Goal: Transaction & Acquisition: Obtain resource

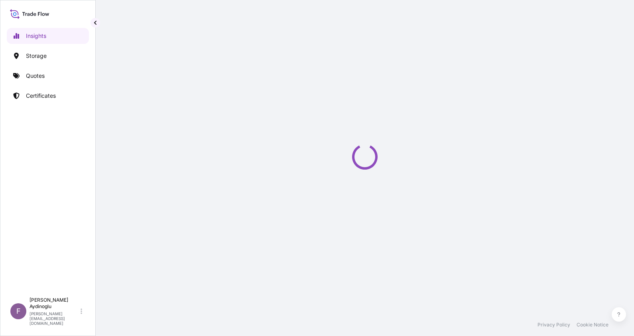
select select "2025"
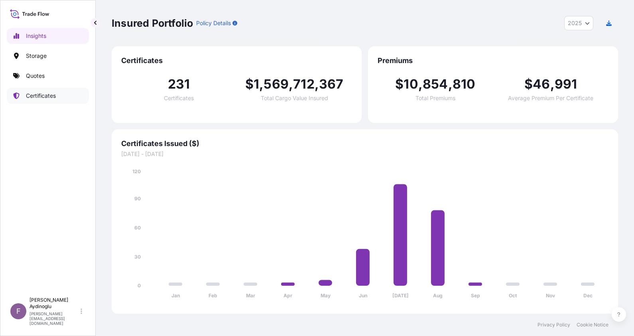
click at [55, 92] on p "Certificates" at bounding box center [41, 96] width 30 height 8
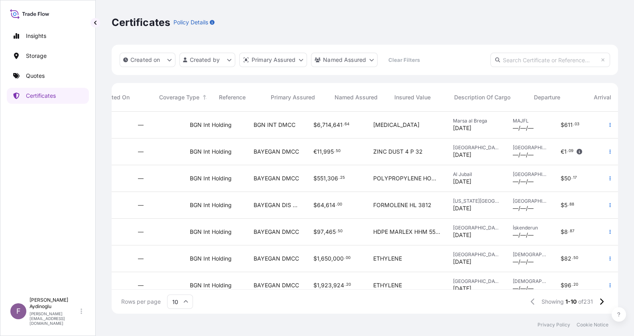
scroll to position [0, 183]
click at [608, 124] on button "button" at bounding box center [610, 124] width 13 height 13
click at [275, 122] on span "BGN INT DMCC" at bounding box center [275, 125] width 42 height 8
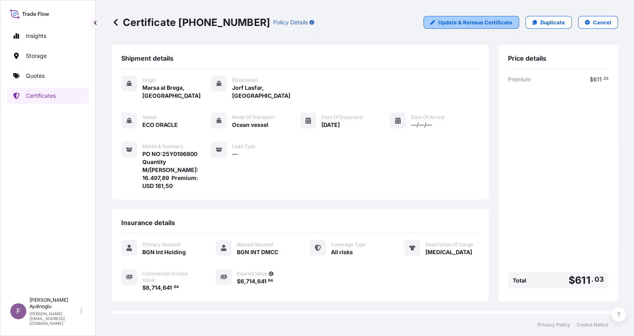
click at [485, 17] on link "Update & Reissue Certificate" at bounding box center [471, 22] width 96 height 13
select select "Ocean Vessel"
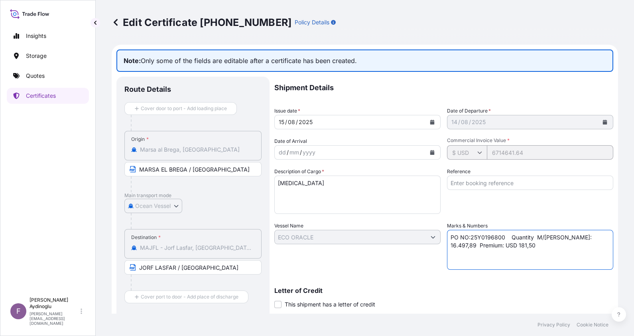
drag, startPoint x: 494, startPoint y: 245, endPoint x: 486, endPoint y: 245, distance: 8.0
click at [486, 245] on textarea "PO NO:25Y0196800 Quantity M/Tonn: 16.497,89 Premium: USD 181,50" at bounding box center [530, 250] width 166 height 40
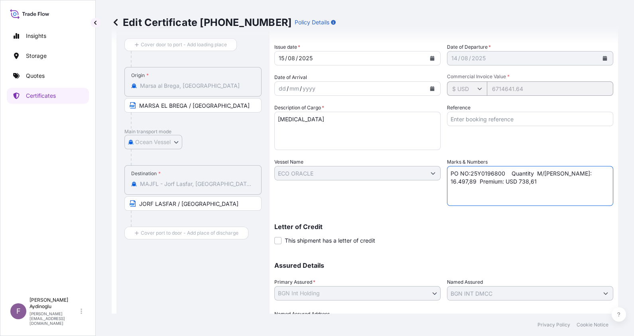
scroll to position [109, 0]
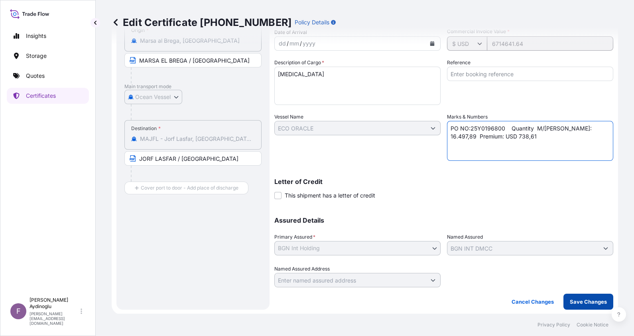
type textarea "PO NO:25Y0196800 Quantity M/Tonn: 16.497,89 Premium: USD 738,61"
click at [575, 297] on p "Save Changes" at bounding box center [588, 301] width 37 height 8
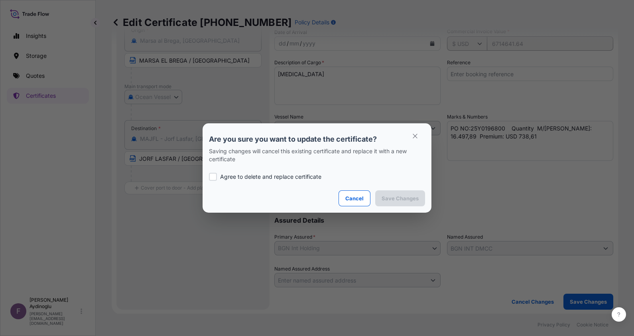
click at [276, 174] on p "Agree to delete and replace certificate" at bounding box center [270, 177] width 101 height 8
checkbox input "true"
click at [399, 198] on p "Save Changes" at bounding box center [399, 198] width 37 height 8
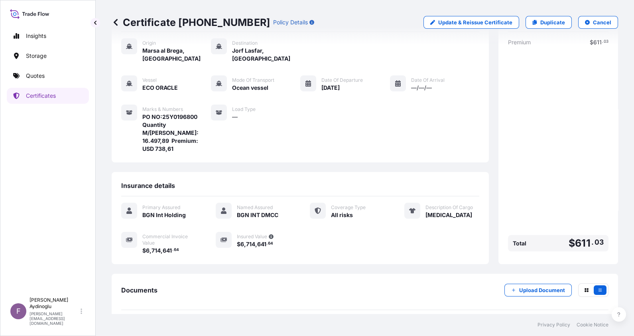
scroll to position [54, 0]
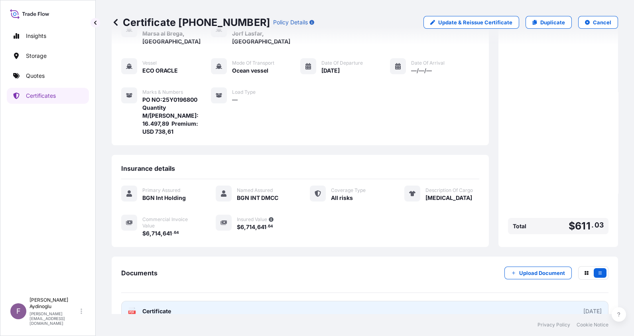
click at [403, 301] on link "PDF Certificate 2025-08-15" at bounding box center [364, 311] width 487 height 21
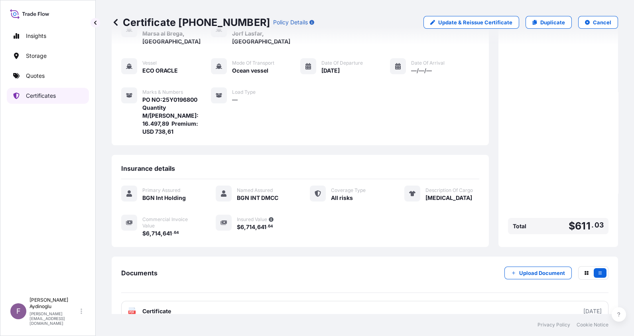
click at [67, 101] on link "Certificates" at bounding box center [48, 96] width 82 height 16
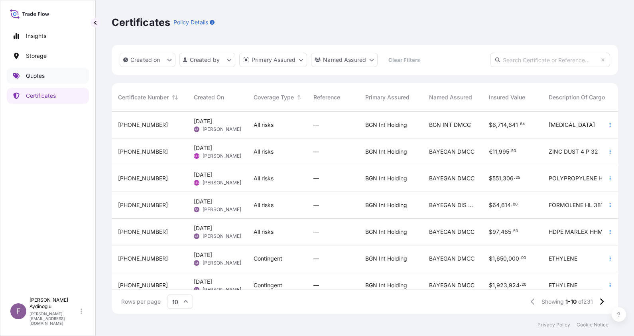
click at [50, 73] on link "Quotes" at bounding box center [48, 76] width 82 height 16
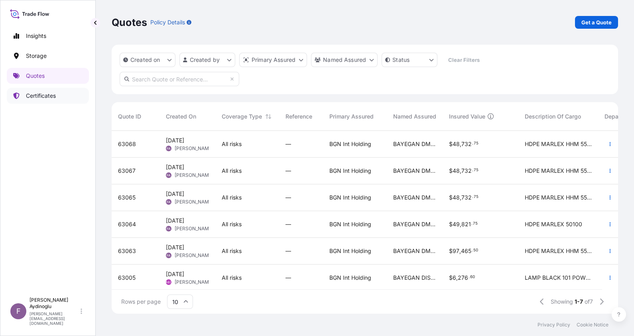
click at [44, 102] on link "Certificates" at bounding box center [48, 96] width 82 height 16
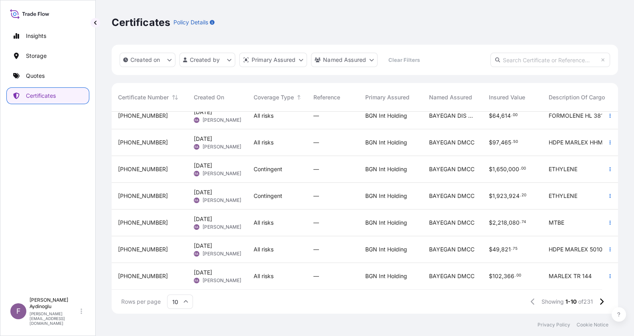
scroll to position [97, 0]
click at [299, 218] on div "All risks" at bounding box center [277, 222] width 47 height 8
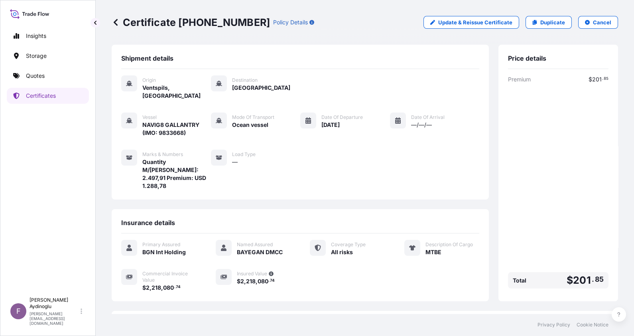
scroll to position [54, 0]
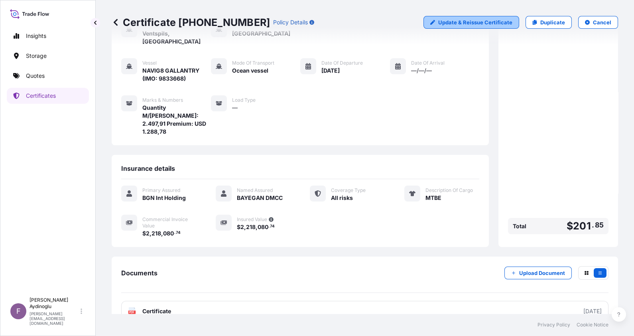
click at [462, 18] on p "Update & Reissue Certificate" at bounding box center [475, 22] width 74 height 8
select select "Ocean Vessel"
select select "32026"
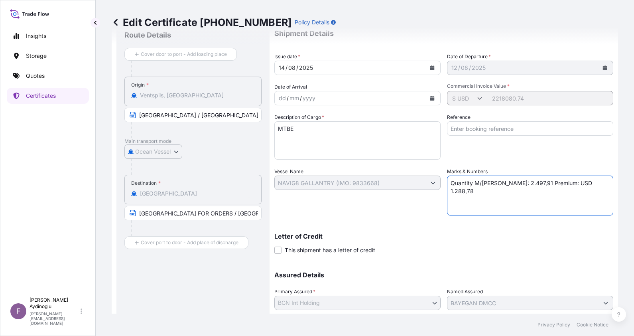
drag, startPoint x: 579, startPoint y: 187, endPoint x: 558, endPoint y: 185, distance: 21.6
click at [558, 185] on textarea "Quantity M/Tonn: 2.497,91 Premium: USD 1.288,78" at bounding box center [530, 195] width 166 height 40
type textarea "Quantity M/Tonn: 2.497,91 Premium: USD 243,99"
click at [471, 245] on div "Letter of Credit This shipment has a letter of credit Letter of credit * Letter…" at bounding box center [443, 243] width 339 height 21
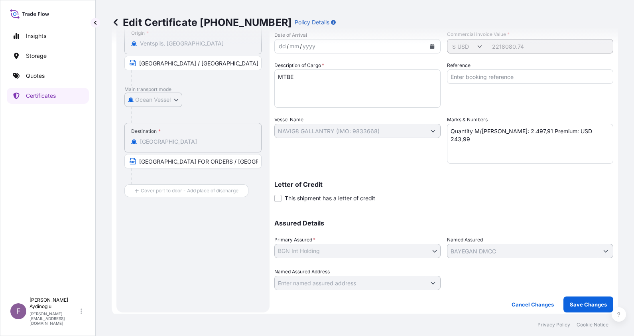
scroll to position [109, 0]
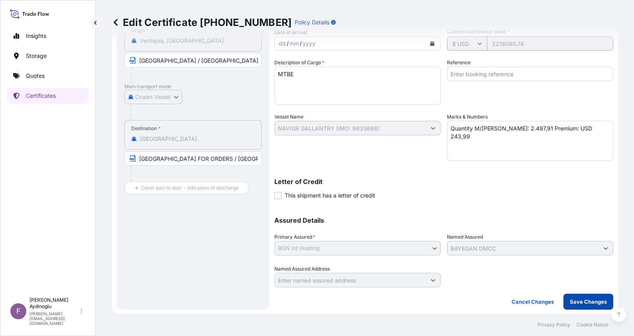
click at [575, 295] on button "Save Changes" at bounding box center [588, 301] width 50 height 16
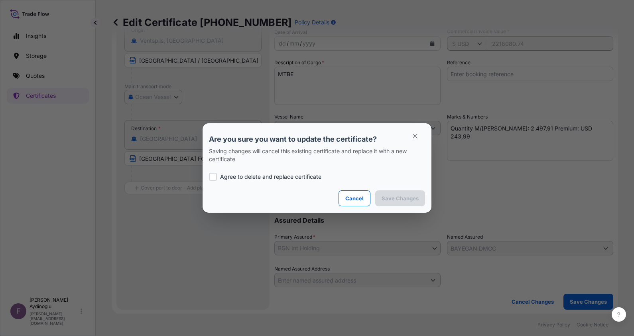
click at [277, 179] on p "Agree to delete and replace certificate" at bounding box center [270, 177] width 101 height 8
checkbox input "true"
click at [415, 194] on p "Save Changes" at bounding box center [399, 198] width 37 height 8
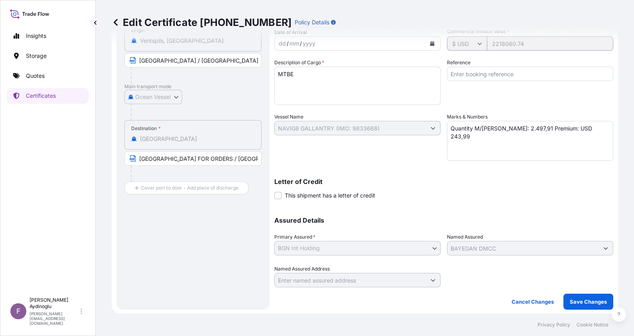
scroll to position [54, 0]
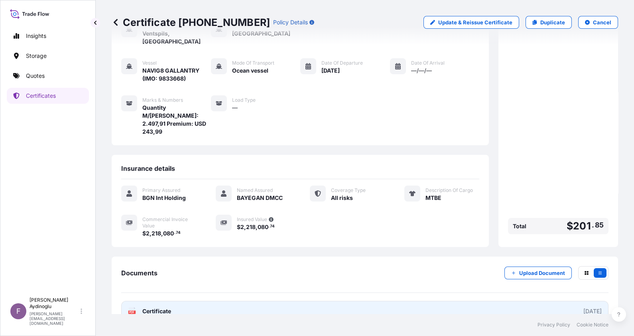
click at [429, 301] on link "PDF Certificate 2025-08-14" at bounding box center [364, 311] width 487 height 21
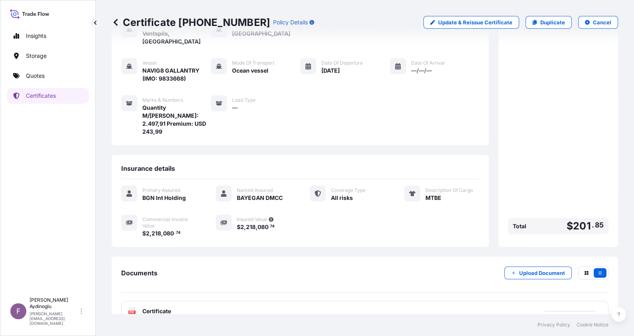
click at [52, 77] on link "Quotes" at bounding box center [48, 76] width 82 height 16
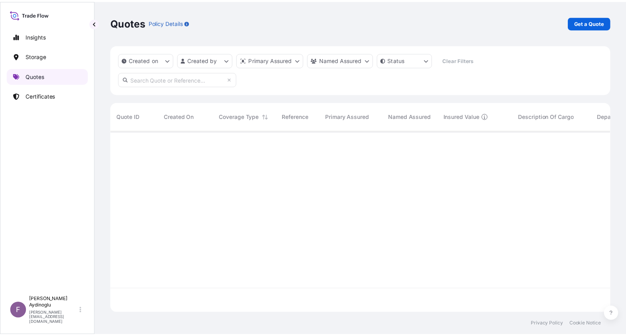
scroll to position [179, 498]
click at [607, 17] on link "Get a Quote" at bounding box center [596, 22] width 43 height 13
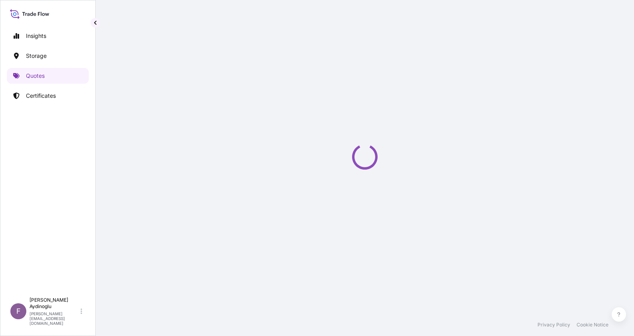
select select "Ocean Vessel"
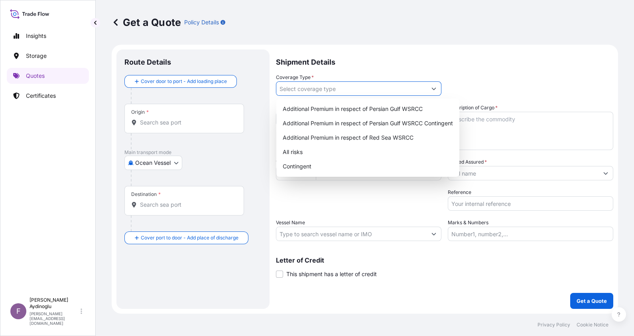
click at [309, 90] on input "Coverage Type *" at bounding box center [351, 88] width 150 height 14
click at [310, 149] on div "All risks" at bounding box center [367, 152] width 177 height 14
type input "All risks"
click at [494, 233] on input "Marks & Numbers" at bounding box center [530, 233] width 165 height 14
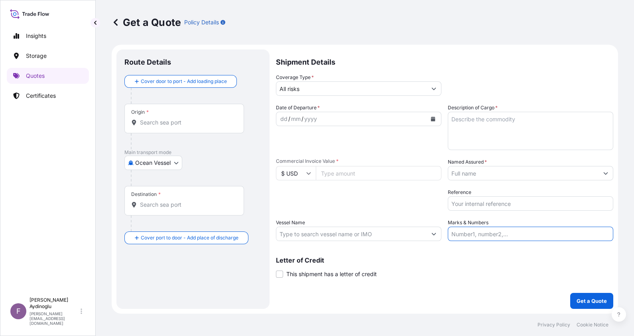
type input "PO NO: 25Y0146600 Quantity M/Tonn: 72,00 Premium: USD 9,32"
type input "DMT"
type input "TRAMR - Ambarli, Turkey"
type input "84744"
type input "BAYEGAN DMCC"
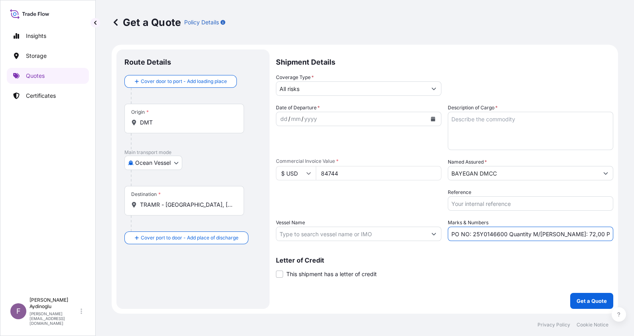
type input "MARTHA A"
click at [490, 263] on div "Letter of Credit This shipment has a letter of credit Letter of credit * Letter…" at bounding box center [444, 267] width 337 height 21
drag, startPoint x: 505, startPoint y: 234, endPoint x: 474, endPoint y: 234, distance: 31.9
click at [474, 234] on input "PO NO: 25Y0146600 Quantity M/Tonn: 72,00 Premium: USD 9,32" at bounding box center [530, 233] width 165 height 14
paste input "605"
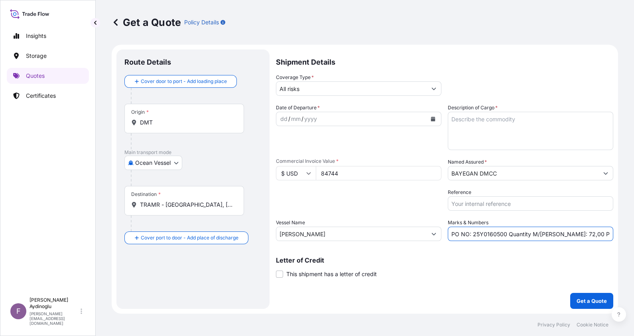
type input "PO NO: 25Y0160500 Quantity M/Tonn: 72,00 Premium: USD 9,32"
click at [524, 173] on input "BAYEGAN DMCC" at bounding box center [523, 173] width 150 height 14
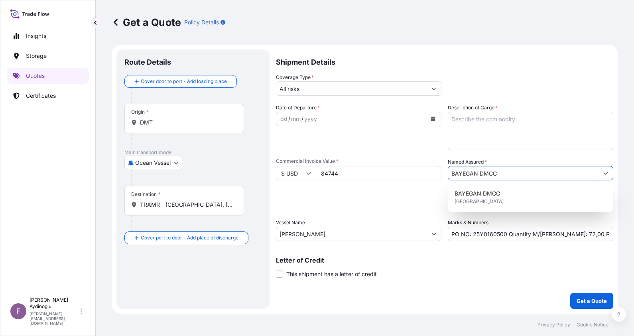
click at [605, 173] on icon "Show suggestions" at bounding box center [605, 173] width 5 height 5
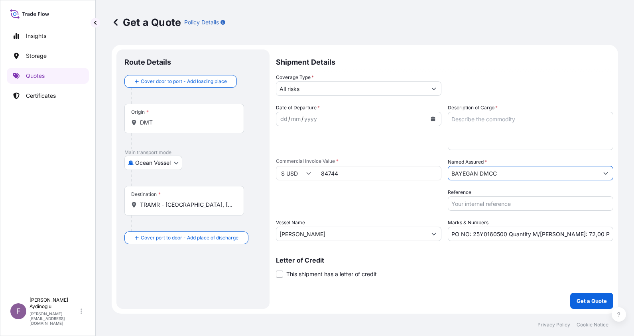
drag, startPoint x: 532, startPoint y: 172, endPoint x: 313, endPoint y: 181, distance: 219.4
click at [296, 172] on div "Date of Departure * dd / mm / yyyy Cargo Category * LPG, Crude Oil, Utility Fue…" at bounding box center [444, 172] width 337 height 137
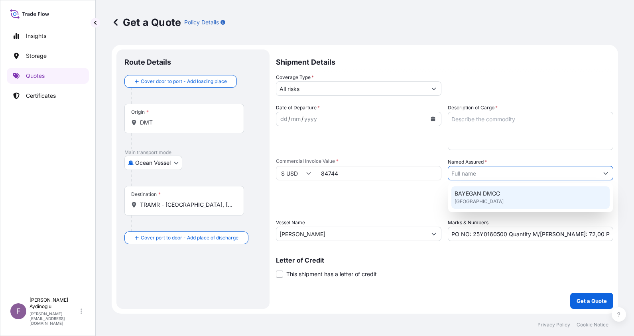
click at [609, 174] on button "Show suggestions" at bounding box center [605, 173] width 14 height 14
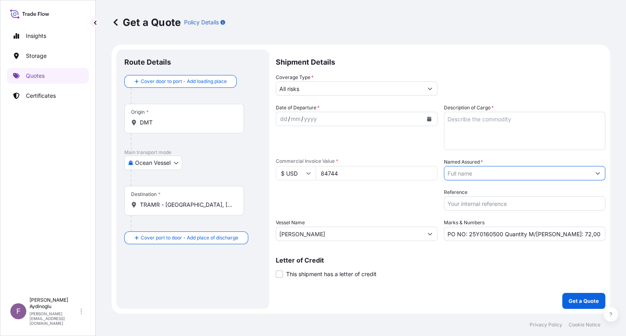
click at [608, 174] on form "Route Details Cover door to port - Add loading place Place of loading Road / In…" at bounding box center [361, 179] width 499 height 269
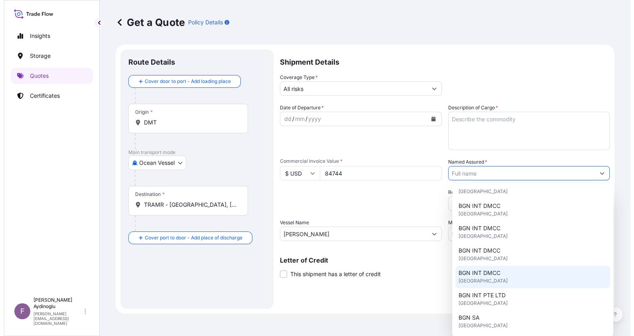
scroll to position [149, 0]
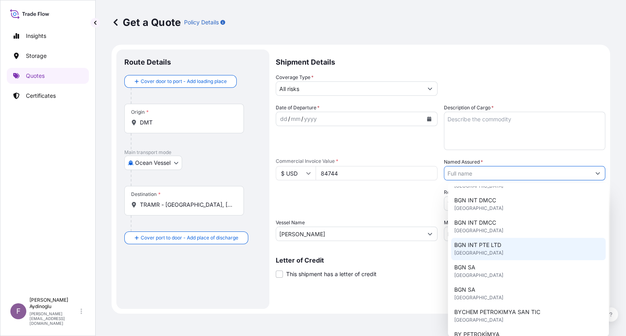
click at [513, 250] on div "BGN INT PTE LTD United Kingdom" at bounding box center [528, 249] width 155 height 22
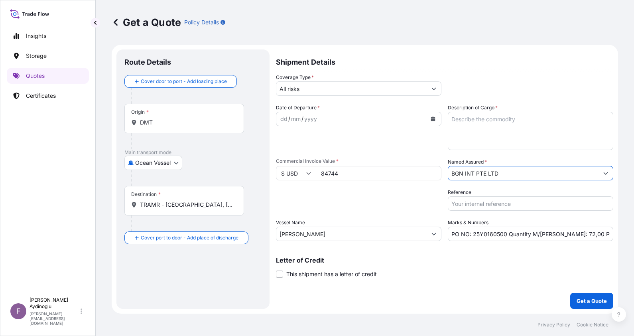
type input "BGN INT PTE LTD"
drag, startPoint x: 361, startPoint y: 171, endPoint x: 287, endPoint y: 177, distance: 73.6
click at [287, 177] on div "$ USD 84744" at bounding box center [358, 173] width 165 height 14
type input "5491130.87"
click at [420, 286] on div "Shipment Details Coverage Type * All risks Date of Departure * dd / mm / yyyy C…" at bounding box center [444, 178] width 337 height 259
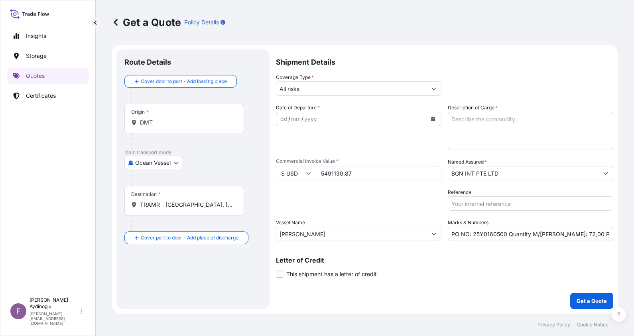
click at [512, 121] on textarea "Description of Cargo *" at bounding box center [530, 131] width 165 height 38
type textarea "PROPANE"
drag, startPoint x: 556, startPoint y: 234, endPoint x: 568, endPoint y: 234, distance: 12.4
click at [568, 234] on input "PO NO: 25Y0160500 Quantity M/Tonn: 72,00 Premium: USD 9,32" at bounding box center [530, 233] width 165 height 14
paste input "10587,578"
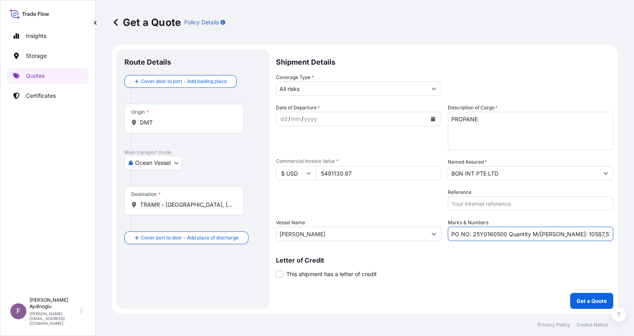
click at [560, 233] on input "PO NO: 25Y0160500 Quantity M/Tonn: 10587,578 Premium: USD 9,32" at bounding box center [530, 233] width 165 height 14
type input "PO NO: 25Y0160500 Quantity M/Tonn: 10.587,578 Premium: USD 9,32"
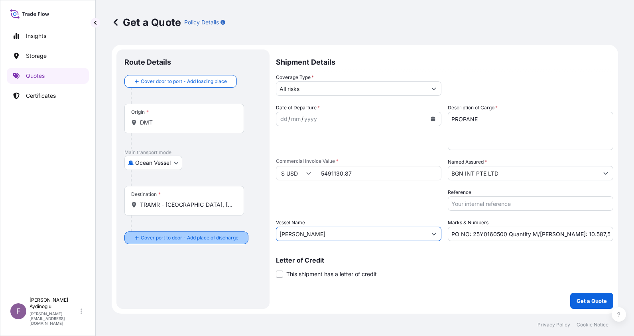
drag, startPoint x: 331, startPoint y: 229, endPoint x: 214, endPoint y: 233, distance: 117.3
click at [214, 233] on form "Route Details Cover door to port - Add loading place Place of loading Road / In…" at bounding box center [365, 179] width 506 height 269
paste input "CRYSTAL OASIS"
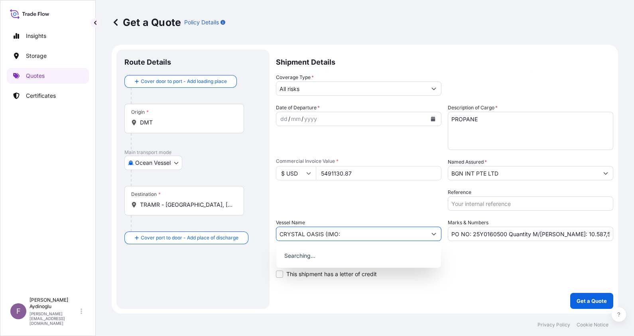
paste input "9915806"
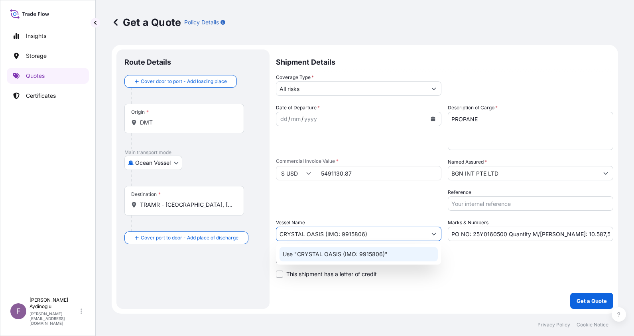
click at [386, 255] on div "Use "CRYSTAL OASIS (IMO: 9915806)"" at bounding box center [358, 254] width 158 height 14
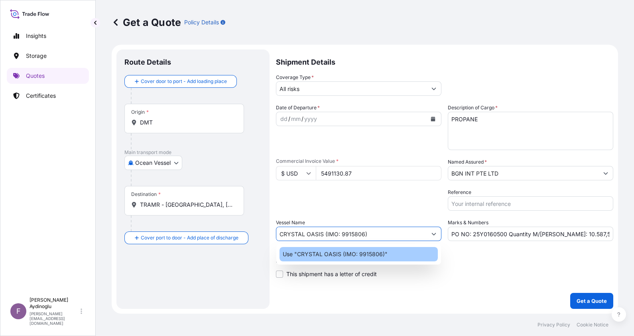
type input "CRYSTAL OASIS (IMO: 9915806)"
click at [484, 260] on p "Letter of Credit" at bounding box center [444, 260] width 337 height 6
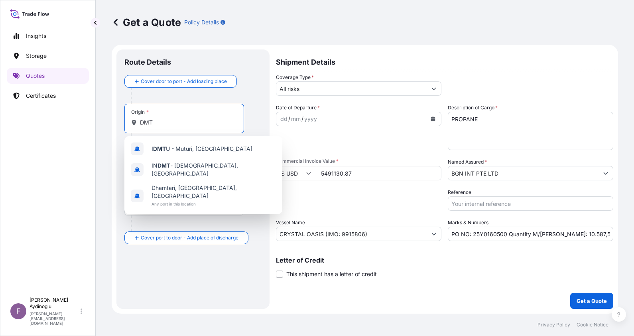
drag, startPoint x: 185, startPoint y: 120, endPoint x: 100, endPoint y: 122, distance: 85.3
click at [101, 122] on div "Get a Quote Policy Details Route Details Cover door to port - Add loading place…" at bounding box center [365, 156] width 538 height 313
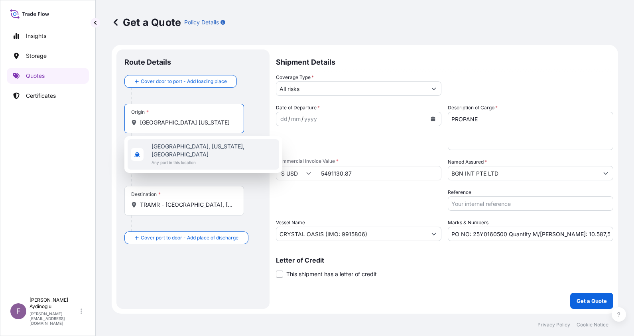
click at [203, 149] on span "Nederland, Texas, USA" at bounding box center [213, 150] width 124 height 16
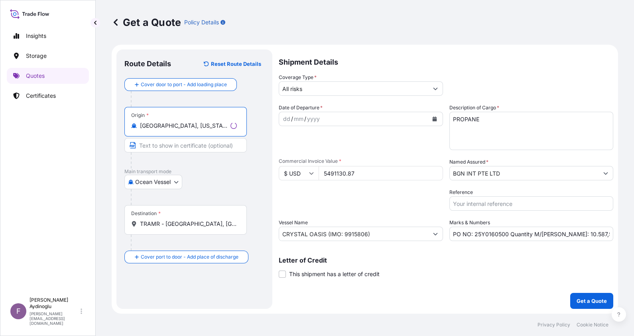
type input "Nederland, Texas, USA"
click at [189, 144] on input "Text to appear on certificate" at bounding box center [185, 145] width 122 height 14
type input "NEDERLAND, TX / USA"
click at [248, 177] on div "Ocean Vessel Ocean Vessel Air Land" at bounding box center [192, 182] width 137 height 14
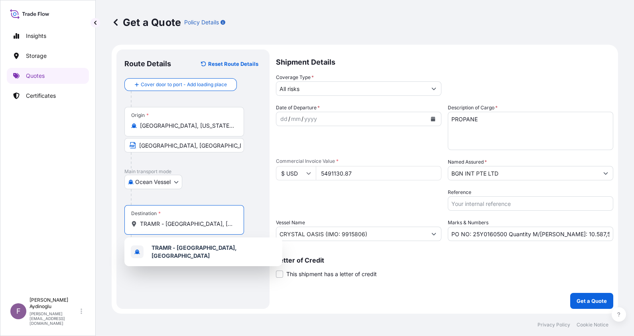
drag, startPoint x: 222, startPoint y: 224, endPoint x: 110, endPoint y: 221, distance: 112.5
click at [113, 221] on form "Route Details Reset Route Details Cover door to port - Add loading place Place …" at bounding box center [365, 179] width 506 height 269
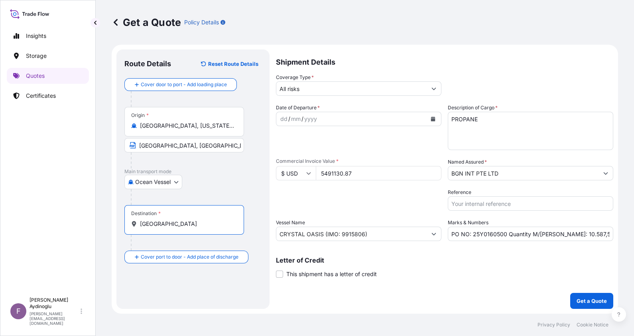
click at [197, 224] on input "MOROCCO" at bounding box center [187, 224] width 94 height 8
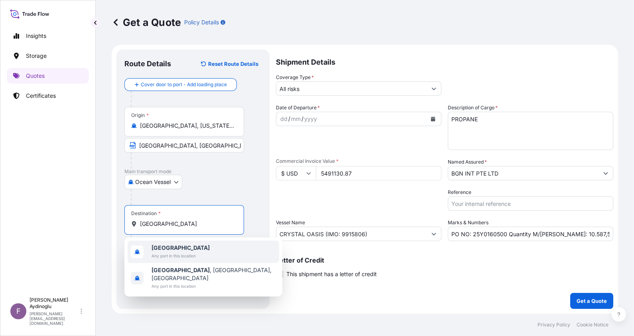
click at [205, 250] on div "Morocco Any port in this location" at bounding box center [203, 251] width 151 height 22
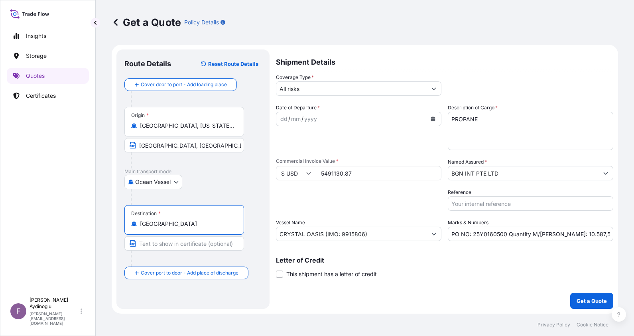
type input "[GEOGRAPHIC_DATA]"
click at [189, 242] on input "Text to appear on certificate" at bounding box center [185, 243] width 122 height 14
paste input "ONE OR MORE SAFE PORT(S) OR BERTH(S) IN MOROCCO"
click at [228, 245] on input "ONE OR MORE SAFE PORT(S) OR BERTH(S) IN MOROCCO" at bounding box center [184, 243] width 120 height 14
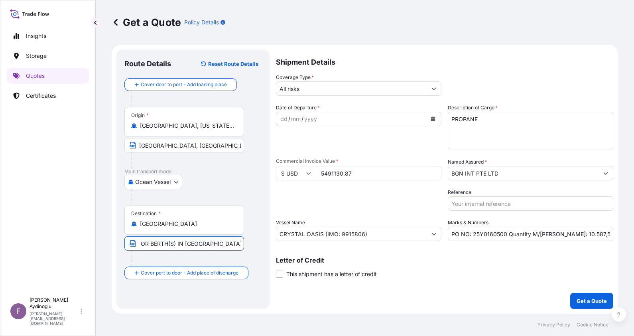
scroll to position [0, 87]
type input "ONE OR MORE SAFE PORT(S) OR BERTH(S) IN MOROCCO / MOROCCO"
click at [283, 118] on div "dd" at bounding box center [283, 119] width 9 height 10
click at [295, 118] on div "mm" at bounding box center [294, 119] width 11 height 10
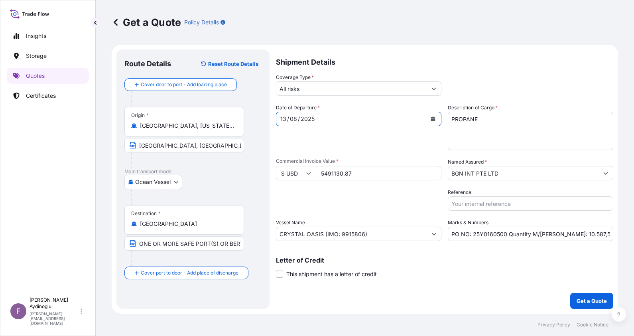
click at [485, 269] on div "Letter of Credit This shipment has a letter of credit Letter of credit * Letter…" at bounding box center [444, 267] width 337 height 21
click at [609, 236] on input "PO NO: 25Y0160500 Quantity M/Tonn: 10.587,578 Premium: USD 9,32" at bounding box center [530, 233] width 165 height 14
drag, startPoint x: 610, startPoint y: 234, endPoint x: 599, endPoint y: 234, distance: 11.2
click at [599, 234] on input "PO NO: 25Y0160500 Quantity M/Tonn: 10.587,578 Premium: USD 9,32" at bounding box center [530, 233] width 165 height 14
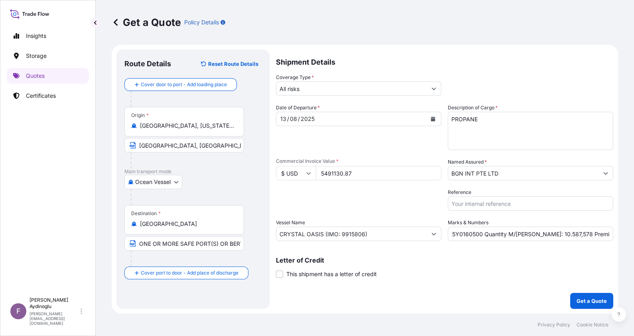
scroll to position [0, 0]
click at [597, 236] on input "PO NO: 25Y0160500 Quantity M/Tonn: 10.587,578 Premium: USD 604" at bounding box center [530, 233] width 165 height 14
type input "PO NO: 25Y0160500 Quantity M/Tonn: 10.587,578 Premium: USD 604,02"
click at [550, 260] on p "Letter of Credit" at bounding box center [444, 260] width 337 height 6
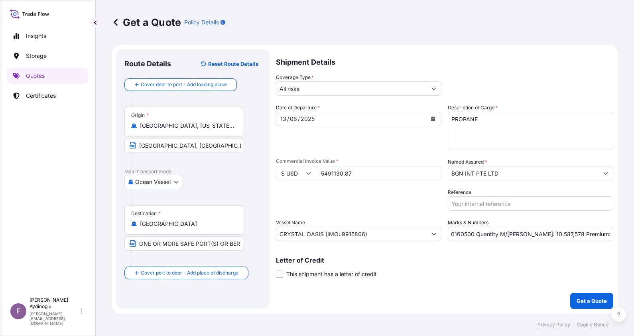
scroll to position [0, 0]
click at [211, 149] on input "NEDERLAND, TX / USA" at bounding box center [184, 145] width 120 height 14
click at [227, 203] on div at bounding box center [196, 197] width 131 height 16
click at [594, 297] on p "Get a Quote" at bounding box center [591, 301] width 30 height 8
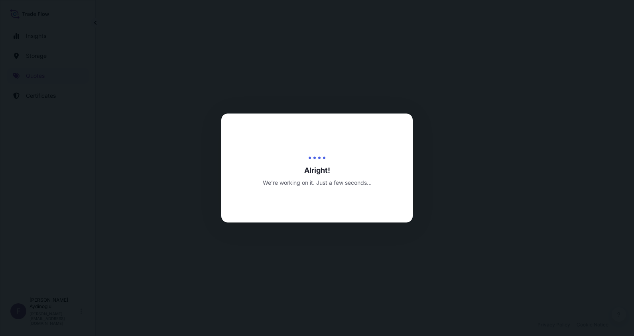
select select "Ocean Vessel"
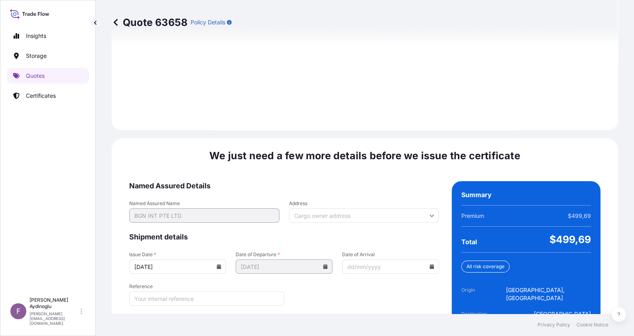
scroll to position [922, 0]
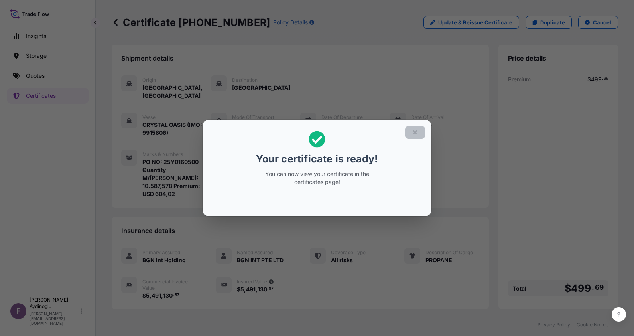
click at [417, 134] on icon "button" at bounding box center [414, 132] width 7 height 7
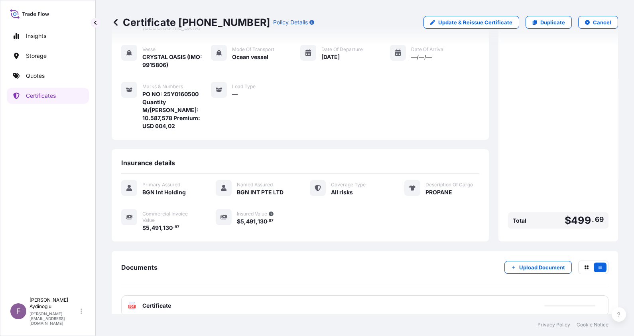
scroll to position [70, 0]
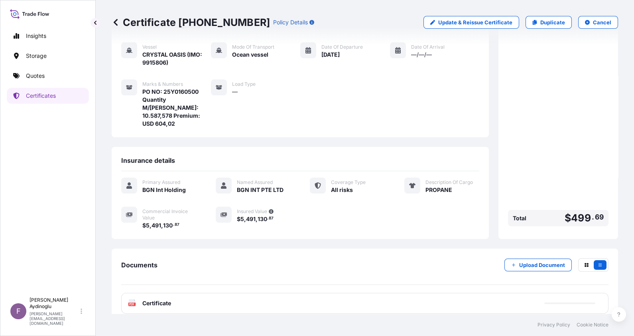
click at [299, 293] on div "PDF Certificate" at bounding box center [364, 303] width 487 height 21
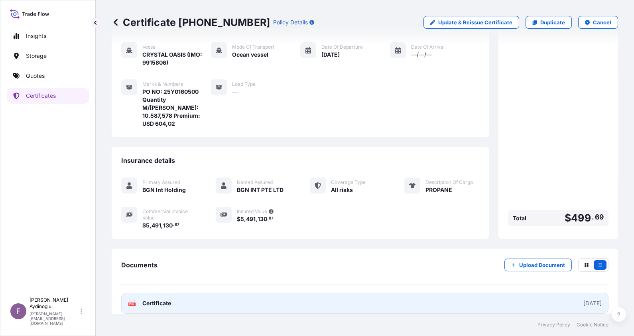
click at [396, 297] on link "PDF Certificate [DATE]" at bounding box center [364, 303] width 487 height 21
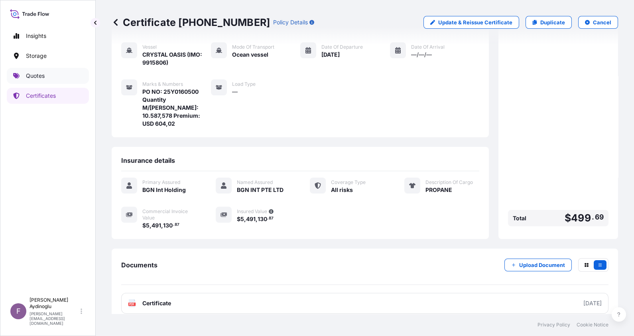
click at [40, 76] on p "Quotes" at bounding box center [35, 76] width 19 height 8
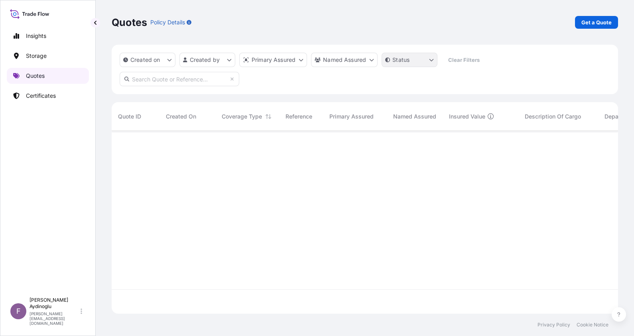
scroll to position [179, 498]
click at [587, 22] on p "Get a Quote" at bounding box center [596, 22] width 30 height 8
select select "Ocean Vessel"
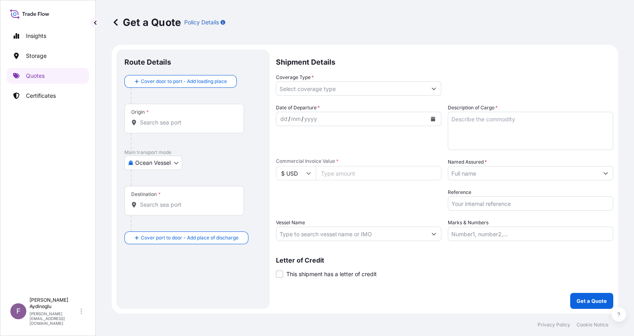
click at [520, 233] on input "Marks & Numbers" at bounding box center [530, 233] width 165 height 14
type input "PO NO: 25Y0160500 Quantity M/Tonn: 10.587,578 Premium: USD 604,02"
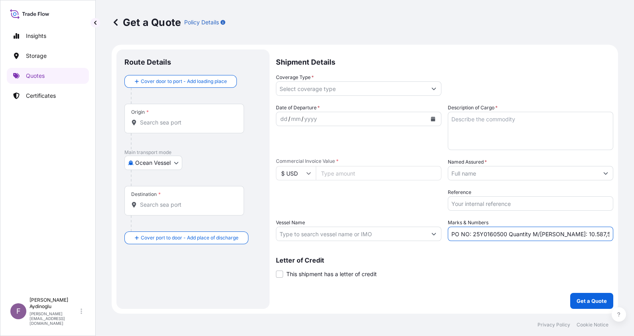
type input "Nederland, Texas, USA"
type input "[GEOGRAPHIC_DATA]"
type input "All risks"
type input "5491130.87"
type input "BGN INT PTE LTD"
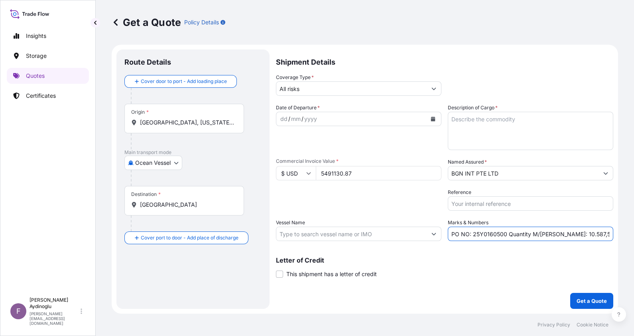
type input "CRYSTAL OASIS (IMO: 9915806)"
click at [361, 200] on div "Packing Category Type to search a container mode Please select a primary mode o…" at bounding box center [361, 199] width 164 height 22
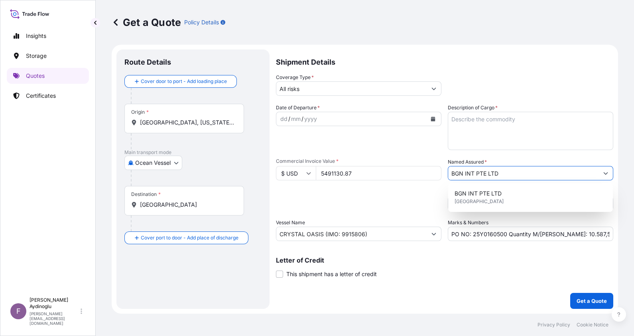
click at [533, 176] on input "BGN INT PTE LTD" at bounding box center [523, 173] width 150 height 14
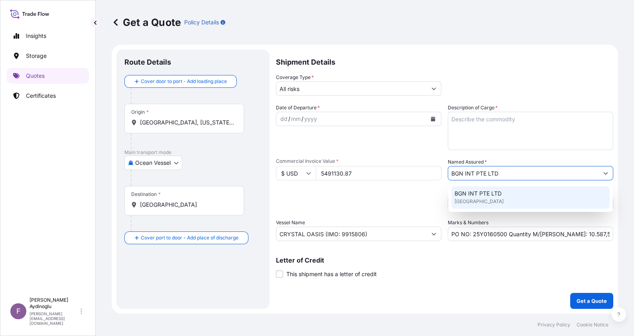
click at [509, 193] on div "BGN INT PTE LTD United Kingdom" at bounding box center [530, 197] width 158 height 22
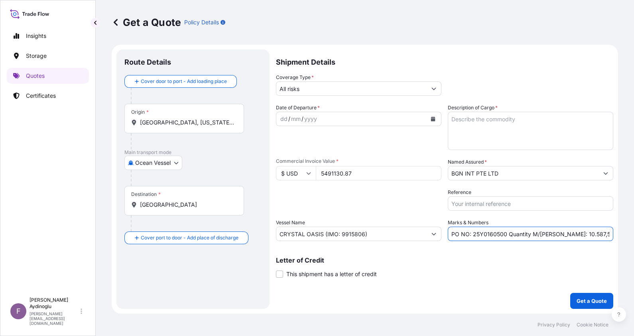
drag, startPoint x: 505, startPoint y: 232, endPoint x: 472, endPoint y: 234, distance: 33.1
click at [472, 234] on input "PO NO: 25Y0160500 Quantity M/Tonn: 10.587,578 Premium: USD 604,02" at bounding box center [530, 233] width 165 height 14
paste input "600"
type input "PO NO: 25Y0160600 Quantity M/Tonn: 10.587,578 Premium: USD 604,02"
drag, startPoint x: 383, startPoint y: 167, endPoint x: 258, endPoint y: 171, distance: 124.4
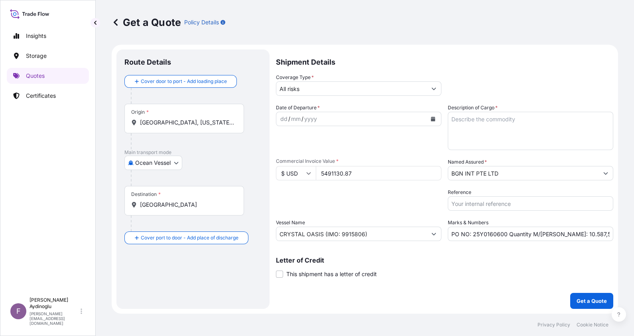
click at [261, 171] on form "Route Details Cover door to port - Add loading place Place of loading Road / In…" at bounding box center [365, 179] width 506 height 269
type input "19290781.99"
click at [531, 124] on textarea "Description of Cargo *" at bounding box center [530, 131] width 165 height 38
type textarea "BUTANE"
drag, startPoint x: 554, startPoint y: 233, endPoint x: 581, endPoint y: 234, distance: 26.7
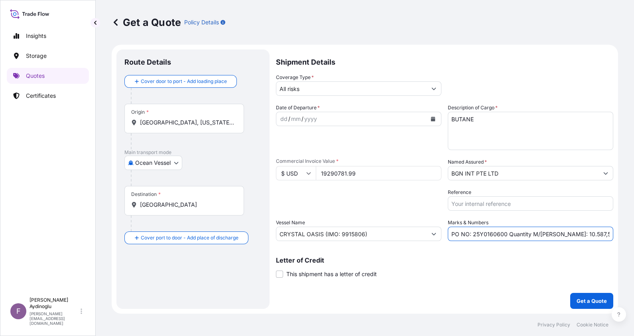
click at [581, 234] on input "PO NO: 25Y0160600 Quantity M/Tonn: 10.587,578 Premium: USD 604,02" at bounding box center [530, 233] width 165 height 14
paste input "35667,804"
click at [562, 234] on input "PO NO: 25Y0160600 Quantity M/Tonn: 35667,804 Premium: USD 604,02" at bounding box center [530, 233] width 165 height 14
type input "PO NO: 25Y0160600 Quantity M/Tonn: 35.667,804 Premium: USD 604,02"
click at [377, 233] on input "CRYSTAL OASIS (IMO: 9915806)" at bounding box center [351, 233] width 150 height 14
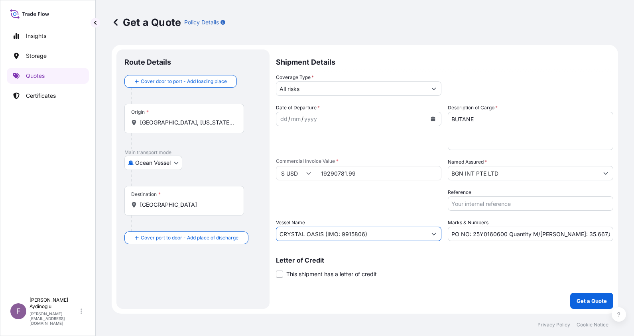
click at [394, 258] on p "Letter of Credit" at bounding box center [444, 260] width 337 height 6
click at [209, 124] on input "Nederland, Texas, USA" at bounding box center [187, 122] width 94 height 8
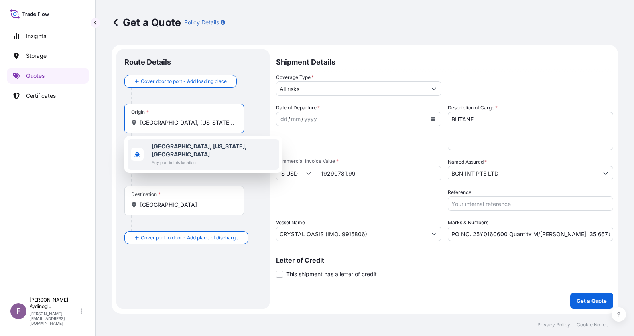
click at [209, 158] on span "Any port in this location" at bounding box center [213, 162] width 124 height 8
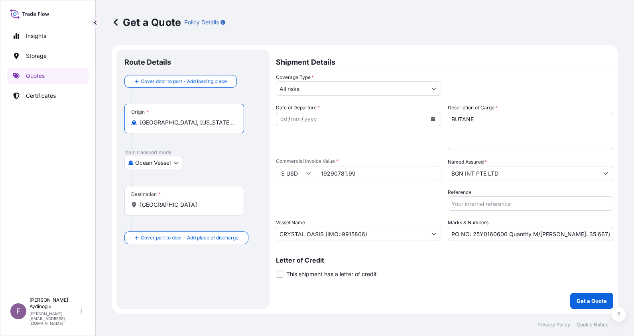
click at [227, 167] on div "Cover door to port - Add loading place Place of loading Road / Inland Road / In…" at bounding box center [192, 159] width 137 height 169
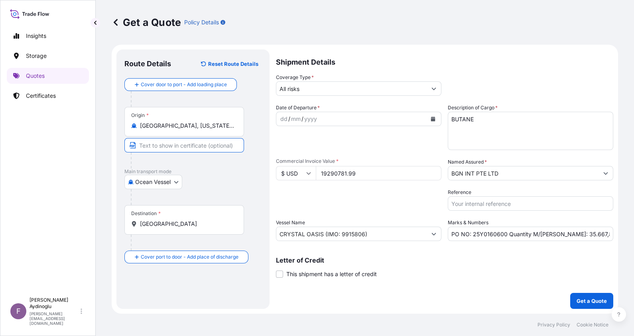
click at [201, 144] on input "Text to appear on certificate" at bounding box center [184, 145] width 120 height 14
type input "NEDERLAND, TX / USA"
click at [214, 191] on div at bounding box center [196, 197] width 131 height 16
click at [195, 227] on input "[GEOGRAPHIC_DATA]" at bounding box center [187, 224] width 94 height 8
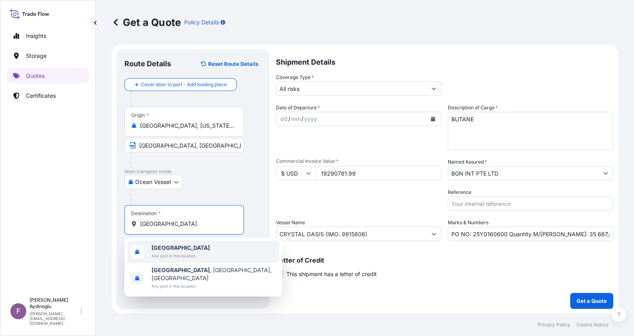
click at [194, 255] on span "Any port in this location" at bounding box center [180, 256] width 58 height 8
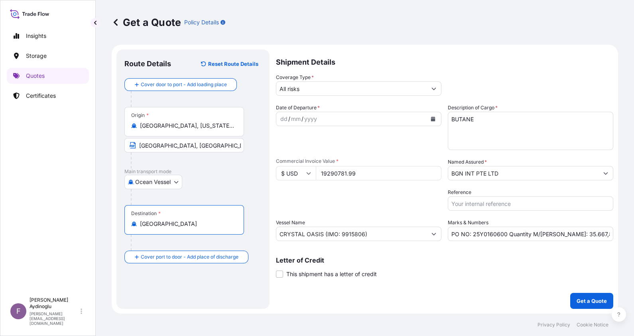
click at [211, 243] on div "Destination * Morocco" at bounding box center [192, 227] width 137 height 45
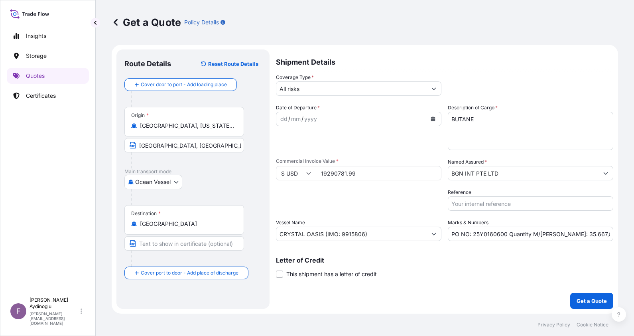
click at [210, 242] on input "Text to appear on certificate" at bounding box center [184, 243] width 120 height 14
type input "ONE OR MORE SAFE PORT(S) OR BERTH(S) IN MOROCCO / MOROCCO"
click at [261, 260] on div "Destination * Morocco ONE OR MORE SAFE PORT(S) OR BERTH(S) IN MOROCCO / MOROCCO" at bounding box center [192, 235] width 137 height 61
click at [285, 121] on div "dd" at bounding box center [283, 119] width 9 height 10
click at [598, 233] on input "PO NO: 25Y0160600 Quantity M/Tonn: 35.667,804 Premium: USD 604,02" at bounding box center [530, 233] width 165 height 14
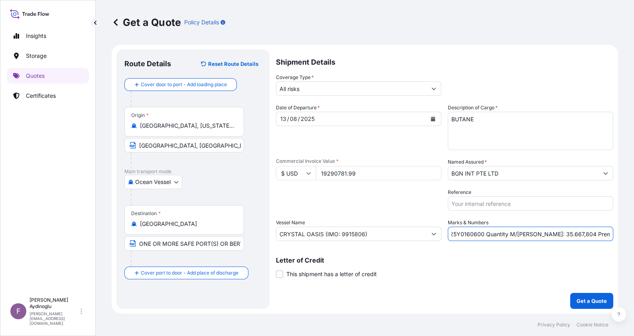
scroll to position [0, 35]
drag, startPoint x: 610, startPoint y: 235, endPoint x: 592, endPoint y: 235, distance: 17.9
click at [592, 235] on input "PO NO: 25Y0160600 Quantity M/Tonn: 35.667,804 Premium: USD 604,02" at bounding box center [530, 233] width 165 height 14
type input "PO NO: 25Y0160600 Quantity M/Tonn: 35.667,804 Premium: USD 2.121,99"
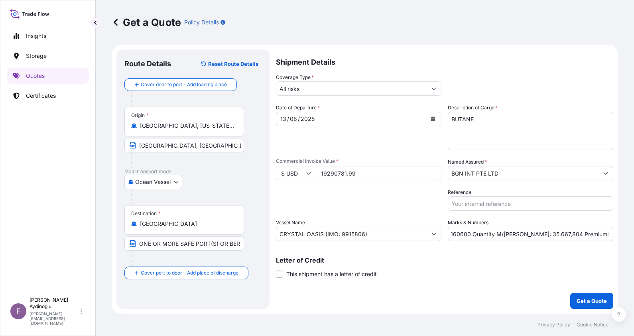
scroll to position [0, 0]
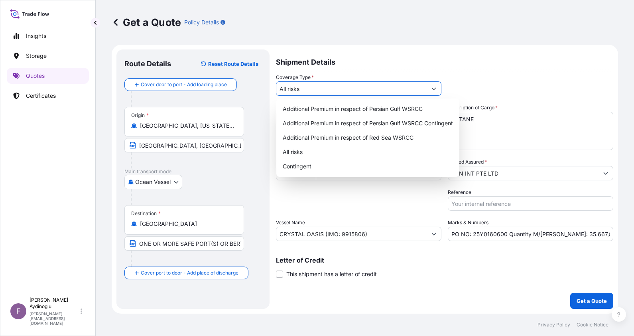
click at [322, 88] on input "All risks" at bounding box center [351, 88] width 150 height 14
click at [322, 152] on div "All risks" at bounding box center [367, 152] width 177 height 14
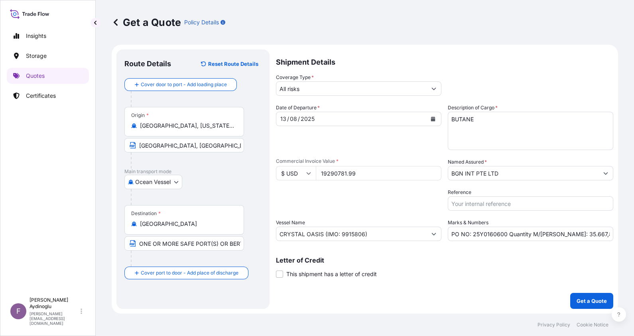
click at [483, 295] on div "Shipment Details Coverage Type * All risks Date of Departure * 13 / 08 / 2025 C…" at bounding box center [444, 178] width 337 height 259
click at [598, 293] on button "Get a Quote" at bounding box center [591, 301] width 43 height 16
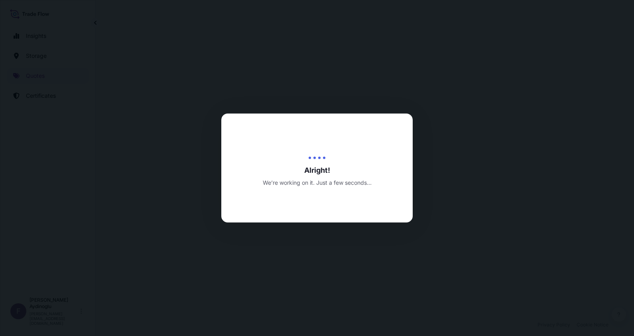
select select "Ocean Vessel"
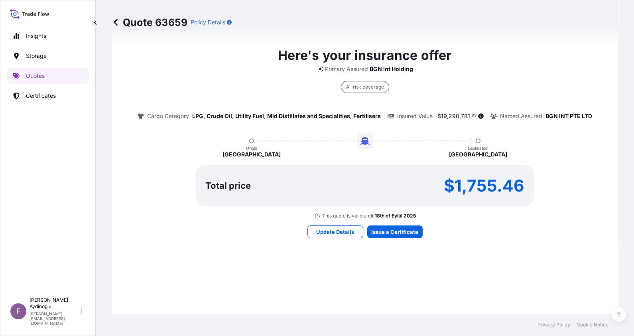
scroll to position [474, 0]
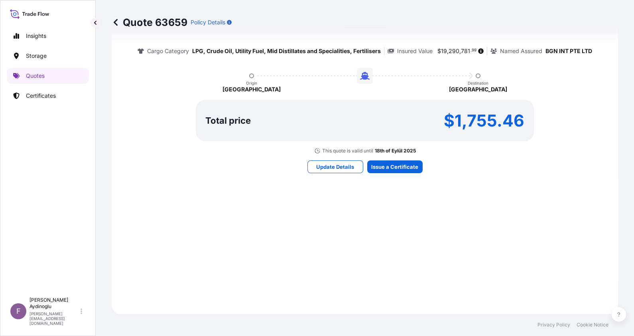
click at [381, 157] on div "Here's your insurance offer Primary Assured BGN Int Holding All risk coverage C…" at bounding box center [365, 77] width 484 height 452
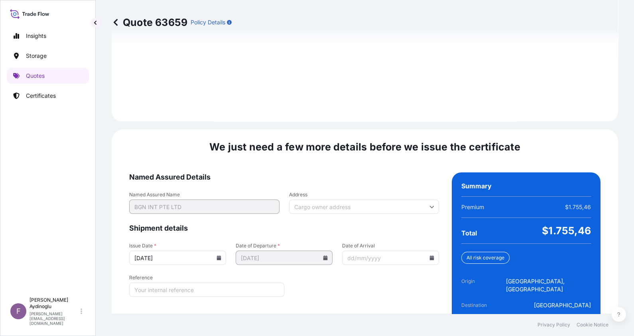
scroll to position [922, 0]
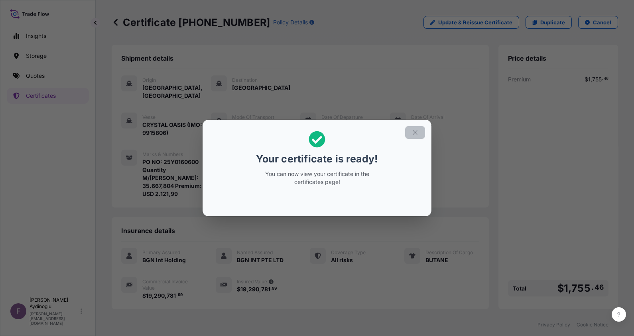
click at [416, 131] on icon "button" at bounding box center [415, 132] width 4 height 4
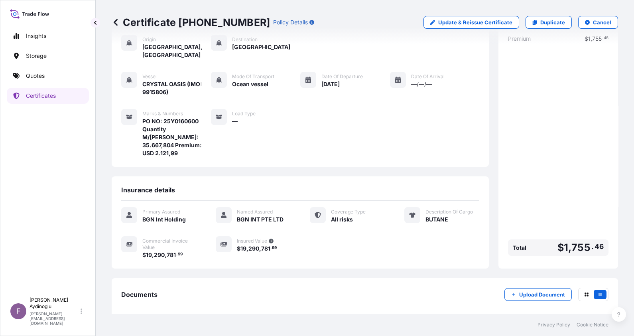
scroll to position [70, 0]
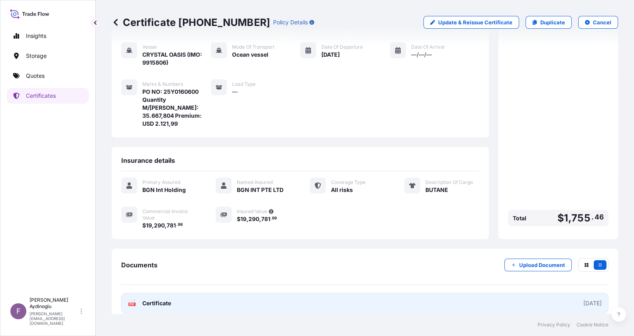
click at [373, 293] on link "PDF Certificate [DATE]" at bounding box center [364, 303] width 487 height 21
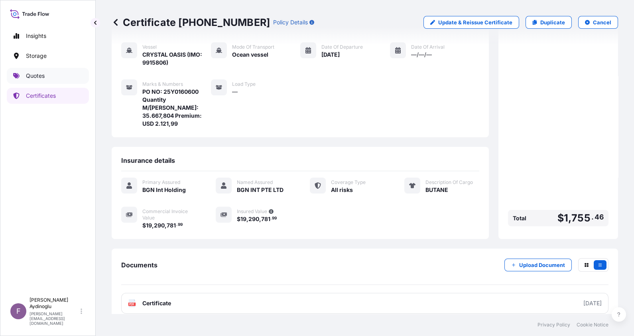
click at [38, 78] on p "Quotes" at bounding box center [35, 76] width 19 height 8
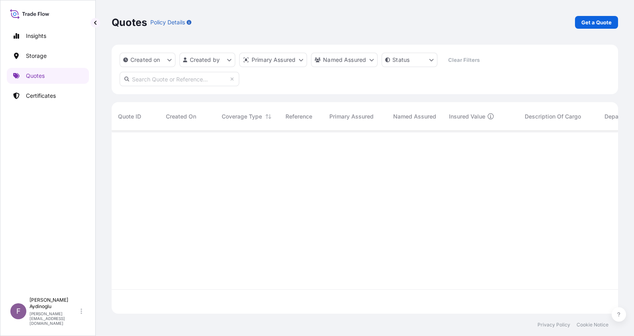
scroll to position [179, 498]
click at [604, 14] on div "Quotes Policy Details Get a Quote" at bounding box center [365, 22] width 506 height 45
click at [601, 20] on p "Get a Quote" at bounding box center [596, 22] width 30 height 8
select select "Ocean Vessel"
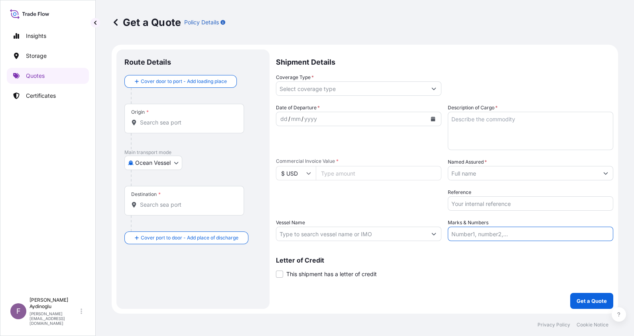
click at [537, 232] on input "Marks & Numbers" at bounding box center [530, 233] width 165 height 14
type input "PO NO: 25Y0160600 Quantity M/Tonn: 35.667,804 Premium: USD 2.121,99"
type input "Nederland, Texas, USA"
type input "[GEOGRAPHIC_DATA]"
type input "All risks"
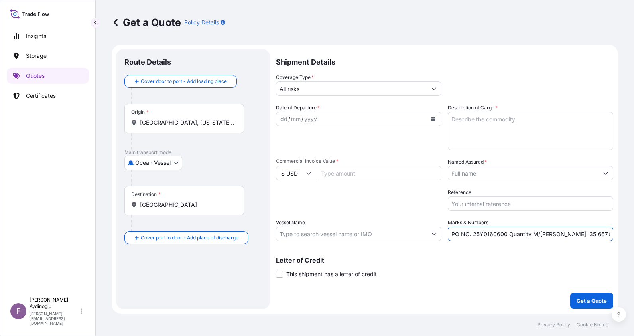
type input "19290781.99"
type input "BGN INT PTE LTD"
type input "CRYSTAL OASIS (IMO: 9915806)"
click at [472, 262] on p "Letter of Credit" at bounding box center [444, 260] width 337 height 6
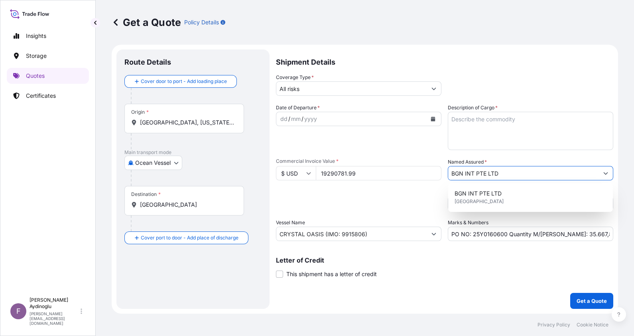
drag, startPoint x: 538, startPoint y: 171, endPoint x: 387, endPoint y: 174, distance: 150.7
click at [387, 174] on div "Date of Departure * dd / mm / yyyy Cargo Category * LPG, Crude Oil, Utility Fue…" at bounding box center [444, 172] width 337 height 137
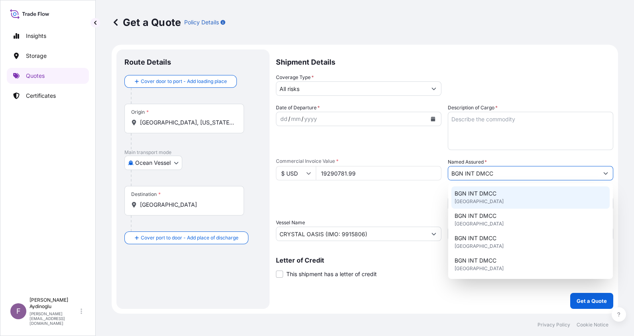
click at [549, 189] on div "BGN INT DMCC United Kingdom" at bounding box center [530, 197] width 158 height 22
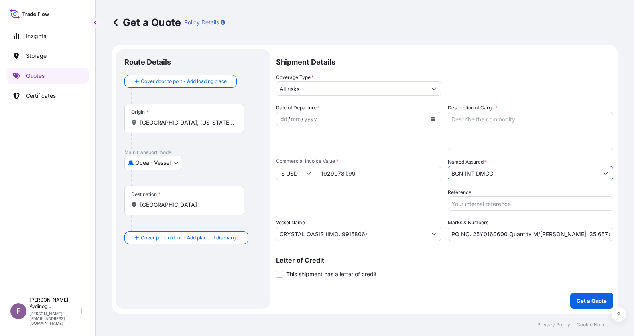
type input "BGN INT DMCC"
click at [522, 263] on div "Letter of Credit This shipment has a letter of credit Letter of credit * Letter…" at bounding box center [444, 267] width 337 height 21
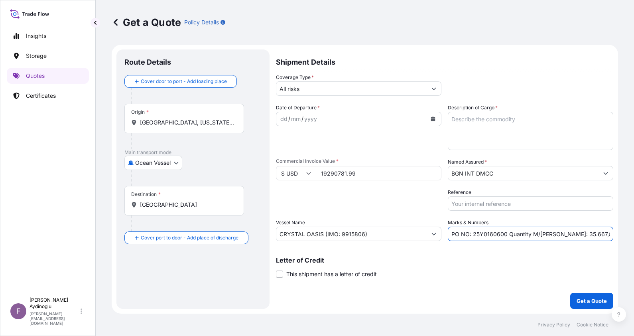
drag, startPoint x: 505, startPoint y: 234, endPoint x: 472, endPoint y: 234, distance: 33.1
click at [472, 234] on input "PO NO: 25Y0160600 Quantity M/Tonn: 35.667,804 Premium: USD 2.121,99" at bounding box center [530, 233] width 165 height 14
paste input "2054"
type input "PO NO: 25Y0205400 Quantity M/Tonn: 35.667,804 Premium: USD 2.121,99"
click at [303, 171] on input "$ USD" at bounding box center [296, 173] width 40 height 14
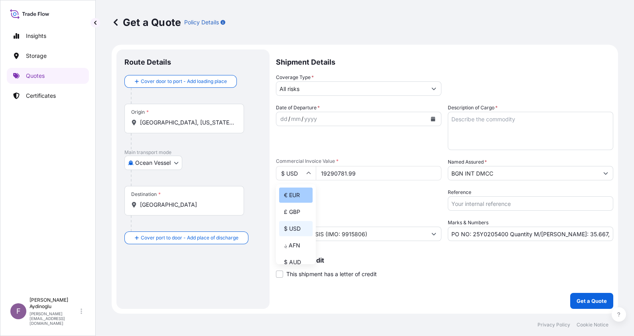
click at [292, 201] on div "€ EUR" at bounding box center [295, 194] width 33 height 15
type input "€ EUR"
click at [369, 199] on div "Packing Category Type to search a container mode Please select a primary mode o…" at bounding box center [358, 199] width 165 height 22
drag, startPoint x: 370, startPoint y: 169, endPoint x: 266, endPoint y: 172, distance: 103.3
click at [267, 171] on form "Route Details Cover door to port - Add loading place Place of loading Road / In…" at bounding box center [365, 179] width 506 height 269
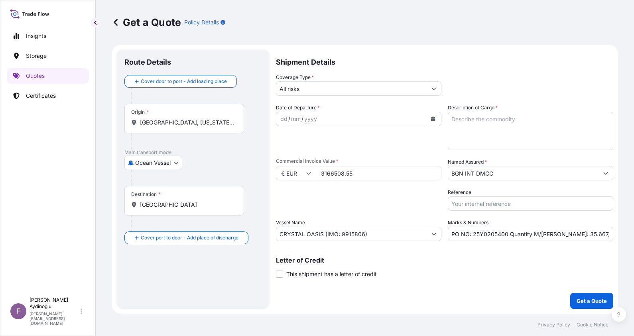
type input "3166508.55"
click at [371, 212] on div "Date of Departure * dd / mm / yyyy Cargo Category * LPG, Crude Oil, Utility Fue…" at bounding box center [444, 172] width 337 height 137
click at [532, 123] on textarea "Description of Cargo *" at bounding box center [530, 131] width 165 height 38
paste textarea "POLYMER GRADE PROPYLENE"
type textarea "POLYMER GRADE PROPYLENE"
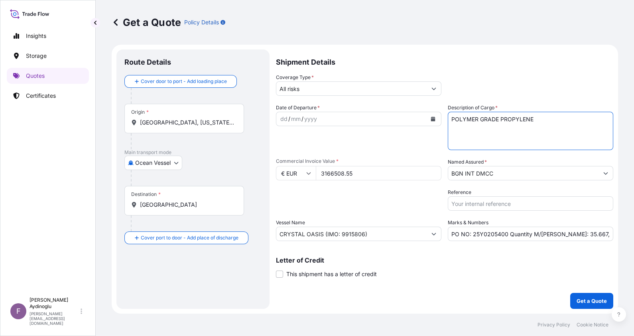
click at [470, 275] on div "Letter of Credit This shipment has a letter of credit Letter of credit * Letter…" at bounding box center [444, 267] width 337 height 21
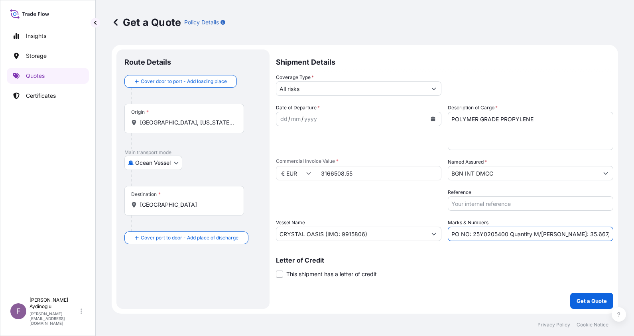
drag, startPoint x: 557, startPoint y: 235, endPoint x: 584, endPoint y: 236, distance: 27.1
click at [584, 236] on input "PO NO: 25Y0205400 Quantity M/Tonn: 35.667,804 Premium: USD 2.121,99" at bounding box center [530, 233] width 165 height 14
paste input "675,162"
click at [558, 236] on input "PO NO: 25Y0205400 Quantity M/Tonn: 3675,162 Premium: USD 2.121,99" at bounding box center [530, 233] width 165 height 14
type input "PO NO: 25Y0205400 Quantity M/Tonn: 3.675,162 Premium: USD 2.121,99"
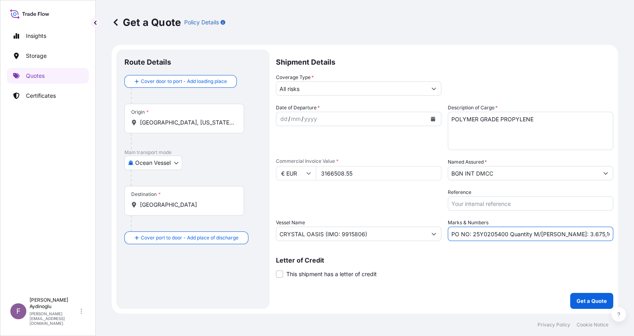
click at [535, 266] on div "Letter of Credit This shipment has a letter of credit Letter of credit * Letter…" at bounding box center [444, 267] width 337 height 21
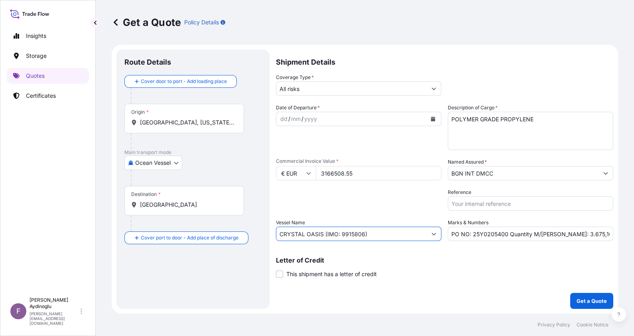
drag, startPoint x: 391, startPoint y: 232, endPoint x: 227, endPoint y: 229, distance: 163.9
click at [227, 229] on form "Route Details Cover door to port - Add loading place Place of loading Road / In…" at bounding box center [365, 179] width 506 height 269
paste input "ORAL LOPHELIA"
paste input "9350886"
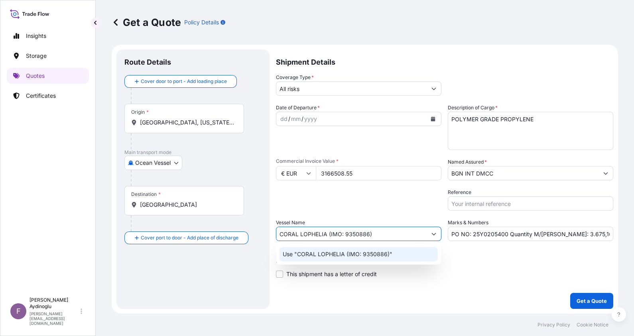
type input "CORAL LOPHELIA (IMO: 9350886)"
click at [492, 276] on div "Letter of Credit This shipment has a letter of credit Letter of credit * Letter…" at bounding box center [444, 267] width 337 height 21
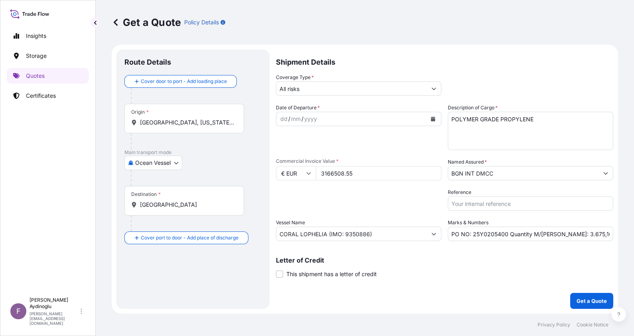
drag, startPoint x: 227, startPoint y: 124, endPoint x: 7, endPoint y: 122, distance: 220.1
click at [7, 122] on div "Insights Storage Quotes Certificates F Fatih Aydinoglu fatih.aydinoglu@polarisb…" at bounding box center [317, 168] width 634 height 336
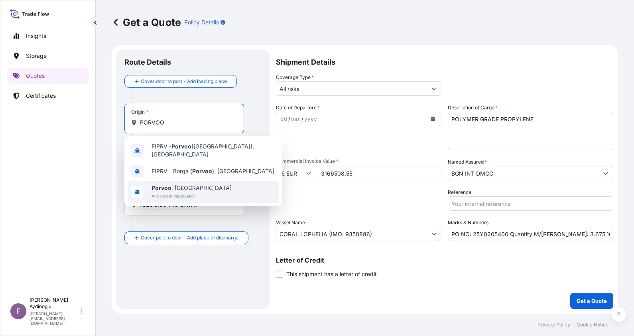
click at [204, 184] on div "Porvoo , Finland Any port in this location" at bounding box center [203, 192] width 151 height 22
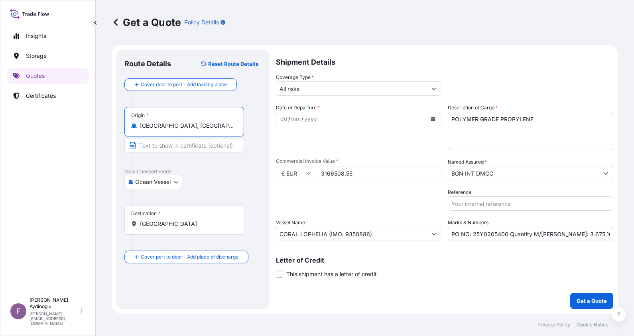
type input "Porvoo, Finland"
click at [190, 145] on input "Text to appear on certificate" at bounding box center [184, 145] width 120 height 14
type input "PORVOO / FINLAND"
click at [228, 181] on div "Ocean Vessel Ocean Vessel Air Land" at bounding box center [192, 182] width 137 height 14
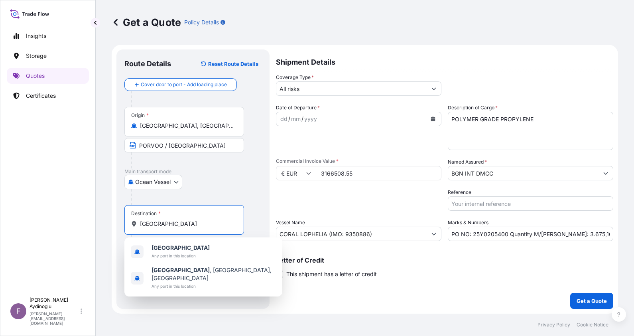
drag, startPoint x: 185, startPoint y: 222, endPoint x: 79, endPoint y: 220, distance: 106.1
click at [79, 220] on div "Insights Storage Quotes Certificates F Fatih Aydinoglu fatih.aydinoglu@polarisb…" at bounding box center [317, 168] width 634 height 336
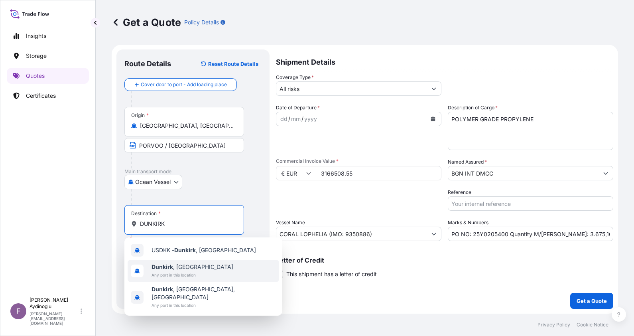
click at [204, 270] on div "Dunkirk , France Any port in this location" at bounding box center [203, 271] width 151 height 22
type input "Dunkirk, France"
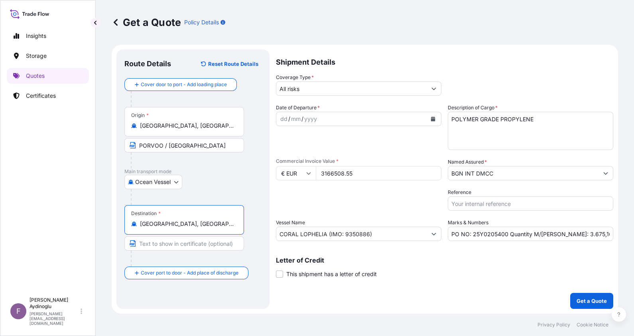
click at [185, 241] on input "Text to appear on certificate" at bounding box center [184, 243] width 120 height 14
type input "DUNKIRK / FRANCE"
click at [263, 250] on div "Route Details Reset Route Details Cover door to port - Add loading place Place …" at bounding box center [192, 178] width 153 height 259
click at [432, 257] on p "Letter of Credit" at bounding box center [444, 260] width 337 height 6
click at [278, 118] on div "dd / mm / yyyy" at bounding box center [351, 119] width 150 height 14
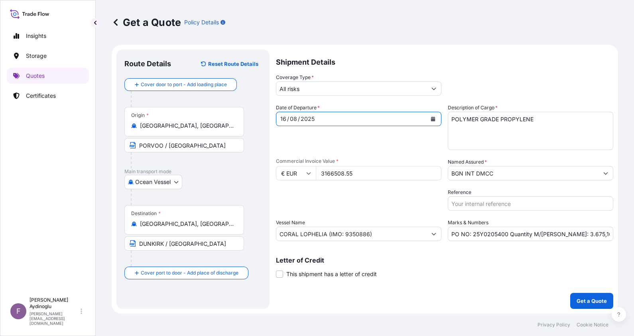
click at [371, 144] on div "Date of Departure * 16 / 08 / 2025" at bounding box center [358, 127] width 165 height 46
click at [351, 94] on input "All risks" at bounding box center [351, 88] width 150 height 14
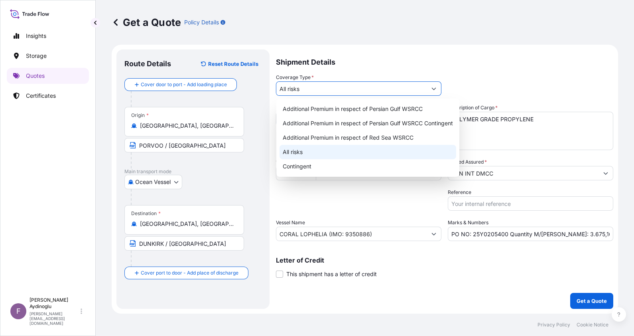
click at [326, 154] on div "All risks" at bounding box center [367, 152] width 177 height 14
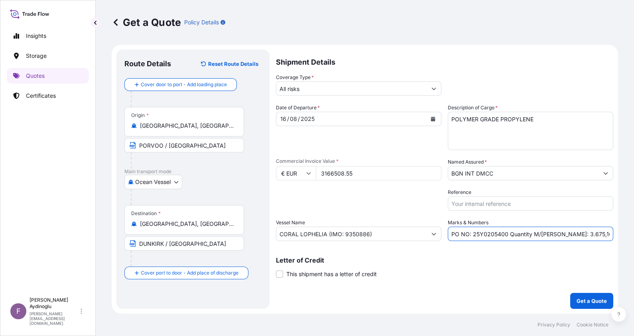
click at [594, 235] on input "PO NO: 25Y0205400 Quantity M/Tonn: 3.675,162 Premium: USD 2.121,99" at bounding box center [530, 233] width 165 height 14
drag, startPoint x: 611, startPoint y: 234, endPoint x: 589, endPoint y: 233, distance: 21.9
click at [589, 233] on input "PO NO: 25Y0205400 Quantity M/Tonn: 3.675,162 Premium: USD 2.121,99" at bounding box center [530, 233] width 165 height 14
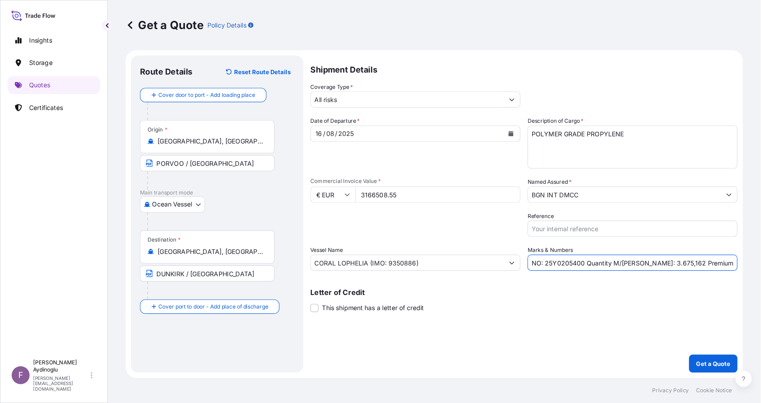
scroll to position [0, 0]
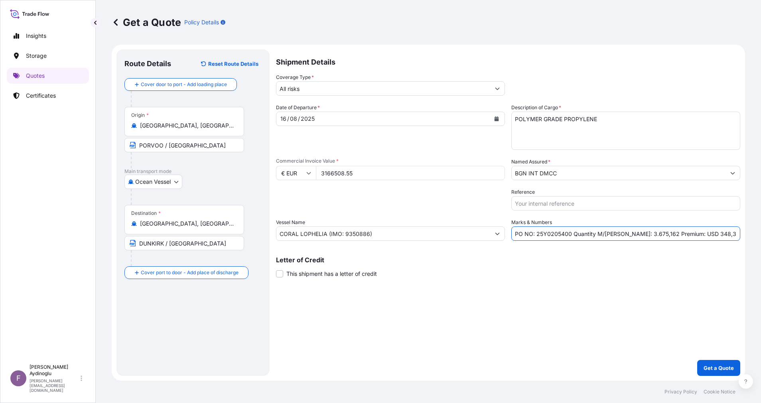
type input "PO NO: 25Y0205400 Quantity M/Tonn: 3.675,162 Premium: USD 348,32"
click at [633, 286] on div "Shipment Details Coverage Type * All risks Date of Departure * 16 / 08 / 2025 C…" at bounding box center [508, 212] width 464 height 326
click at [492, 286] on div "Shipment Details Coverage Type * All risks Date of Departure * 16 / 08 / 2025 C…" at bounding box center [508, 212] width 464 height 326
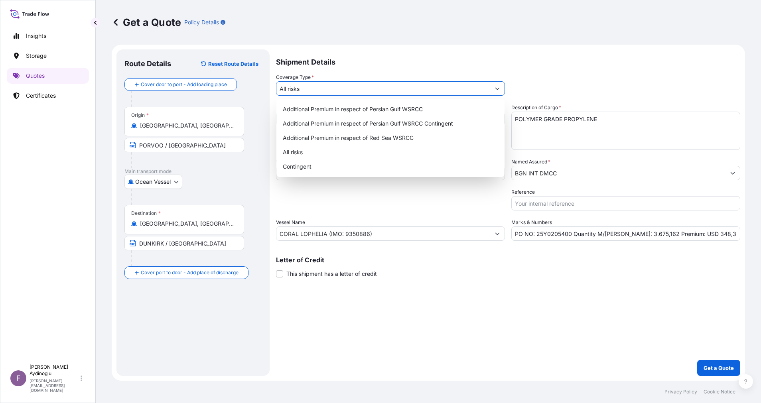
click at [405, 84] on input "All risks" at bounding box center [383, 88] width 214 height 14
click at [367, 155] on div "All risks" at bounding box center [390, 152] width 222 height 14
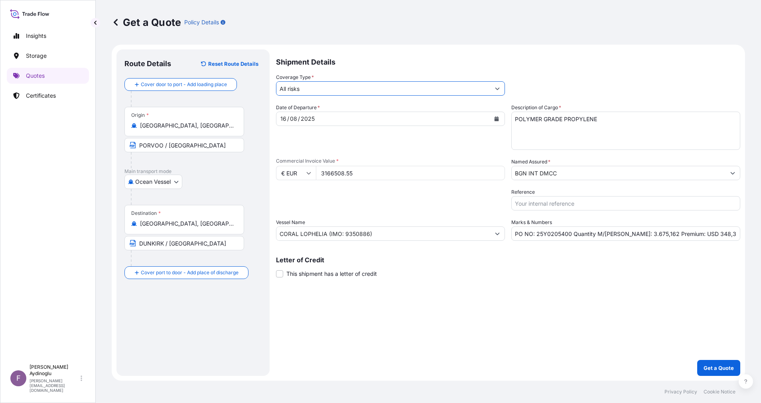
click at [543, 315] on div "Shipment Details Coverage Type * All risks Date of Departure * 16 / 08 / 2025 C…" at bounding box center [508, 212] width 464 height 326
click at [633, 335] on button "Get a Quote" at bounding box center [718, 368] width 43 height 16
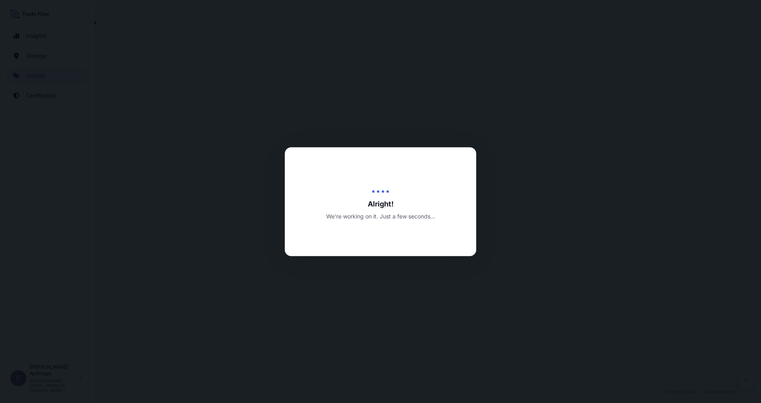
select select "Ocean Vessel"
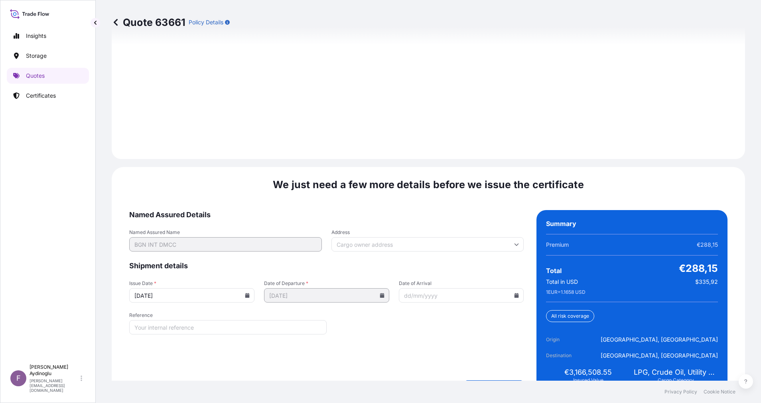
scroll to position [897, 0]
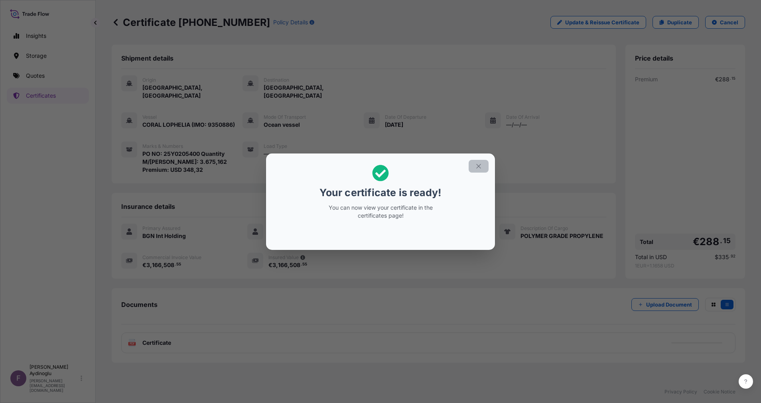
click at [478, 167] on icon "button" at bounding box center [478, 166] width 7 height 7
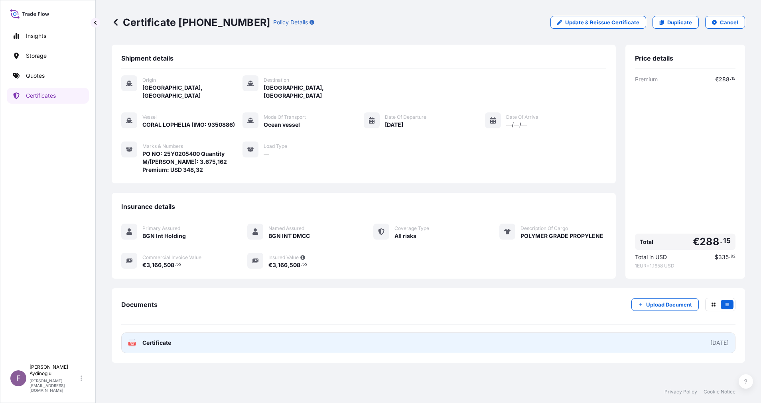
click at [430, 335] on link "PDF Certificate [DATE]" at bounding box center [428, 342] width 614 height 21
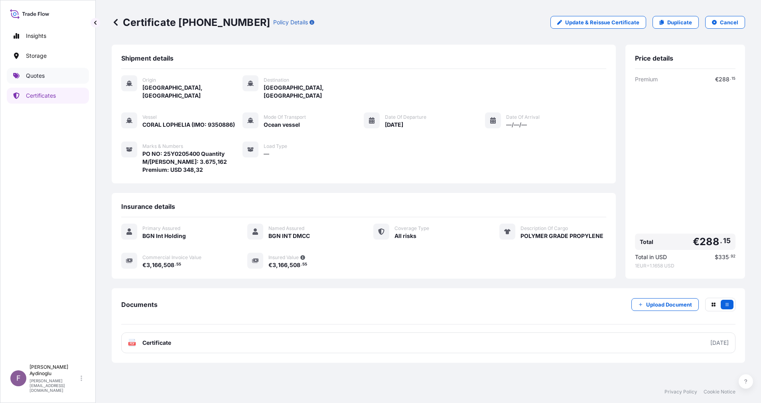
click at [48, 74] on link "Quotes" at bounding box center [48, 76] width 82 height 16
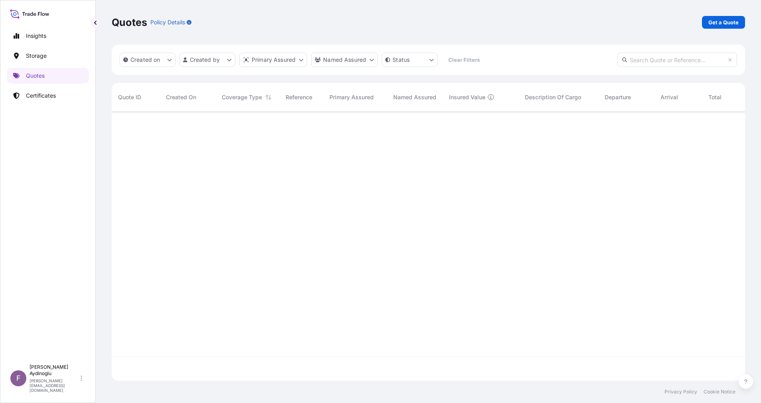
scroll to position [264, 624]
click at [633, 23] on p "Get a Quote" at bounding box center [723, 22] width 30 height 8
select select "Ocean Vessel"
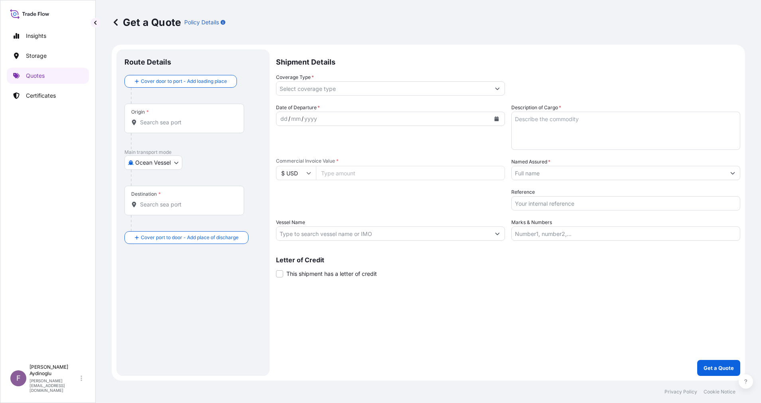
click at [627, 231] on input "Marks & Numbers" at bounding box center [625, 233] width 229 height 14
type input "PO NO: 25Y0205400 Quantity M/Tonn: 3.675,162 Premium: USD 348,32"
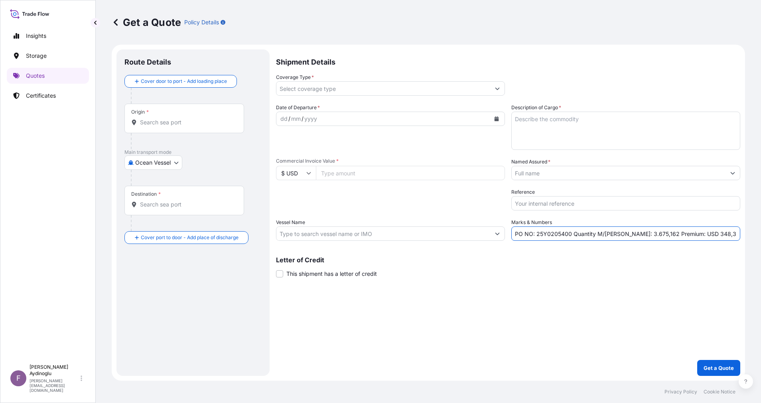
type input "Porvoo, Finland"
type input "Dunkirk, France"
type input "All risks"
type input "3166508.55"
type input "BGN INT DMCC"
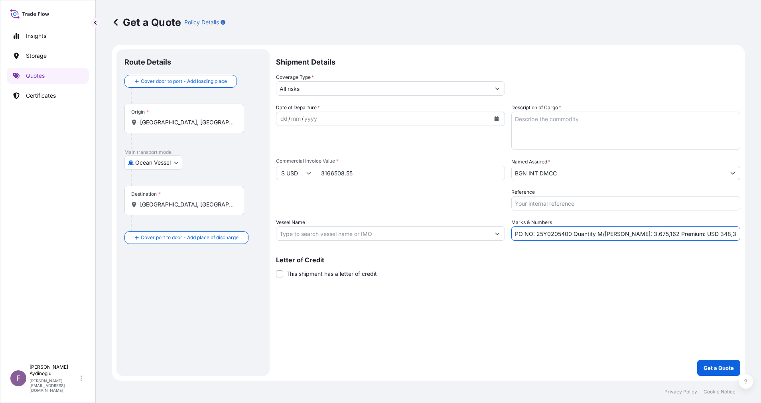
type input "CORAL LOPHELIA (IMO: 9350886)"
drag, startPoint x: 492, startPoint y: 292, endPoint x: 440, endPoint y: 269, distance: 57.5
click at [490, 291] on div "Shipment Details Coverage Type * All risks Date of Departure * dd / mm / yyyy C…" at bounding box center [508, 212] width 464 height 326
click at [579, 171] on input "BGN INT DMCC" at bounding box center [618, 173] width 214 height 14
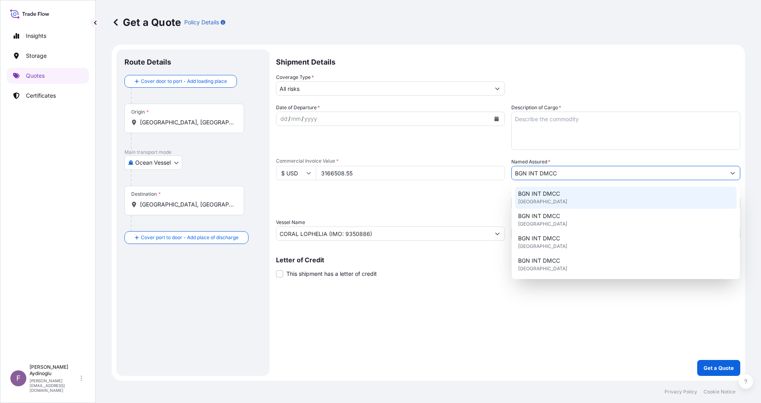
click at [564, 195] on div "BGN INT DMCC United Kingdom" at bounding box center [626, 198] width 222 height 22
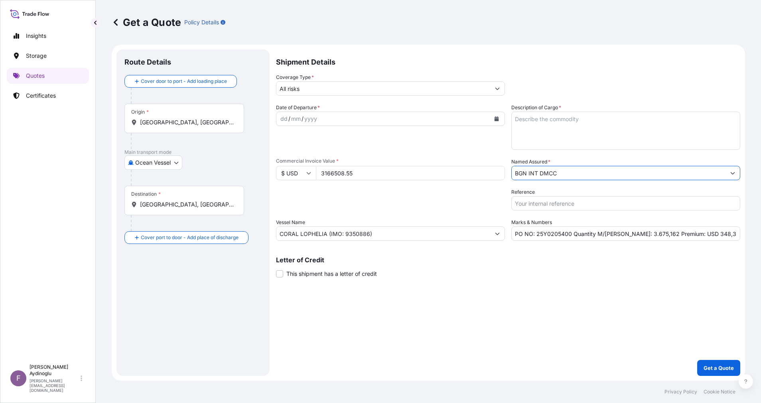
click at [501, 297] on div "Shipment Details Coverage Type * All risks Date of Departure * dd / mm / yyyy C…" at bounding box center [508, 212] width 464 height 326
click at [54, 98] on p "Certificates" at bounding box center [41, 96] width 30 height 8
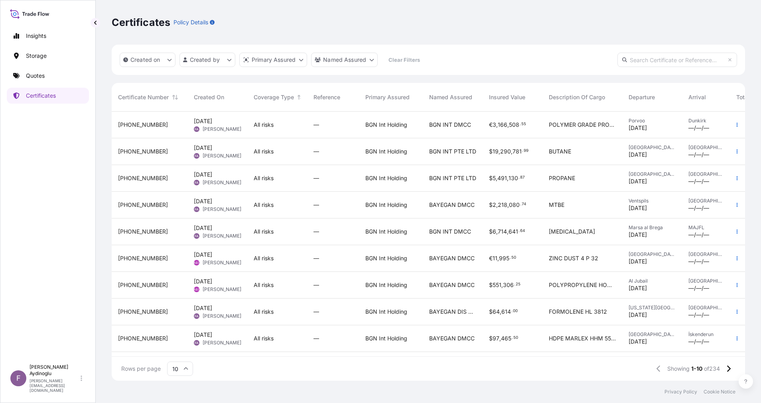
scroll to position [0, 58]
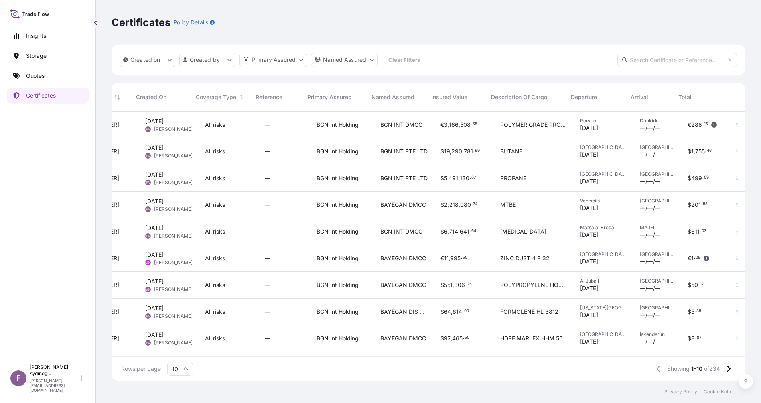
click at [633, 122] on span "288" at bounding box center [696, 125] width 11 height 6
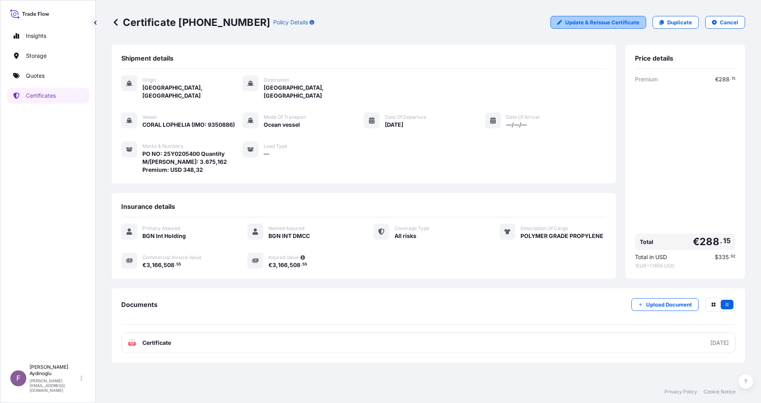
click at [597, 22] on p "Update & Reissue Certificate" at bounding box center [602, 22] width 74 height 8
select select "Ocean Vessel"
select select "32026"
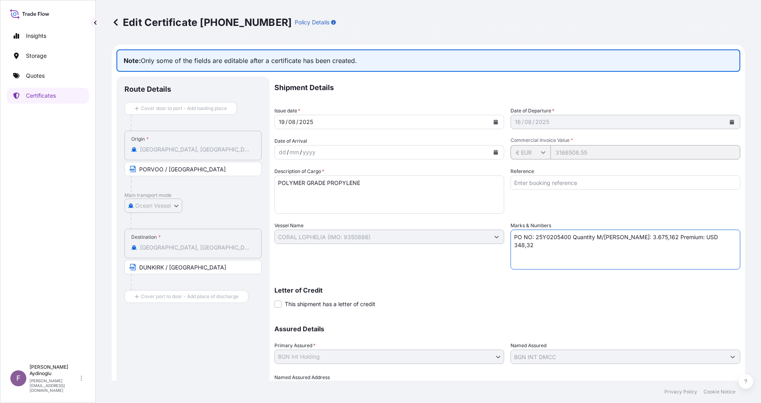
drag, startPoint x: 668, startPoint y: 239, endPoint x: 677, endPoint y: 239, distance: 8.8
click at [633, 239] on textarea "PO NO: 25Y0205400 Quantity M/Tonn: 3.675,162 Premium: USD 348,32" at bounding box center [625, 250] width 230 height 40
type textarea "PO NO: 25Y0205400 Quantity M/Tonn: 3.675,162 Premium: EUR 348,32"
click at [606, 287] on p "Letter of Credit" at bounding box center [507, 290] width 466 height 6
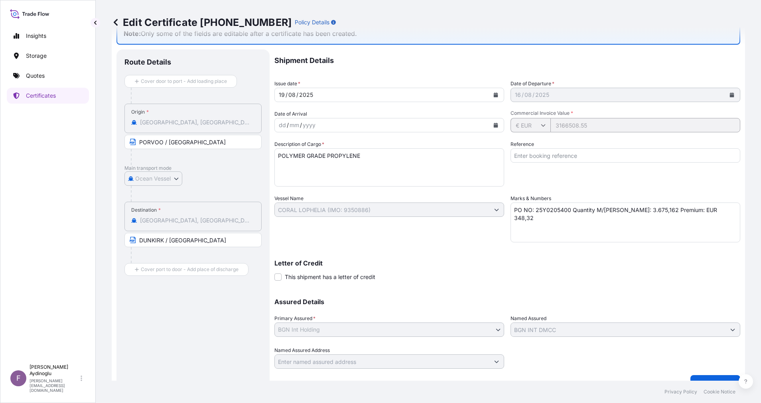
scroll to position [42, 0]
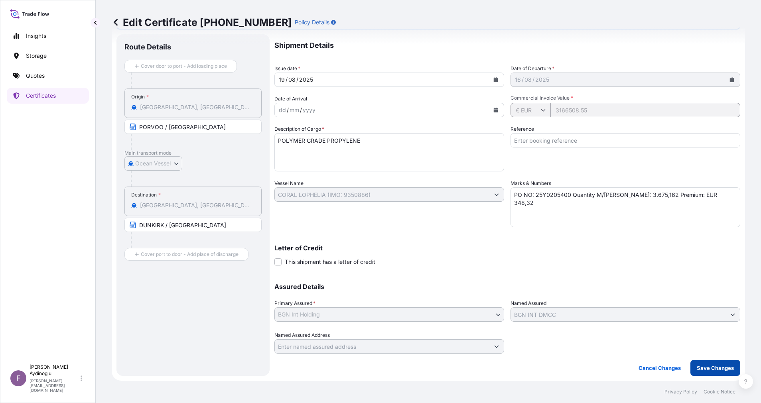
click at [633, 335] on p "Save Changes" at bounding box center [714, 368] width 37 height 8
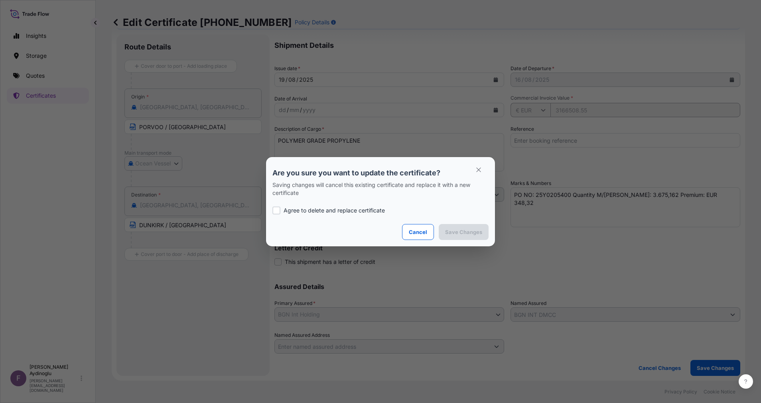
click at [310, 210] on p "Agree to delete and replace certificate" at bounding box center [333, 210] width 101 height 8
checkbox input "true"
click at [474, 230] on p "Save Changes" at bounding box center [463, 232] width 37 height 8
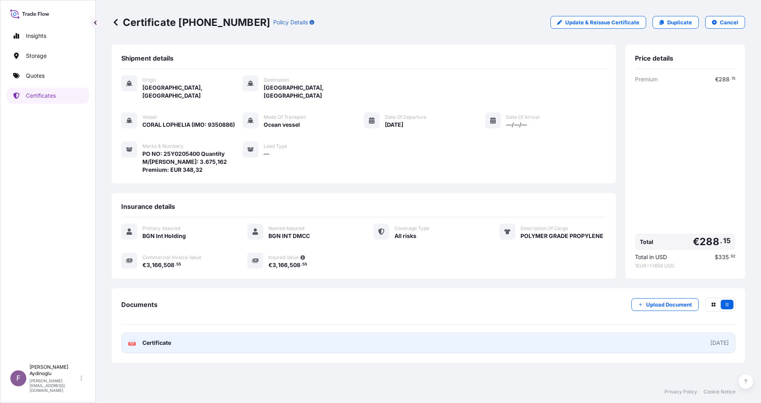
click at [437, 334] on link "PDF Certificate [DATE]" at bounding box center [428, 342] width 614 height 21
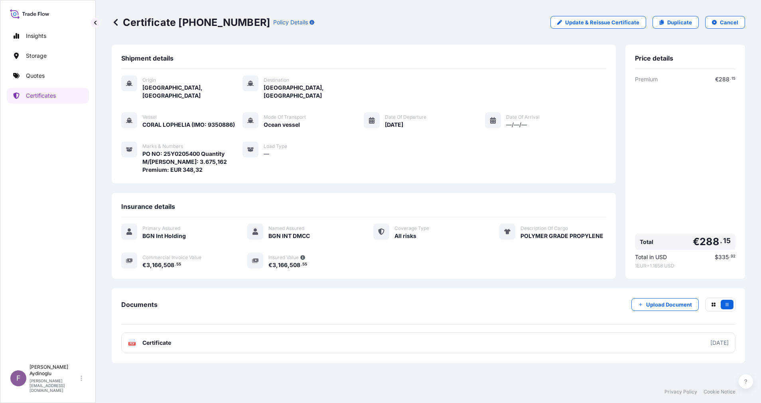
click at [58, 83] on link "Quotes" at bounding box center [48, 76] width 82 height 16
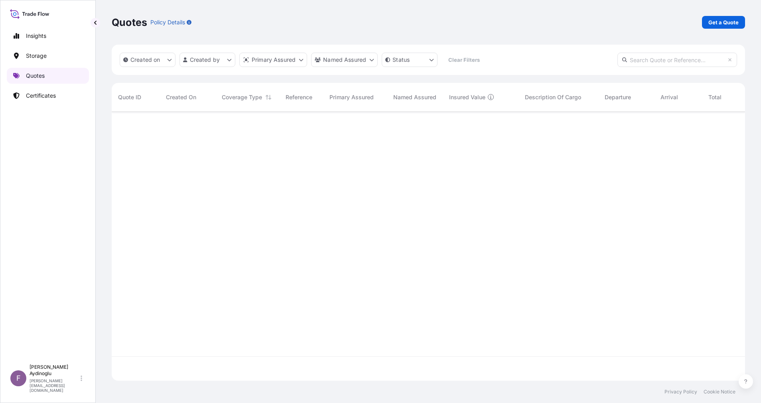
scroll to position [264, 624]
click at [633, 20] on p "Get a Quote" at bounding box center [723, 22] width 30 height 8
select select "Ocean Vessel"
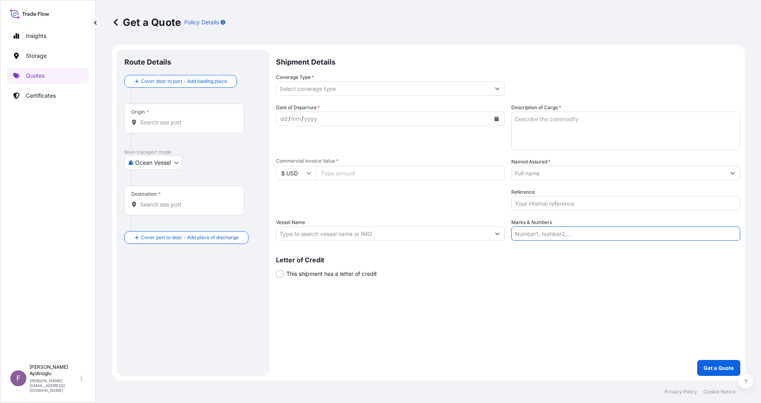
drag, startPoint x: 558, startPoint y: 230, endPoint x: 560, endPoint y: 235, distance: 5.3
click at [558, 230] on input "Marks & Numbers" at bounding box center [625, 233] width 229 height 14
type input "PO NO: 25Y0205400 Quantity M/Tonn: 3.675,162 Premium: USD 348,32"
type input "Porvoo, Finland"
type input "Dunkirk, France"
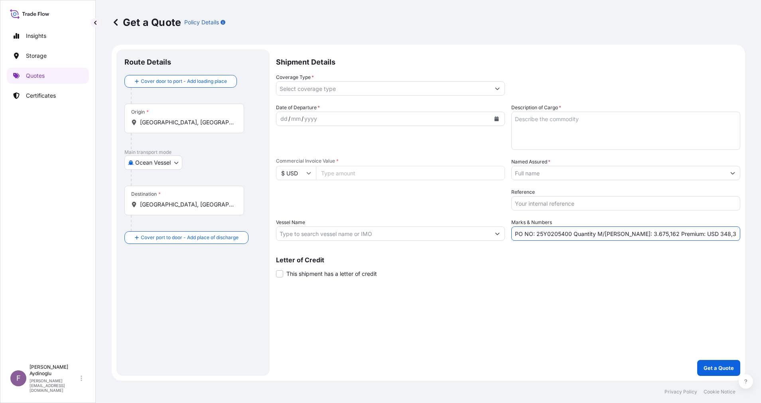
type input "All risks"
type input "3166508.55"
type input "BGN INT DMCC"
type input "CORAL LOPHELIA (IMO: 9350886)"
click at [496, 305] on div "Shipment Details Coverage Type * All risks Date of Departure * dd / mm / yyyy C…" at bounding box center [508, 212] width 464 height 326
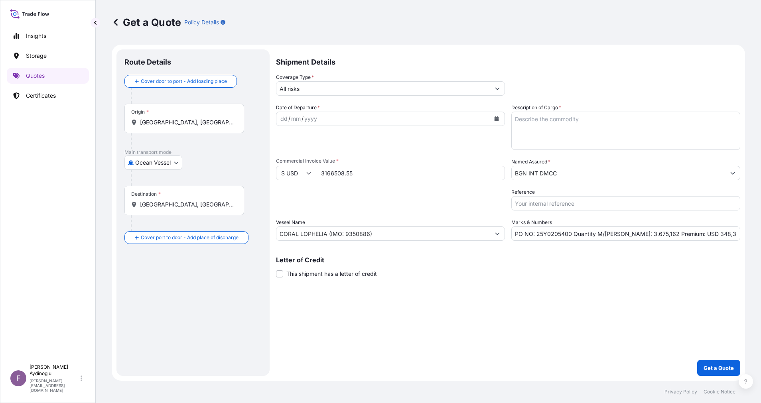
click at [561, 171] on input "BGN INT DMCC" at bounding box center [618, 173] width 214 height 14
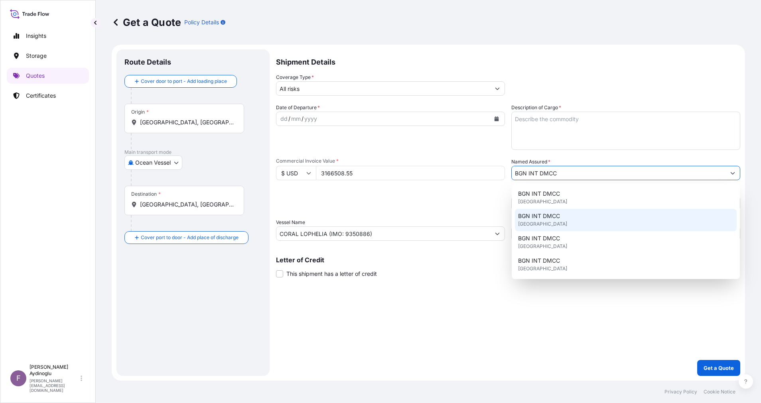
click at [560, 224] on div "BGN INT DMCC United Kingdom" at bounding box center [626, 220] width 222 height 22
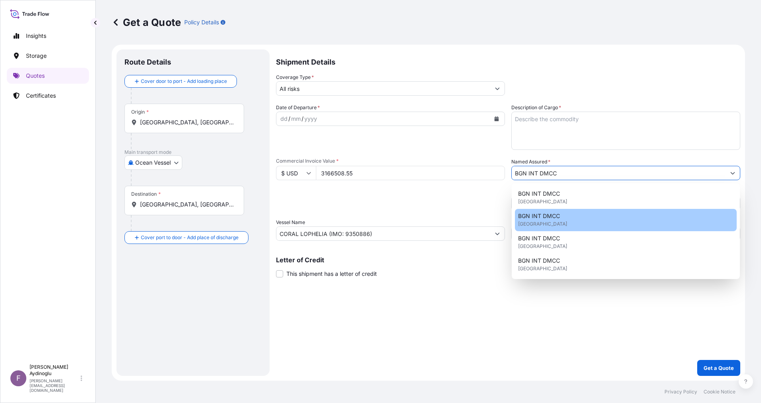
click at [558, 285] on div "Shipment Details Coverage Type * All risks Date of Departure * dd / mm / yyyy C…" at bounding box center [508, 212] width 464 height 326
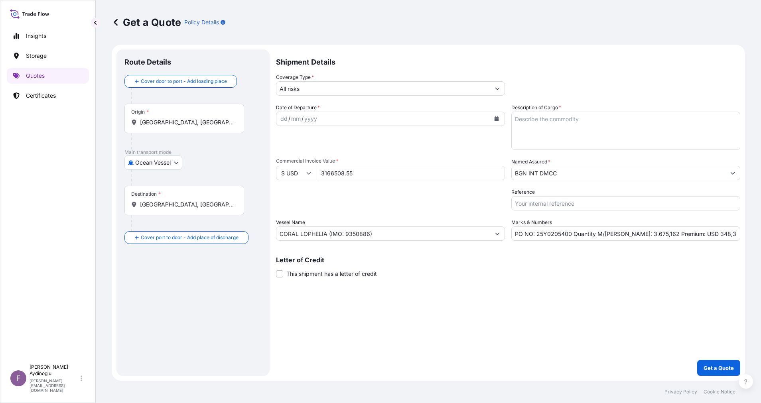
drag, startPoint x: 380, startPoint y: 171, endPoint x: 270, endPoint y: 176, distance: 110.5
click at [271, 176] on form "Route Details Cover door to port - Add loading place Place of loading Road / In…" at bounding box center [428, 213] width 633 height 336
type input "22215268.86"
click at [334, 184] on div "Date of Departure * dd / mm / yyyy Cargo Category * LPG, Crude Oil, Utility Fue…" at bounding box center [508, 172] width 464 height 137
click at [336, 175] on input "22215268.86" at bounding box center [410, 173] width 189 height 14
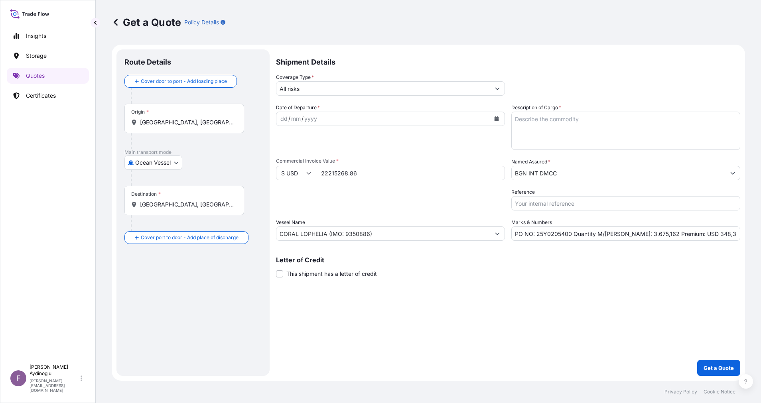
click at [554, 123] on textarea "Description of Cargo *" at bounding box center [625, 131] width 229 height 38
type textarea "GASOLINE"
drag, startPoint x: 620, startPoint y: 234, endPoint x: 643, endPoint y: 235, distance: 23.2
click at [633, 235] on input "PO NO: 25Y0205400 Quantity M/Tonn: 3.675,162 Premium: USD 348,32" at bounding box center [625, 233] width 229 height 14
paste input "25017,899"
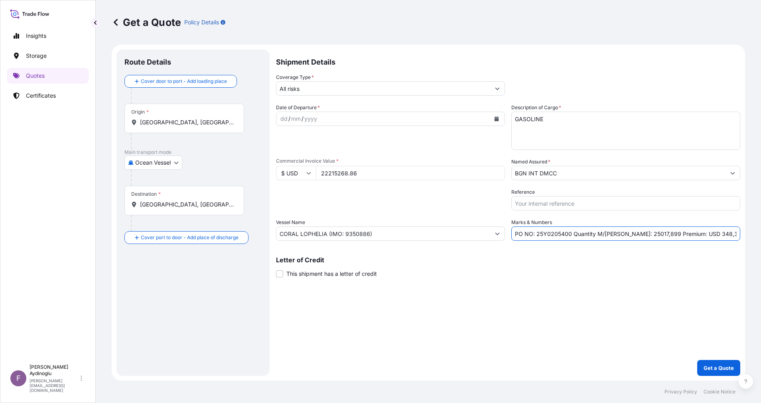
click at [626, 234] on input "PO NO: 25Y0205400 Quantity M/Tonn: 25017,899 Premium: USD 348,32" at bounding box center [625, 233] width 229 height 14
drag, startPoint x: 572, startPoint y: 234, endPoint x: 395, endPoint y: 235, distance: 177.4
click at [403, 234] on div "Date of Departure * dd / mm / yyyy Cargo Category * LPG, Crude Oil, Utility Fue…" at bounding box center [508, 172] width 464 height 137
type input "Quantity M/Tonn: 25.017,899 Premium: USD 348,32"
click at [590, 258] on p "Letter of Credit" at bounding box center [508, 260] width 464 height 6
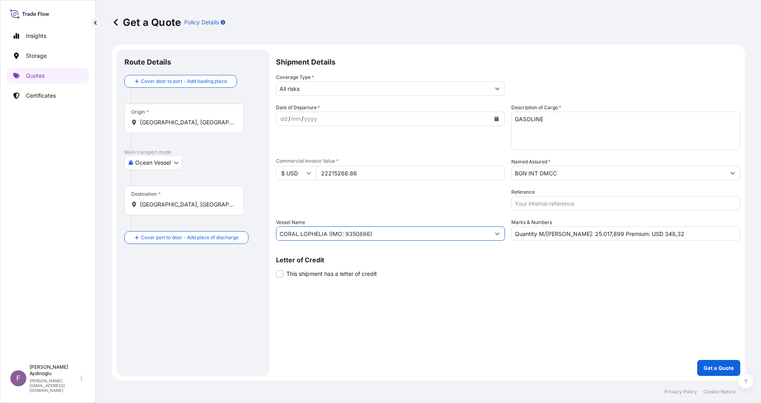
drag, startPoint x: 390, startPoint y: 231, endPoint x: 46, endPoint y: 231, distance: 344.0
click at [51, 231] on div "Insights Storage Quotes Certificates F Fatih Aydinoglu fatih.aydinoglu@polarisb…" at bounding box center [380, 201] width 761 height 403
paste input "NAVIG8 GALLANTRY"
paste input "9833668"
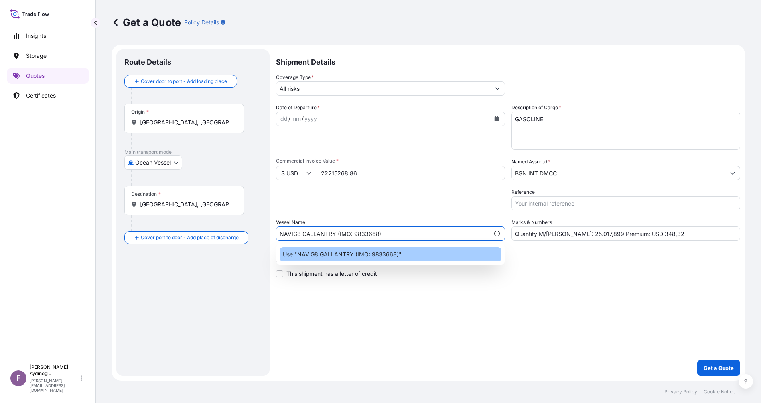
click at [407, 256] on div "Use "NAVIG8 GALLANTRY (IMO: 9833668)"" at bounding box center [390, 254] width 222 height 14
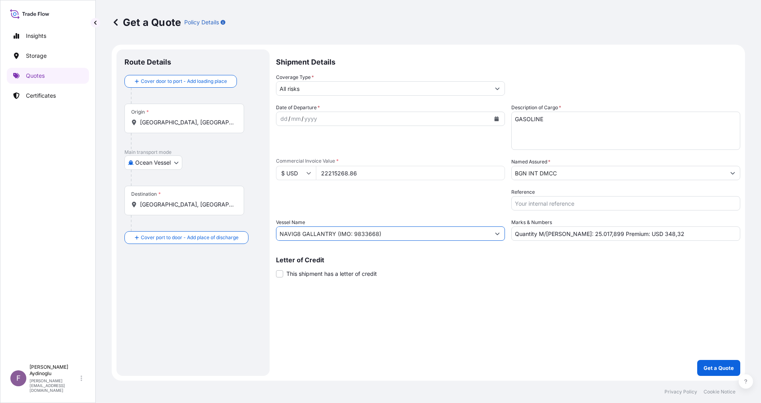
type input "NAVIG8 GALLANTRY (IMO: 9833668)"
drag, startPoint x: 535, startPoint y: 296, endPoint x: 536, endPoint y: 291, distance: 4.5
click at [536, 296] on div "Shipment Details Coverage Type * All risks Date of Departure * dd / mm / yyyy C…" at bounding box center [508, 212] width 464 height 326
drag, startPoint x: 206, startPoint y: 117, endPoint x: 71, endPoint y: 121, distance: 135.2
click at [71, 120] on div "Insights Storage Quotes Certificates F Fatih Aydinoglu fatih.aydinoglu@polarisb…" at bounding box center [380, 201] width 761 height 403
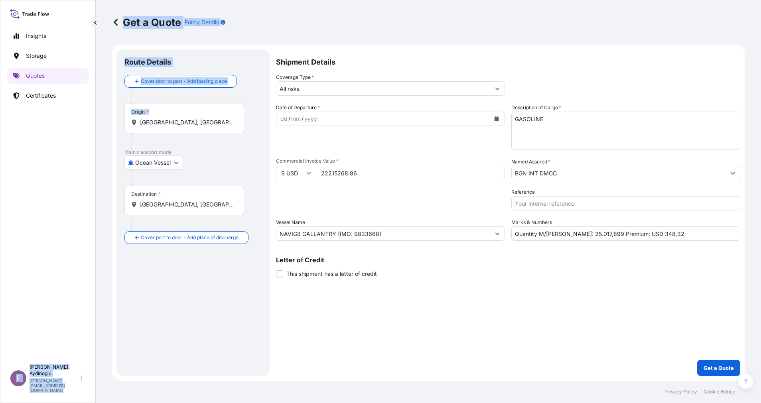
click at [209, 126] on input "Porvoo, Finland" at bounding box center [187, 122] width 94 height 8
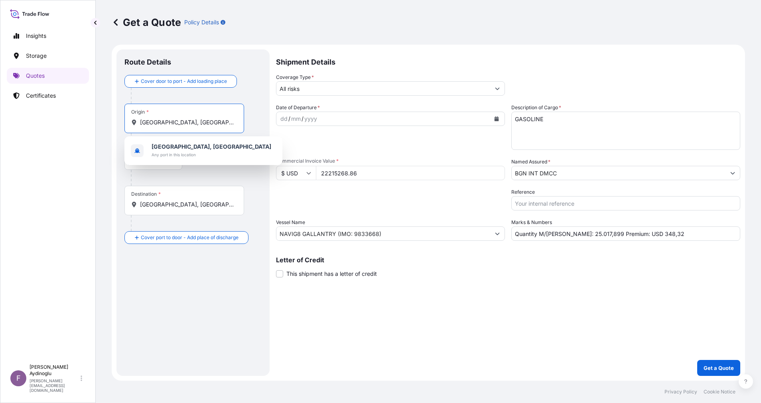
drag, startPoint x: 209, startPoint y: 126, endPoint x: 64, endPoint y: 122, distance: 144.8
click at [64, 122] on div "Insights Storage Quotes Certificates F Fatih Aydinoglu fatih.aydinoglu@polarisb…" at bounding box center [380, 201] width 761 height 403
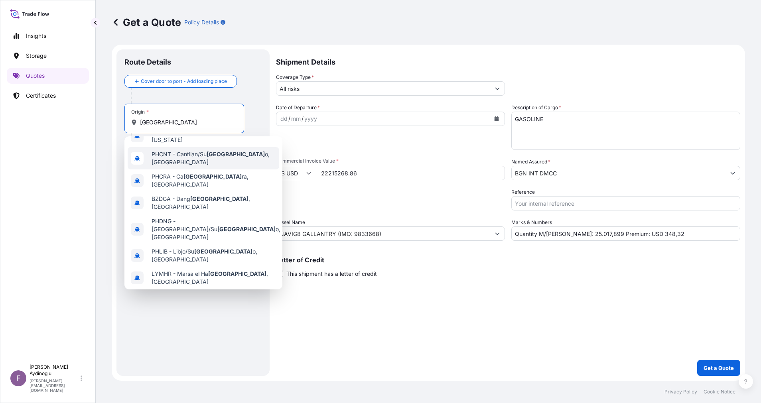
scroll to position [54, 0]
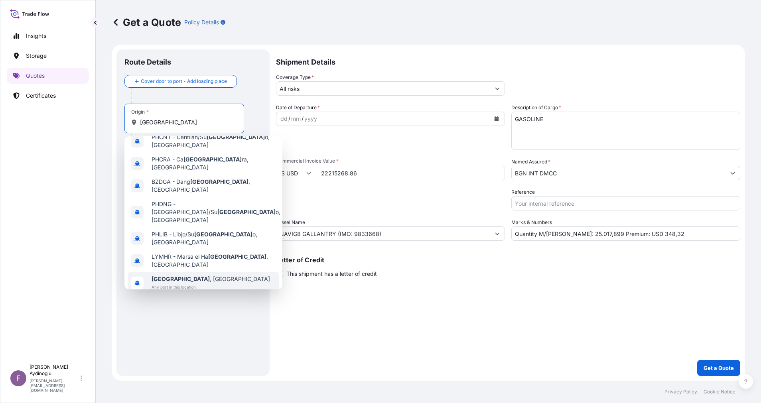
click at [206, 272] on div "Riga , Latvia Any port in this location" at bounding box center [203, 283] width 151 height 22
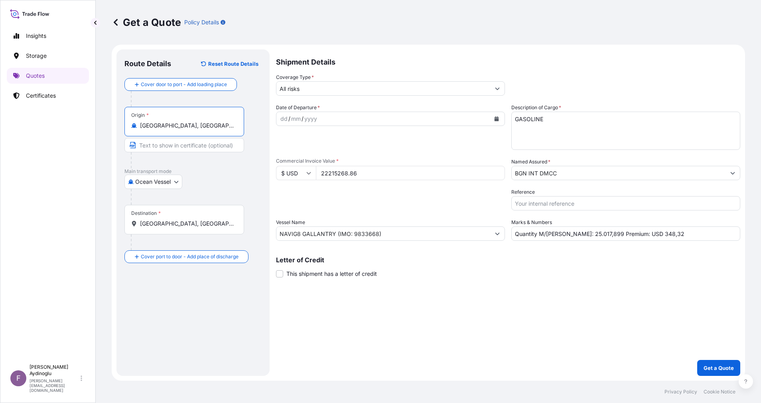
type input "[GEOGRAPHIC_DATA], [GEOGRAPHIC_DATA]"
click at [186, 143] on input "Text to appear on certificate" at bounding box center [184, 145] width 120 height 14
type input "RIGA / LATVIA"
click at [215, 197] on div at bounding box center [196, 197] width 131 height 16
drag, startPoint x: 196, startPoint y: 226, endPoint x: 113, endPoint y: 221, distance: 83.5
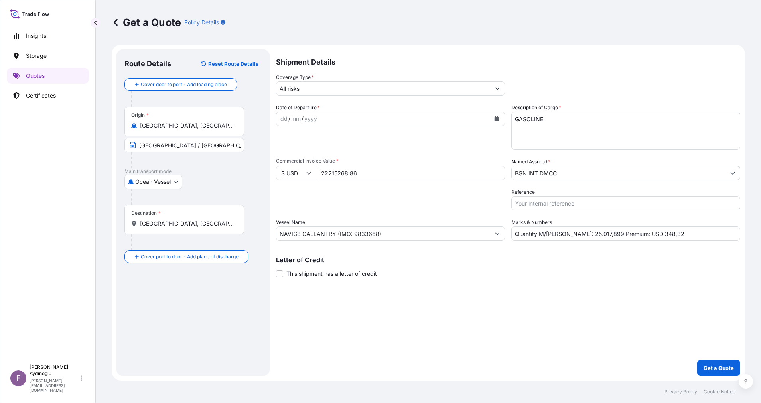
click at [113, 221] on form "Route Details Reset Route Details Cover door to port - Add loading place Place …" at bounding box center [428, 213] width 633 height 336
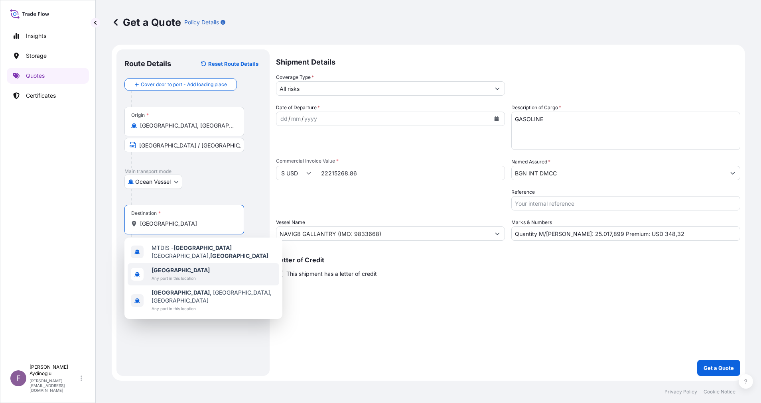
click at [200, 273] on div "Malta Any port in this location" at bounding box center [203, 274] width 151 height 22
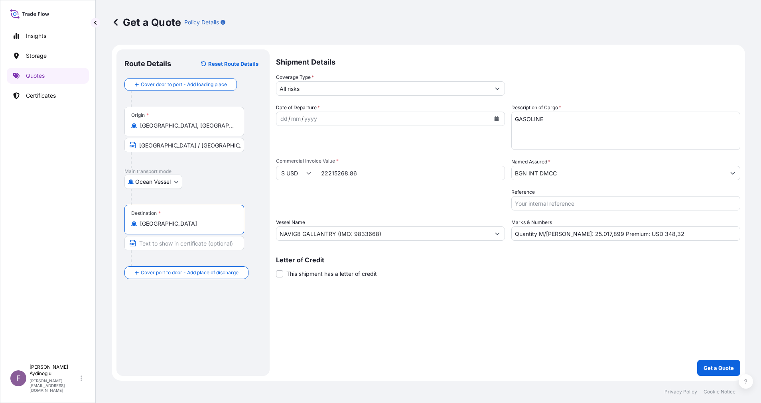
type input "[GEOGRAPHIC_DATA]"
click at [187, 247] on input "Text to appear on certificate" at bounding box center [185, 243] width 122 height 14
paste input "MALTA FOR ORDERS"
type input "MALTA FOR ORDERS / MALTA"
click at [422, 330] on div "Shipment Details Coverage Type * All risks Date of Departure * dd / mm / yyyy C…" at bounding box center [508, 212] width 464 height 326
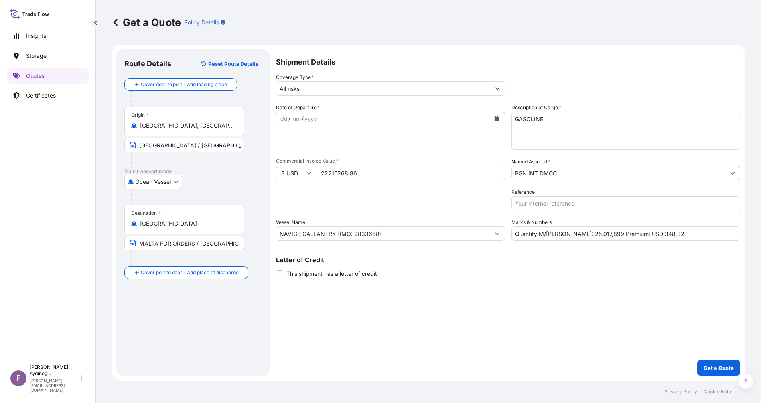
click at [281, 118] on div "dd" at bounding box center [283, 119] width 9 height 10
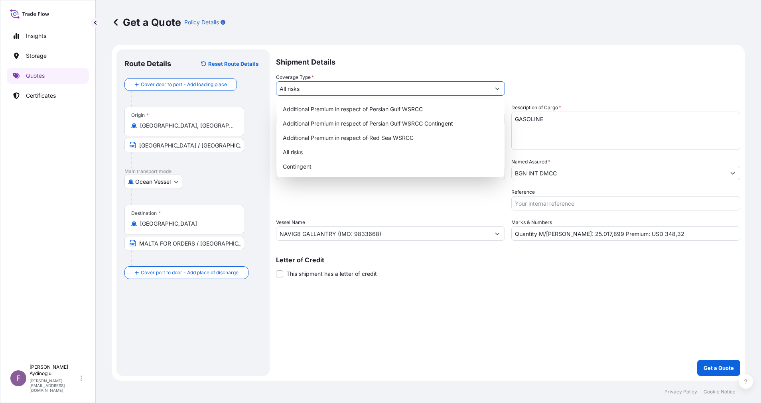
click at [338, 84] on input "All risks" at bounding box center [383, 88] width 214 height 14
click at [336, 149] on div "All risks" at bounding box center [390, 152] width 222 height 14
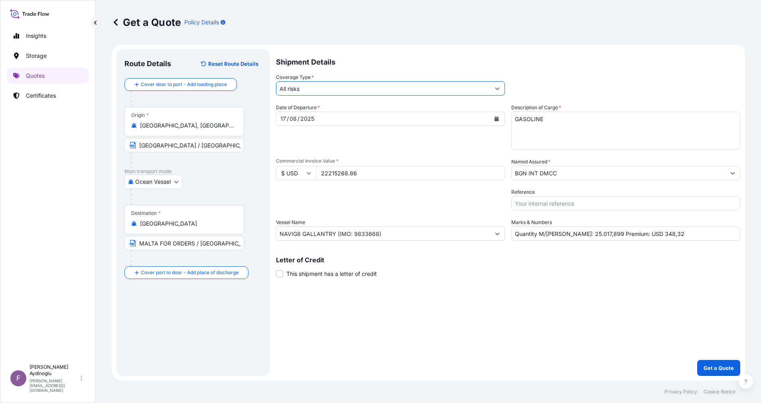
click at [458, 305] on div "Shipment Details Coverage Type * All risks Date of Departure * 17 / 08 / 2025 C…" at bounding box center [508, 212] width 464 height 326
drag, startPoint x: 662, startPoint y: 232, endPoint x: 631, endPoint y: 234, distance: 30.8
click at [631, 234] on input "Quantity M/Tonn: 25.017,899 Premium: USD 348,32" at bounding box center [625, 233] width 229 height 14
type input "Quantity M/[PERSON_NAME]: 25.017,899 Premium: USD 2.443,68"
click at [595, 260] on p "Letter of Credit" at bounding box center [508, 260] width 464 height 6
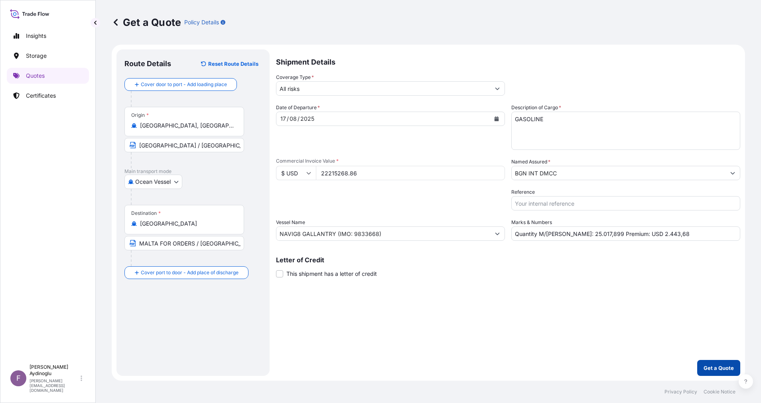
click at [633, 335] on p "Get a Quote" at bounding box center [718, 368] width 30 height 8
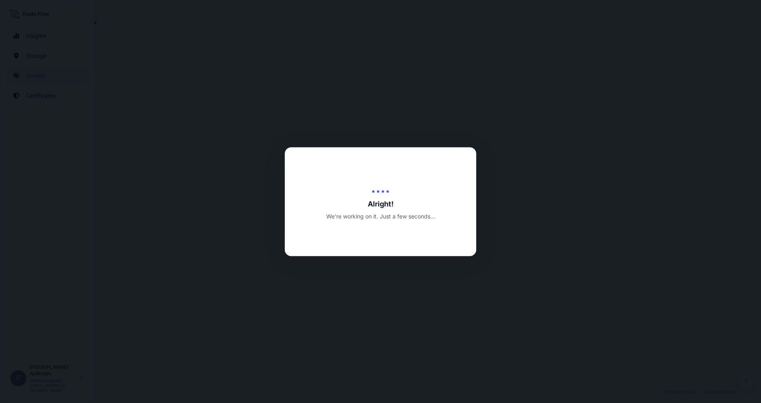
select select "Ocean Vessel"
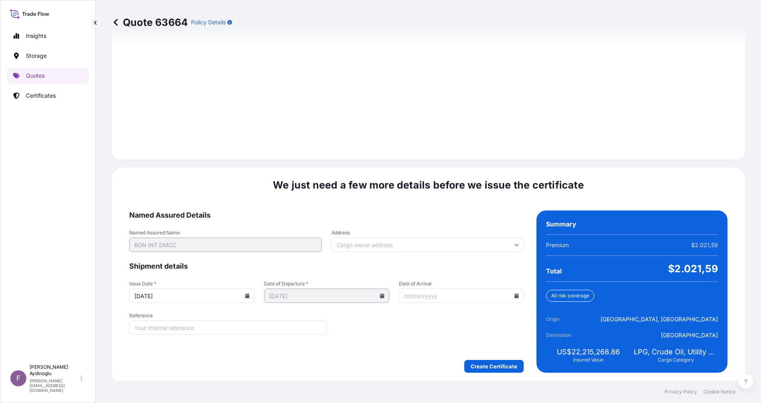
scroll to position [856, 0]
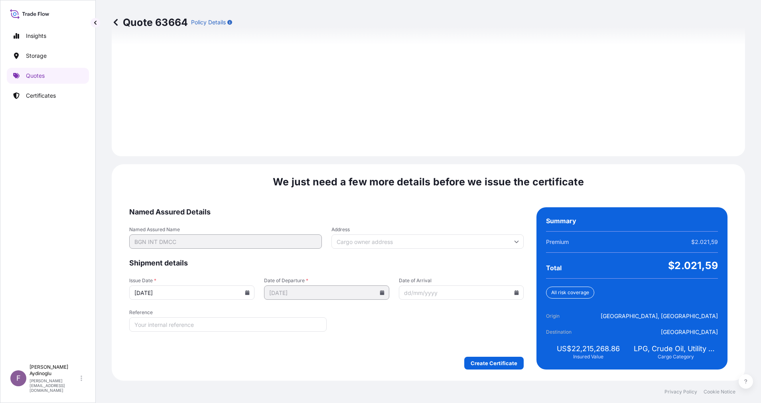
click at [494, 335] on form "Named Assured Details Named Assured Name BGN INT DMCC Address Shipment details …" at bounding box center [326, 288] width 394 height 162
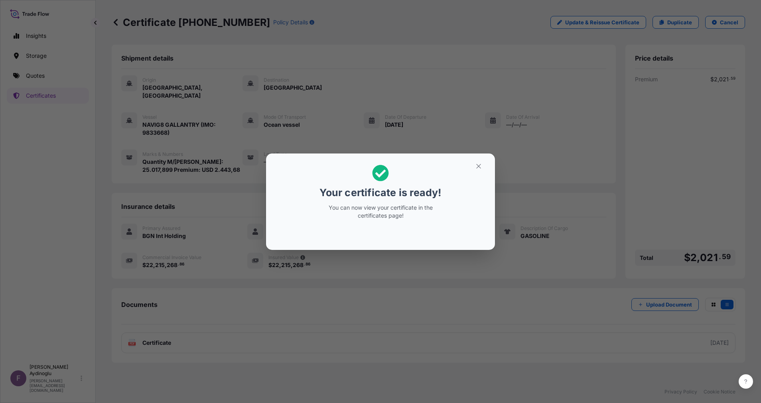
click at [482, 171] on button "button" at bounding box center [478, 166] width 20 height 13
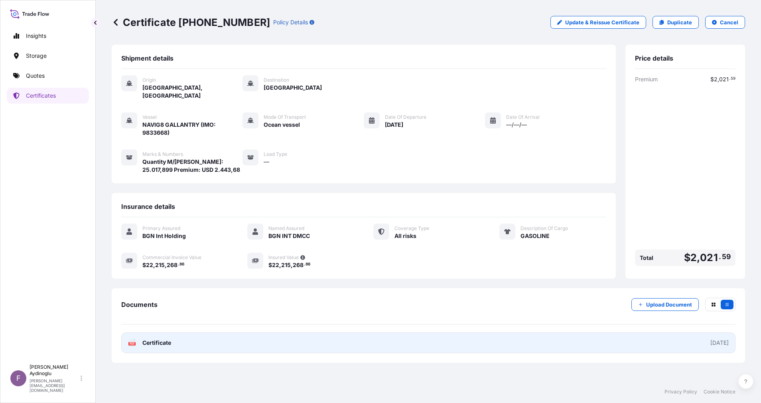
click at [441, 335] on link "PDF Certificate [DATE]" at bounding box center [428, 342] width 614 height 21
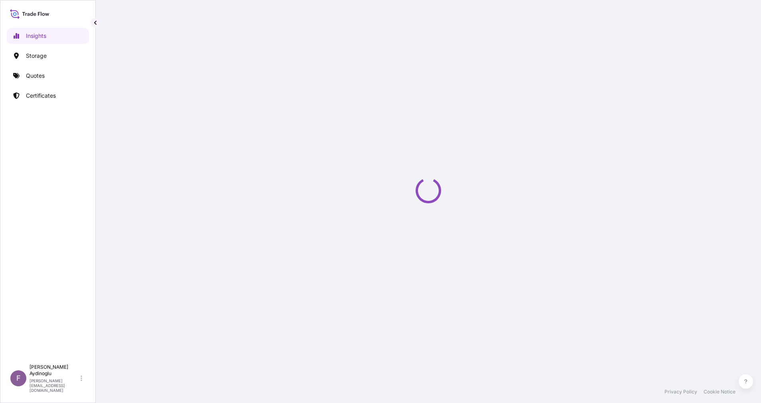
select select "2025"
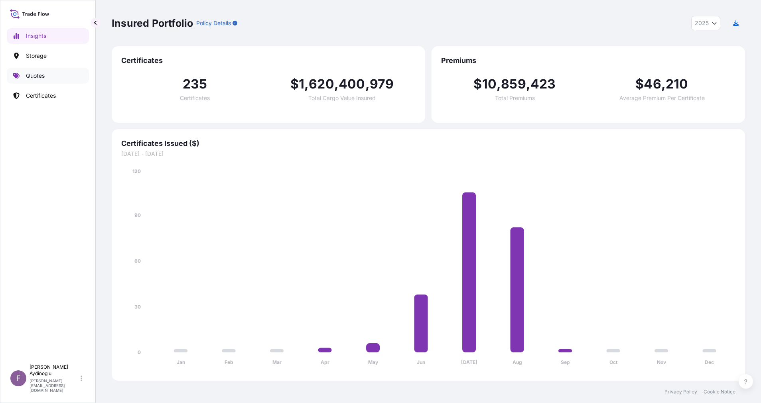
click at [43, 77] on p "Quotes" at bounding box center [35, 76] width 19 height 8
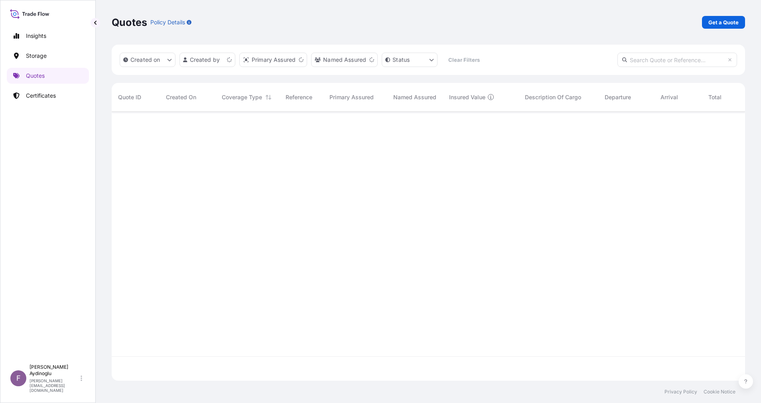
scroll to position [264, 624]
click at [18, 91] on link "Certificates" at bounding box center [48, 96] width 82 height 16
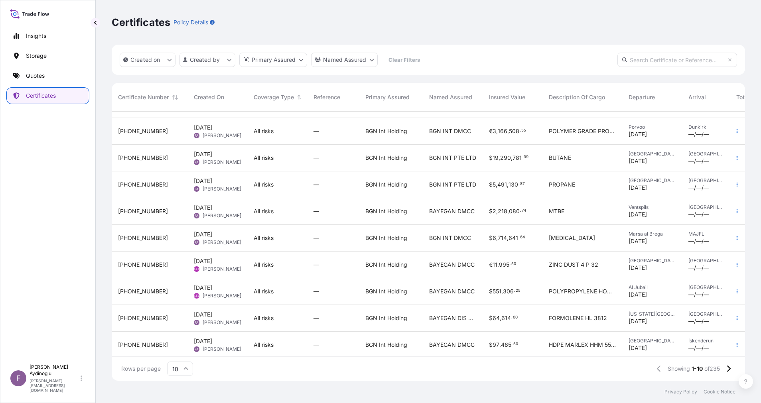
scroll to position [31, 0]
click at [186, 369] on icon at bounding box center [185, 368] width 5 height 5
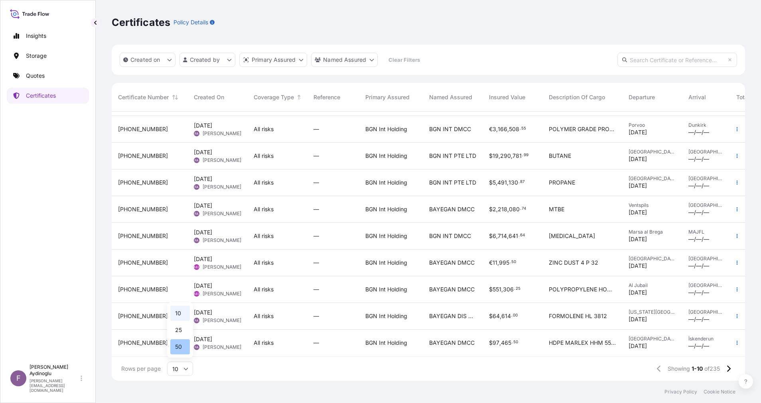
click at [181, 346] on div "50" at bounding box center [180, 346] width 20 height 15
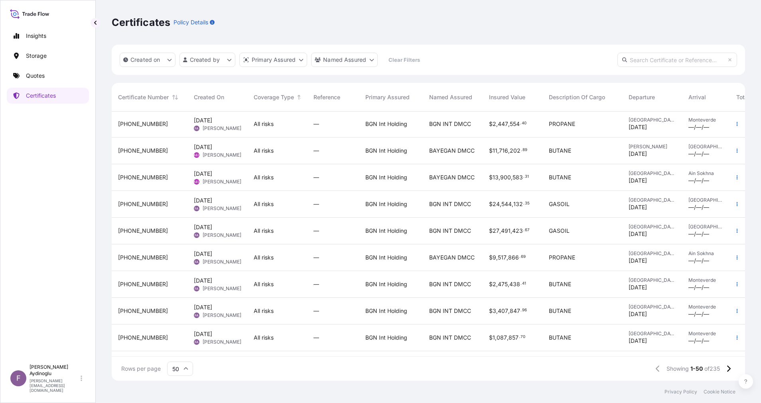
scroll to position [1100, 0]
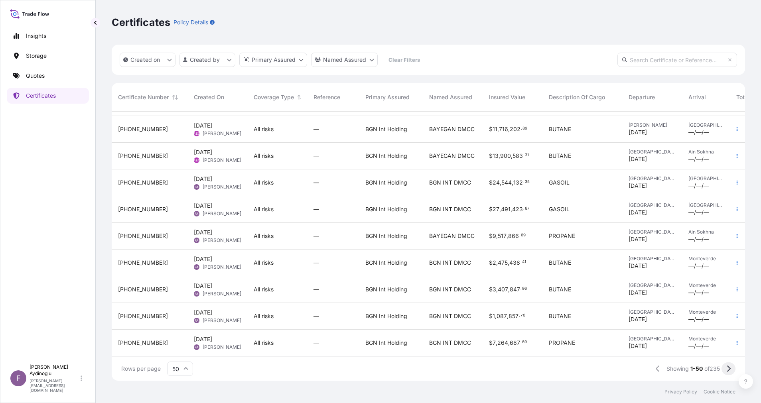
click at [728, 368] on icon at bounding box center [728, 368] width 4 height 7
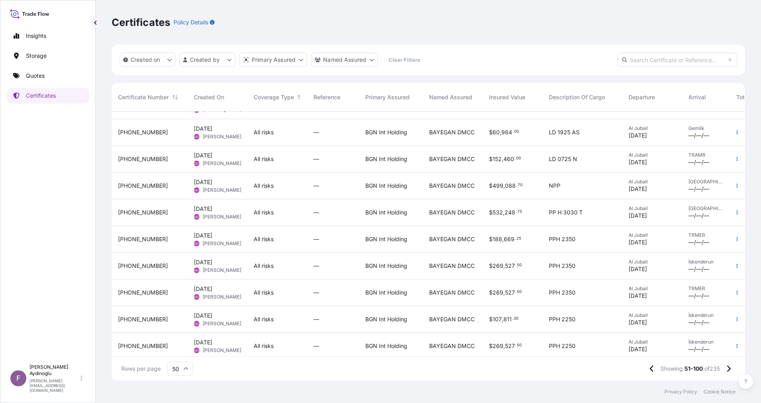
scroll to position [120, 0]
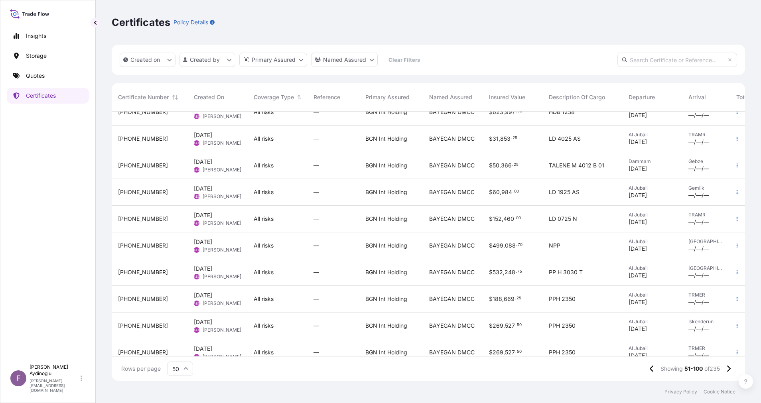
click at [309, 272] on div "—" at bounding box center [333, 272] width 52 height 27
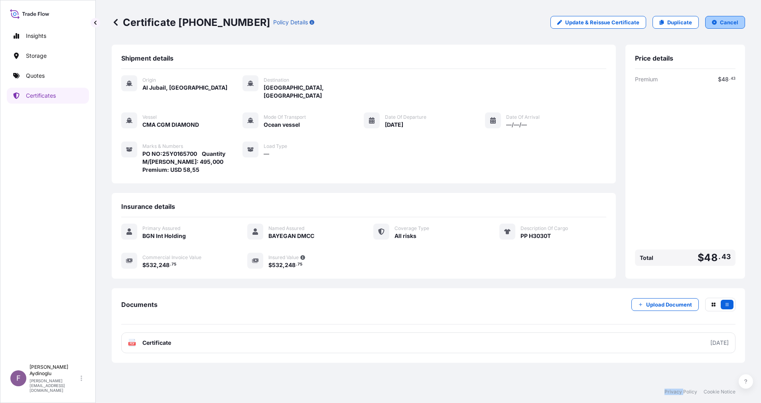
click at [729, 21] on p "Cancel" at bounding box center [729, 22] width 18 height 8
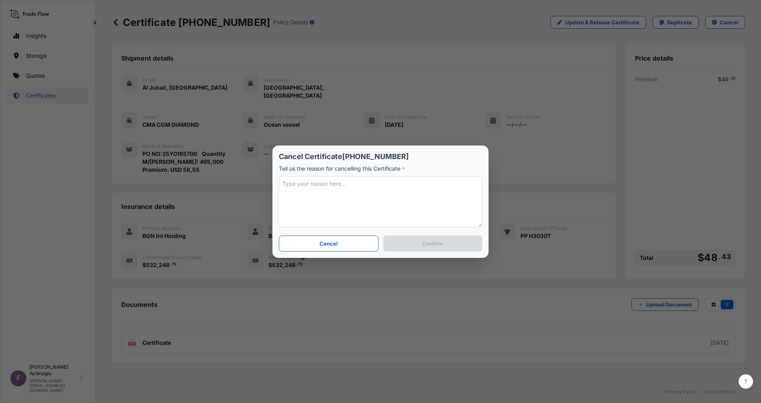
click at [360, 183] on textarea at bounding box center [380, 201] width 203 height 51
type textarea "m"
drag, startPoint x: 289, startPoint y: 188, endPoint x: 446, endPoint y: 198, distance: 157.0
type textarea "Mistakenly duplicated"
click at [427, 238] on button "Confirm" at bounding box center [432, 244] width 99 height 16
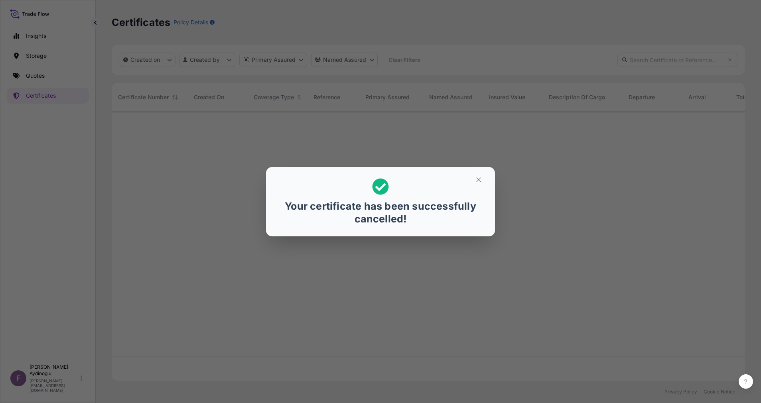
scroll to position [264, 624]
click at [480, 178] on icon "button" at bounding box center [478, 179] width 4 height 4
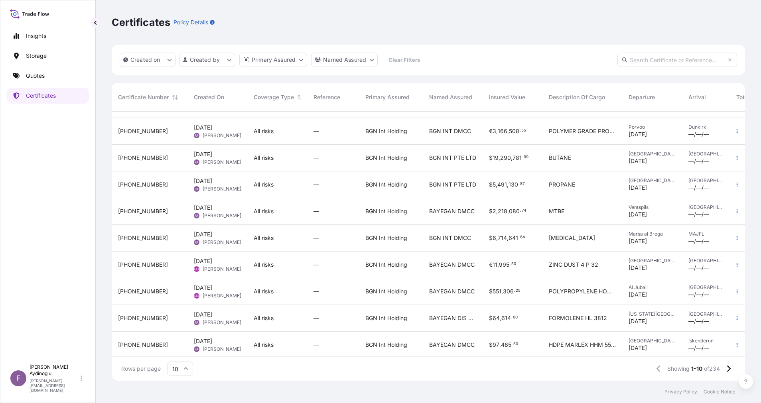
scroll to position [31, 0]
click at [191, 369] on input "10" at bounding box center [180, 369] width 26 height 14
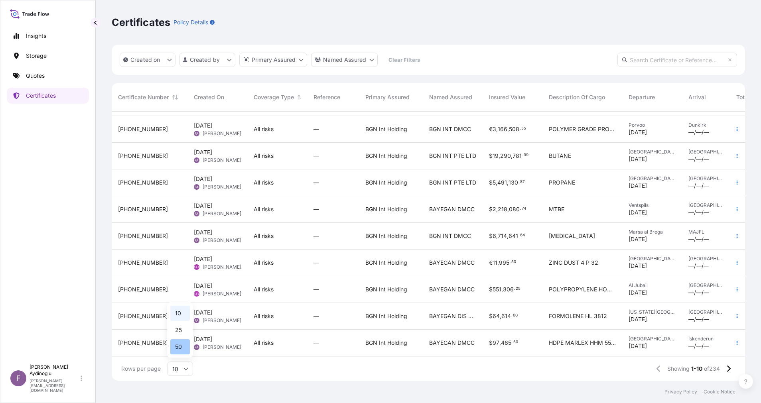
click at [184, 348] on div "50" at bounding box center [180, 346] width 20 height 15
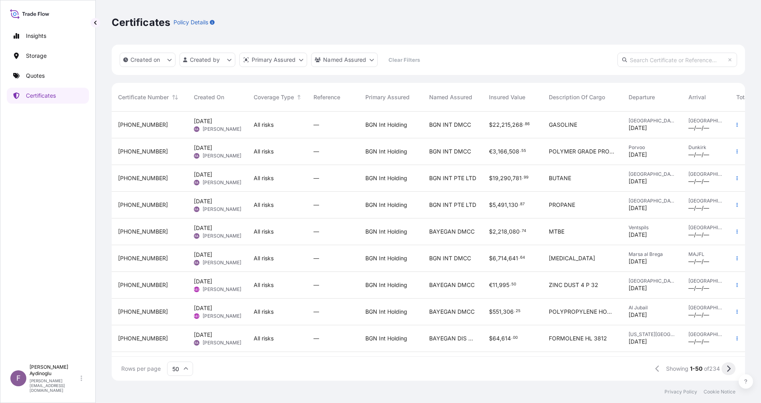
click at [725, 369] on button at bounding box center [728, 368] width 14 height 13
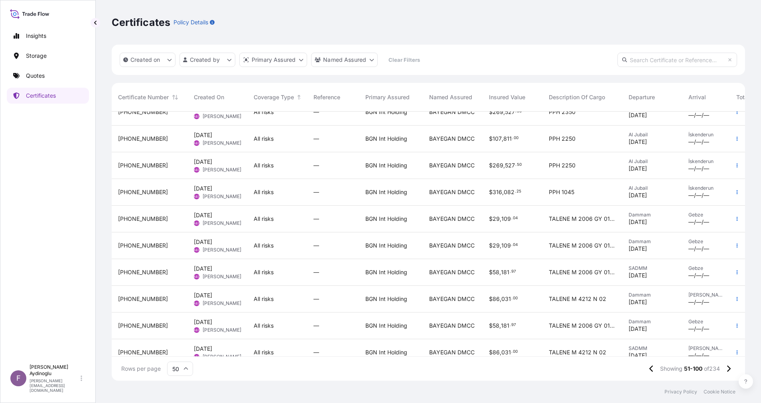
scroll to position [239, 0]
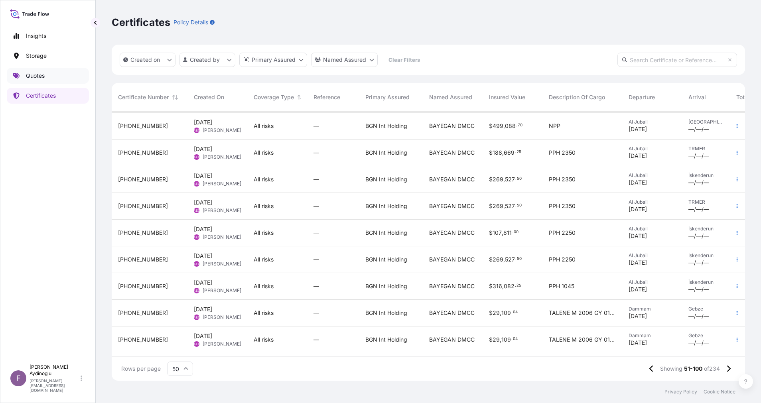
click at [47, 78] on link "Quotes" at bounding box center [48, 76] width 82 height 16
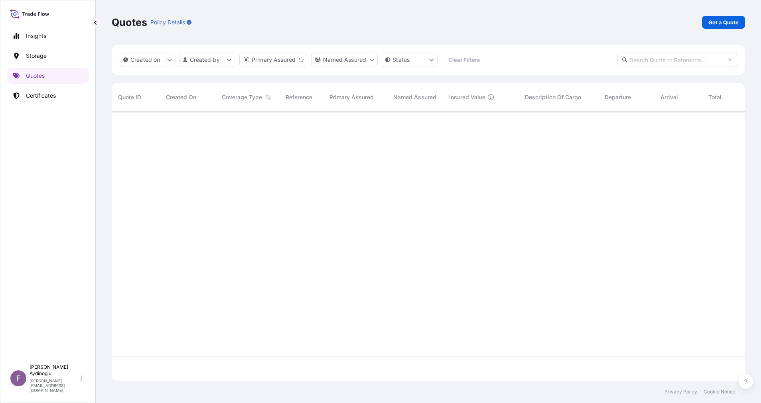
scroll to position [264, 624]
click at [739, 26] on link "Get a Quote" at bounding box center [723, 22] width 43 height 13
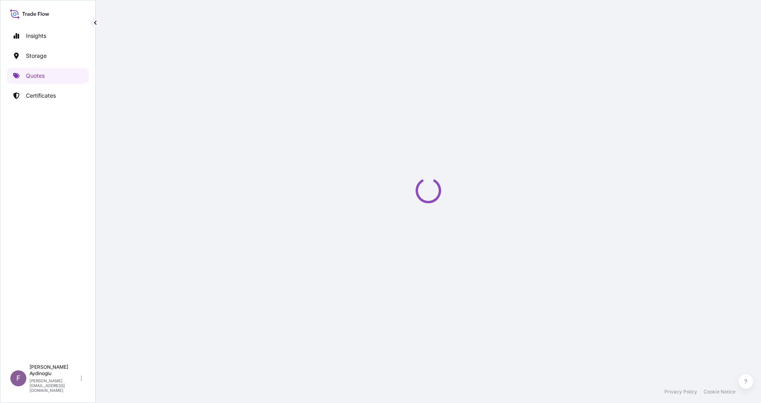
select select "Ocean Vessel"
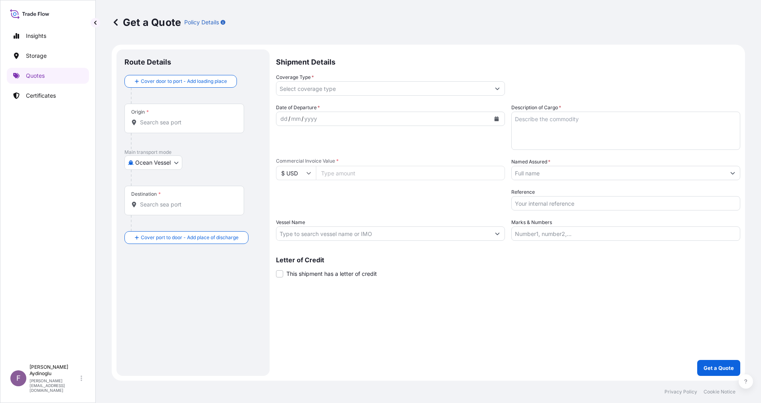
click at [584, 172] on input "Named Assured *" at bounding box center [618, 173] width 214 height 14
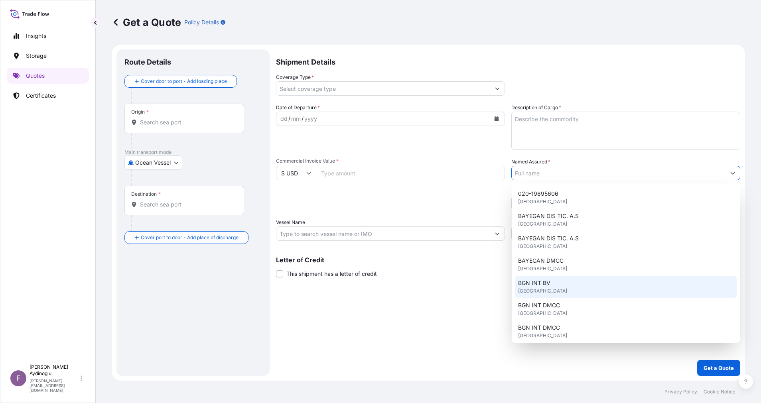
click at [594, 289] on div "BGN INT BV [GEOGRAPHIC_DATA]" at bounding box center [626, 287] width 222 height 22
type input "BGN INT BV"
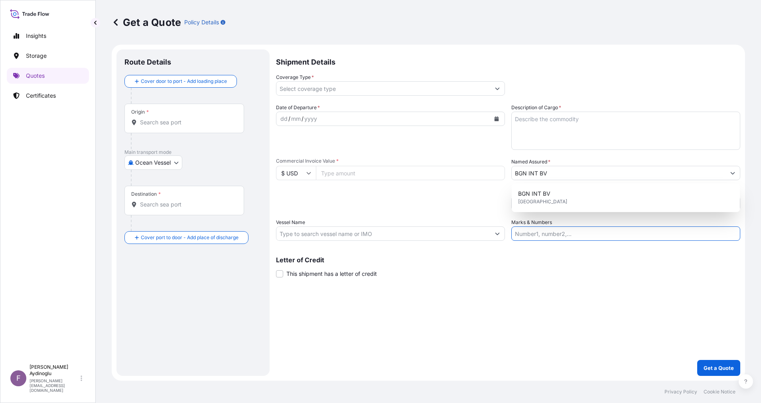
click at [602, 228] on input "Marks & Numbers" at bounding box center [625, 233] width 229 height 14
type input "Quantity M/[PERSON_NAME]: 25.017,899 Premium: USD 2.443,68"
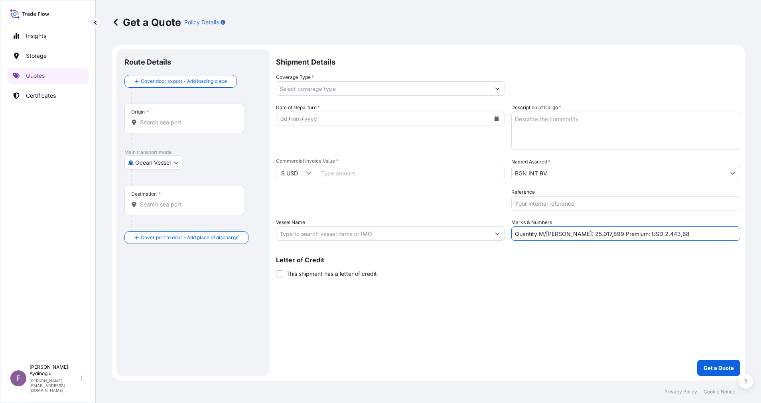
type input "[GEOGRAPHIC_DATA], [GEOGRAPHIC_DATA]"
type input "[GEOGRAPHIC_DATA]"
type input "All risks"
type input "22215268.86"
type input "NAVIG8 GALLANTRY (IMO: 9833668)"
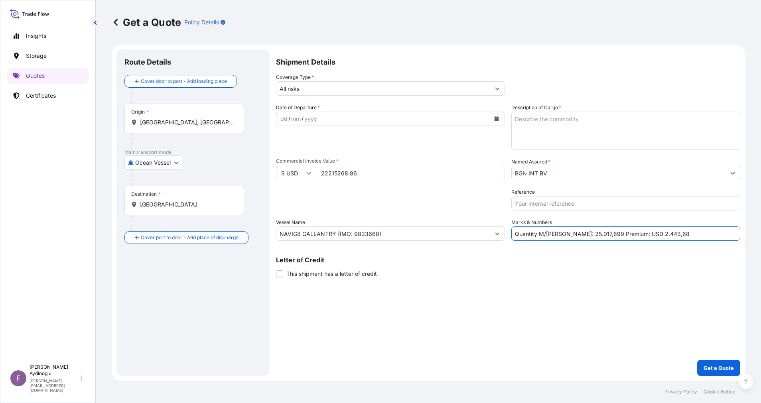
click at [576, 280] on div "Shipment Details Coverage Type * All risks Date of Departure * dd / mm / yyyy C…" at bounding box center [508, 212] width 464 height 326
click at [603, 239] on input "Quantity M/[PERSON_NAME]: 25.017,899 Premium: USD 2.443,68" at bounding box center [625, 233] width 229 height 14
drag, startPoint x: 682, startPoint y: 233, endPoint x: 302, endPoint y: 246, distance: 380.1
click at [301, 243] on div "Shipment Details Coverage Type * All risks Date of Departure * dd / mm / yyyy C…" at bounding box center [508, 212] width 464 height 326
click at [628, 262] on p "Letter of Credit" at bounding box center [508, 260] width 464 height 6
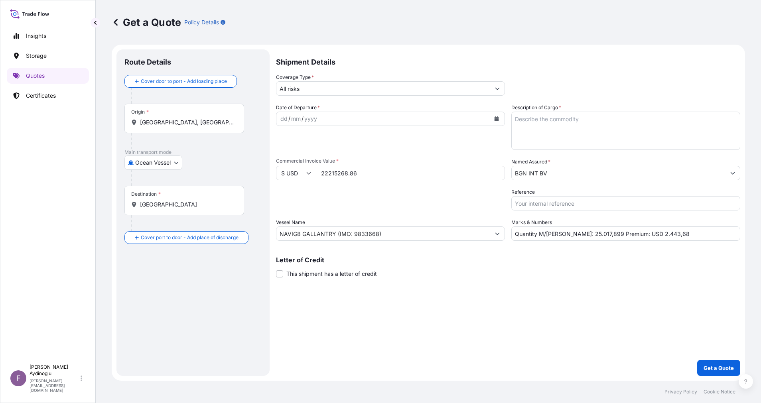
click at [513, 235] on input "Quantity M/[PERSON_NAME]: 25.017,899 Premium: USD 2.443,68" at bounding box center [625, 233] width 229 height 14
type input "PO NO: Quantity M/[PERSON_NAME]: 25.017,899 Premium: USD 2.443,68"
click at [117, 21] on icon at bounding box center [116, 22] width 8 height 8
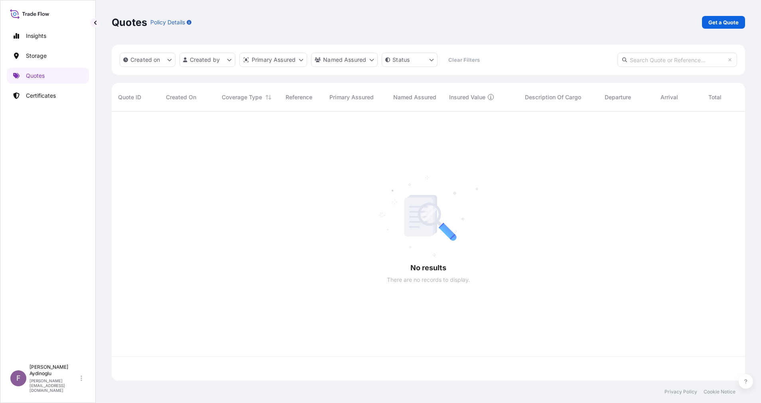
scroll to position [264, 624]
click at [722, 27] on link "Get a Quote" at bounding box center [723, 22] width 43 height 13
select select "Ocean Vessel"
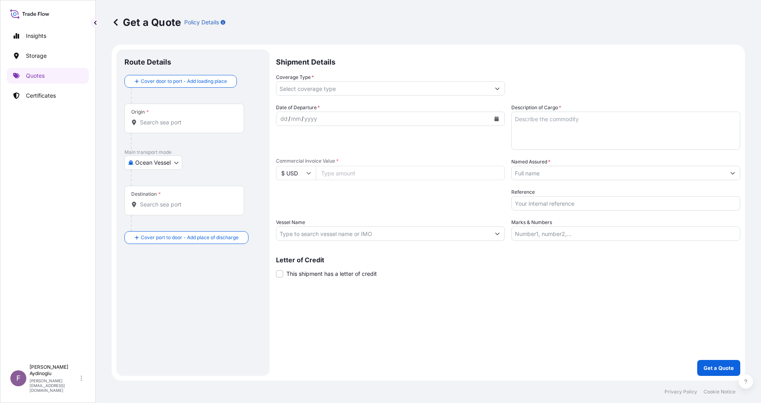
click at [586, 238] on input "Marks & Numbers" at bounding box center [625, 233] width 229 height 14
type input "PO NO: 25Y0198500 Quantity M/[PERSON_NAME]: 32.949,51 Premium: USD 3.024,06"
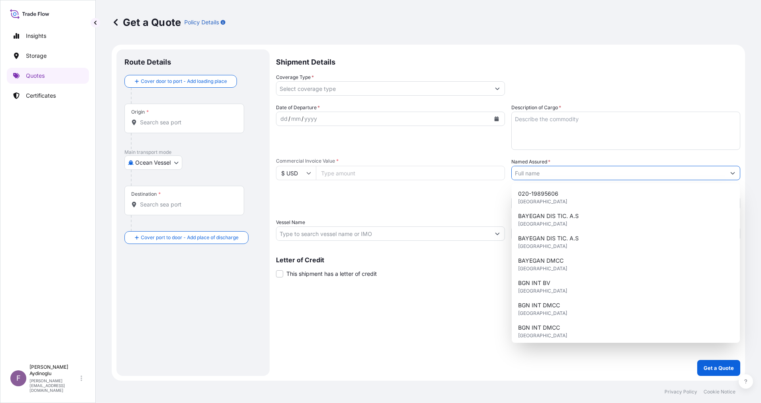
click at [553, 173] on input "Named Assured *" at bounding box center [618, 173] width 214 height 14
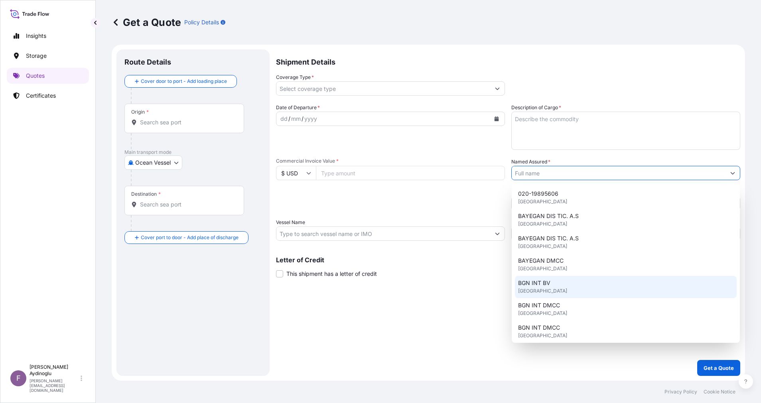
click at [563, 287] on div "BGN INT BV [GEOGRAPHIC_DATA]" at bounding box center [626, 287] width 222 height 22
type input "BGN INT BV"
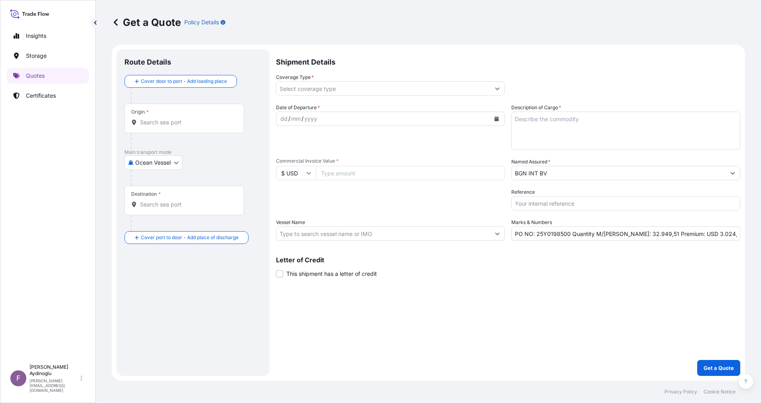
click at [560, 274] on div "Letter of Credit This shipment has a letter of credit Letter of credit * Letter…" at bounding box center [508, 267] width 464 height 21
drag, startPoint x: 569, startPoint y: 233, endPoint x: 537, endPoint y: 233, distance: 31.9
click at [537, 233] on input "PO NO: 25Y0198500 Quantity M/[PERSON_NAME]: 32.949,51 Premium: USD 3.024,06" at bounding box center [625, 233] width 229 height 14
paste input "07000166"
type input "PO NO: 2507000166 Quantity M/[PERSON_NAME]: 32.949,51 Premium: USD 3.024,06"
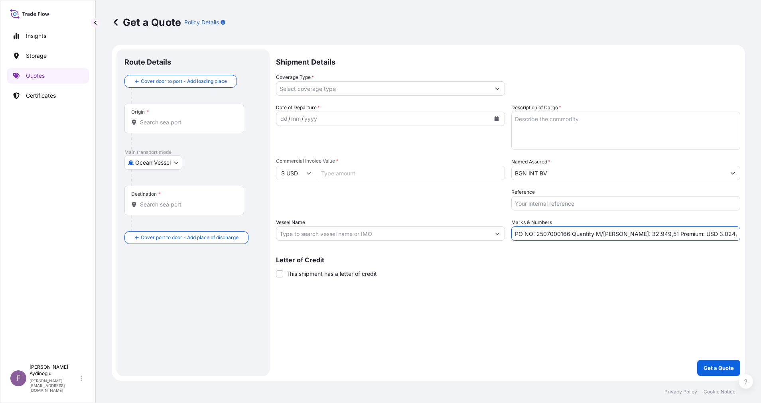
click at [600, 268] on div "Letter of Credit This shipment has a letter of credit Letter of credit * Letter…" at bounding box center [508, 267] width 464 height 21
click at [301, 177] on input "$ USD" at bounding box center [296, 173] width 40 height 14
click at [299, 203] on div "€ EUR" at bounding box center [295, 194] width 33 height 15
type input "€ EUR"
click at [392, 205] on div "Packing Category Type to search a container mode Please select a primary mode o…" at bounding box center [390, 199] width 229 height 22
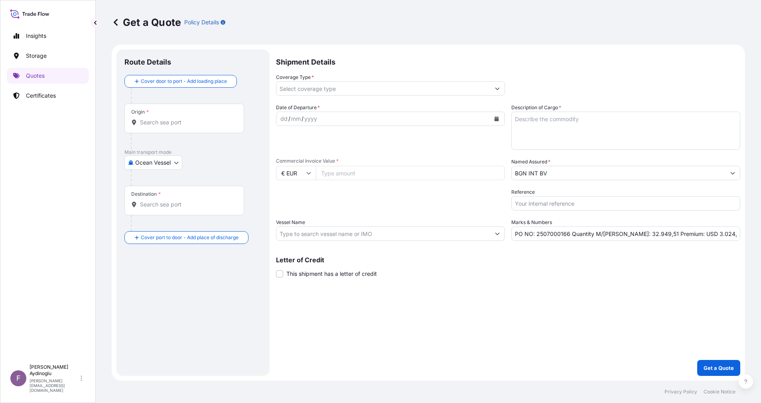
click at [362, 167] on input "Commercial Invoice Value *" at bounding box center [410, 173] width 189 height 14
type input "32637"
click at [563, 124] on textarea "Description of Cargo *" at bounding box center [625, 131] width 229 height 38
paste textarea "DIOCTYL TEREPHTHALATE"
type textarea "DIOCTYL TEREPHTHALATE"
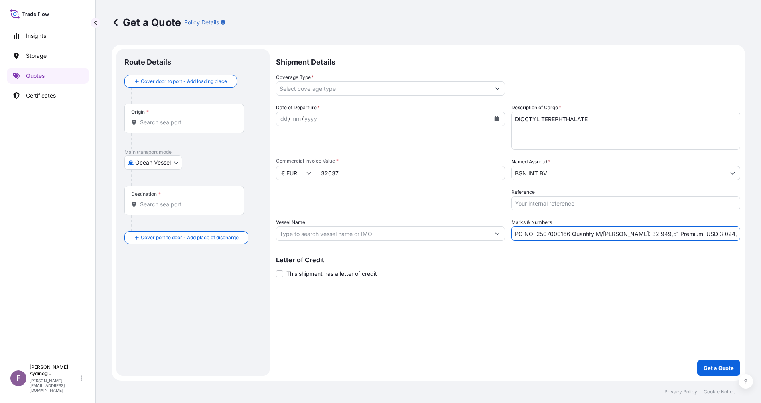
drag, startPoint x: 619, startPoint y: 235, endPoint x: 635, endPoint y: 235, distance: 16.7
click at [635, 235] on input "PO NO: 2507000166 Quantity M/[PERSON_NAME]: 32.949,51 Premium: USD 3.024,06" at bounding box center [625, 233] width 229 height 14
type input "PO NO: 2507000166 Quantity M/[PERSON_NAME]: 24,00 Premium: USD 3.024,06"
click at [352, 233] on input "Vessel Name" at bounding box center [383, 233] width 214 height 14
paste input "EPHESUS SEAWAYS"
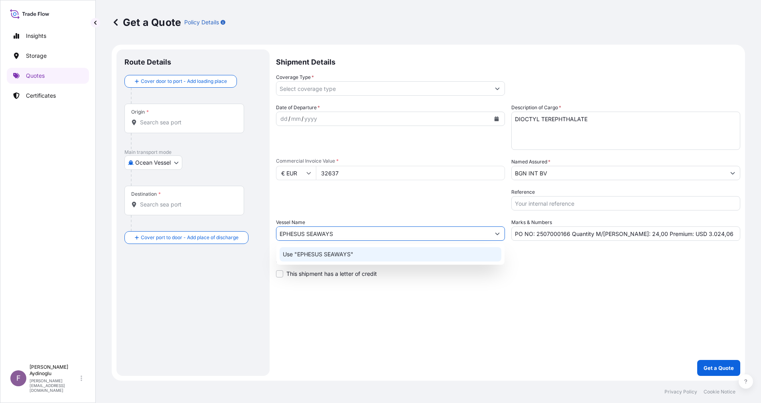
click at [401, 257] on div "Use "EPHESUS SEAWAYS"" at bounding box center [390, 254] width 222 height 14
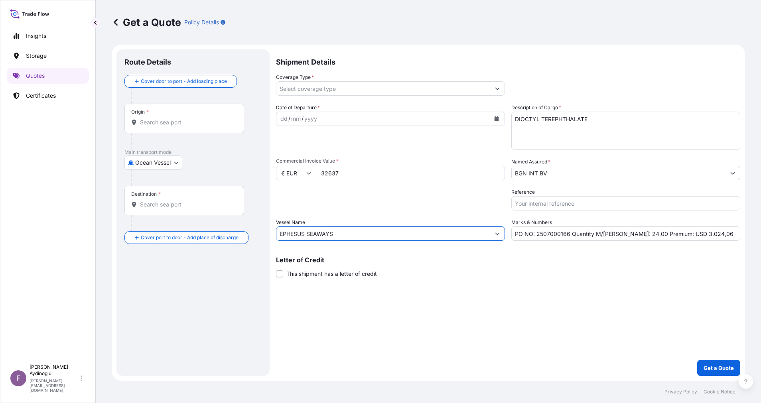
type input "EPHESUS SEAWAYS"
click at [470, 287] on div "Shipment Details Coverage Type * Date of Departure * dd / mm / yyyy Cargo Categ…" at bounding box center [508, 212] width 464 height 326
click at [186, 115] on div "Origin *" at bounding box center [184, 118] width 120 height 29
click at [186, 118] on input "Origin *" at bounding box center [187, 122] width 94 height 8
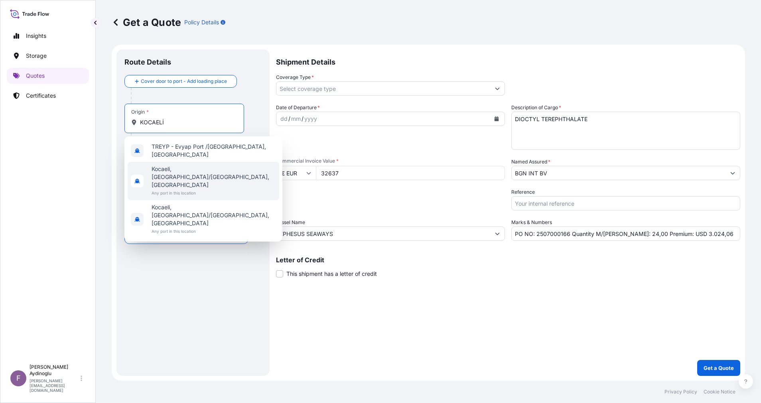
click at [200, 189] on span "Any port in this location" at bounding box center [213, 193] width 124 height 8
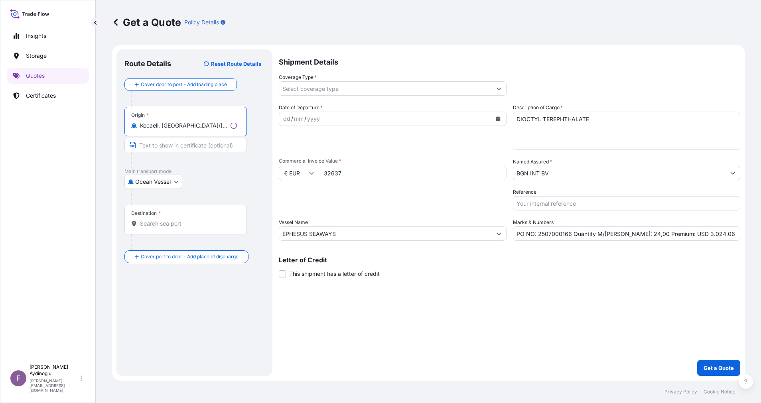
type input "Kocaeli, [GEOGRAPHIC_DATA]/[GEOGRAPHIC_DATA], [GEOGRAPHIC_DATA]"
click at [181, 147] on input "Text to appear on certificate" at bounding box center [185, 145] width 122 height 14
type input "KOCAELI / [GEOGRAPHIC_DATA]"
click at [172, 218] on div "Destination *" at bounding box center [184, 219] width 120 height 29
click at [172, 220] on input "Destination *" at bounding box center [187, 224] width 94 height 8
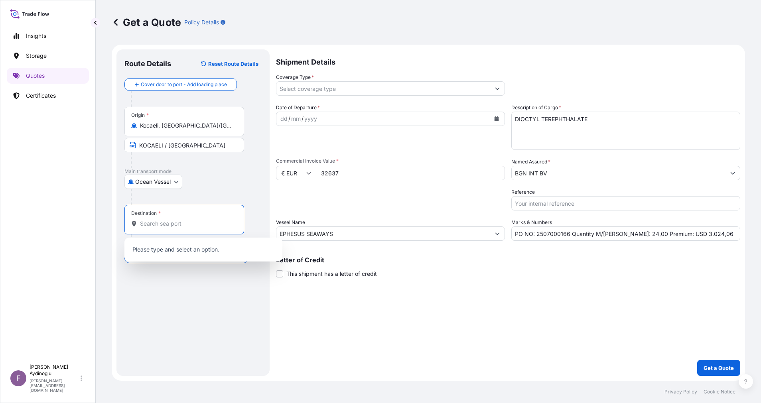
paste input "[GEOGRAPHIC_DATA]"
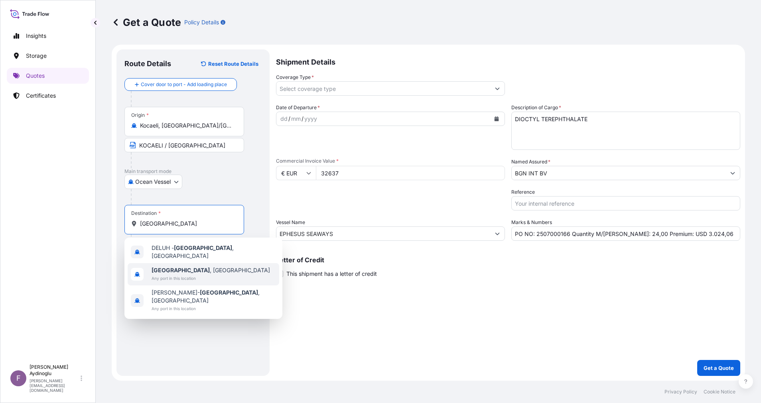
click at [203, 274] on span "Any port in this location" at bounding box center [210, 278] width 118 height 8
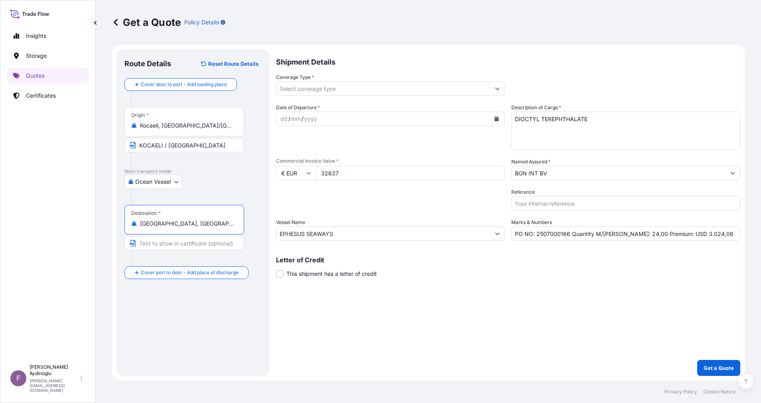
type input "[GEOGRAPHIC_DATA], [GEOGRAPHIC_DATA]"
click at [184, 240] on input "Text to appear on certificate" at bounding box center [185, 243] width 122 height 14
paste input "[GEOGRAPHIC_DATA]"
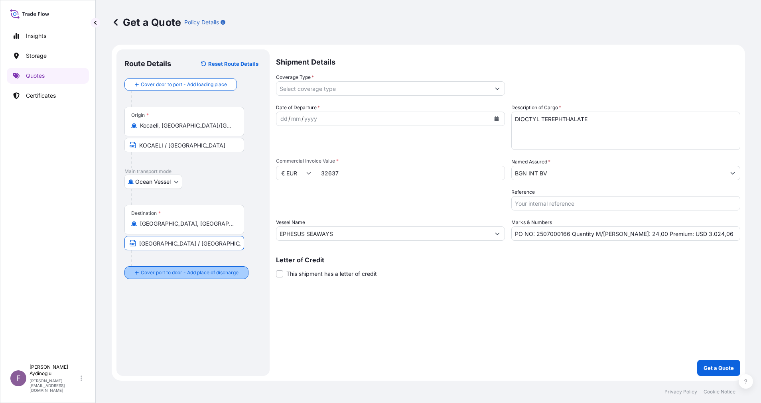
type input "[GEOGRAPHIC_DATA] / [GEOGRAPHIC_DATA]"
click at [475, 305] on div "Shipment Details Coverage Type * Date of Departure * dd / mm / yyyy Cargo Categ…" at bounding box center [508, 212] width 464 height 326
click at [283, 118] on div "dd" at bounding box center [283, 119] width 9 height 10
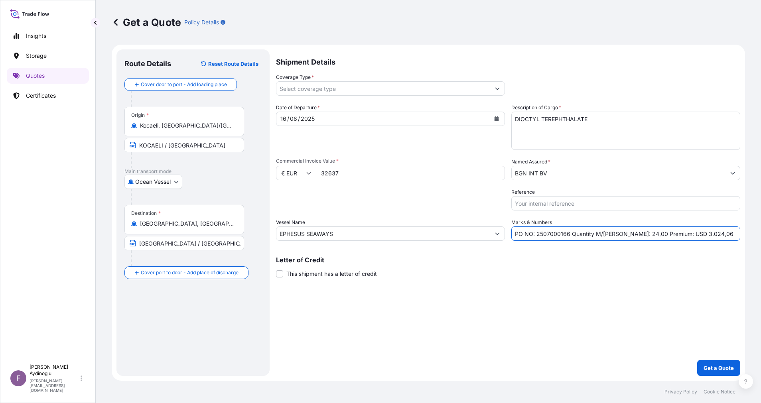
drag, startPoint x: 705, startPoint y: 236, endPoint x: 674, endPoint y: 235, distance: 31.1
click at [674, 235] on input "PO NO: 2507000166 Quantity M/[PERSON_NAME]: 24,00 Premium: USD 3.024,06" at bounding box center [625, 233] width 229 height 14
drag, startPoint x: 660, startPoint y: 234, endPoint x: 672, endPoint y: 233, distance: 12.0
click at [672, 233] on input "PO NO: 2507000166 Quantity M/[PERSON_NAME]: 24,00 Premium: USD 3,59" at bounding box center [625, 233] width 229 height 14
type input "PO NO: 2507000166 Quantity M/[PERSON_NAME]: 24,00 Premium: EUR 3,59"
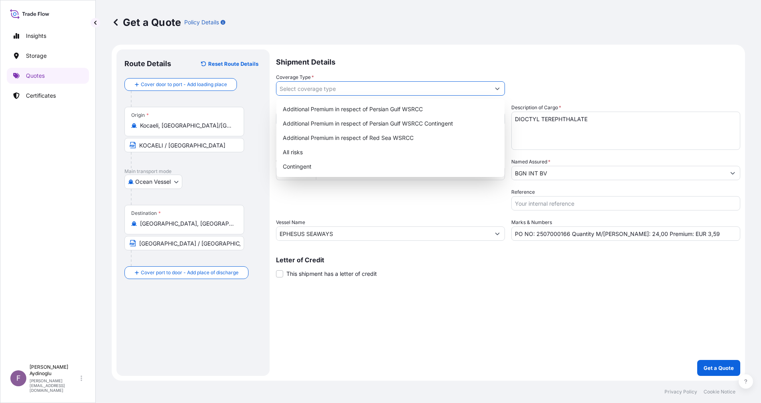
click at [354, 89] on input "Coverage Type *" at bounding box center [383, 88] width 214 height 14
click at [353, 151] on div "All risks" at bounding box center [390, 152] width 222 height 14
type input "All risks"
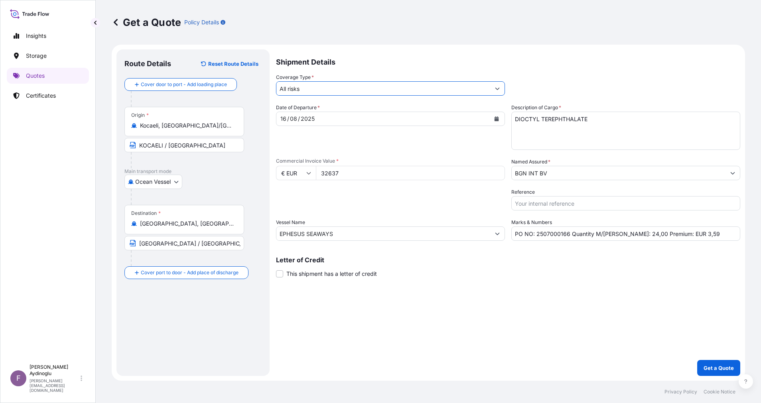
click at [470, 302] on div "Shipment Details Coverage Type * All risks Date of Departure * [DATE] Cargo Cat…" at bounding box center [508, 212] width 464 height 326
click at [718, 363] on button "Get a Quote" at bounding box center [718, 368] width 43 height 16
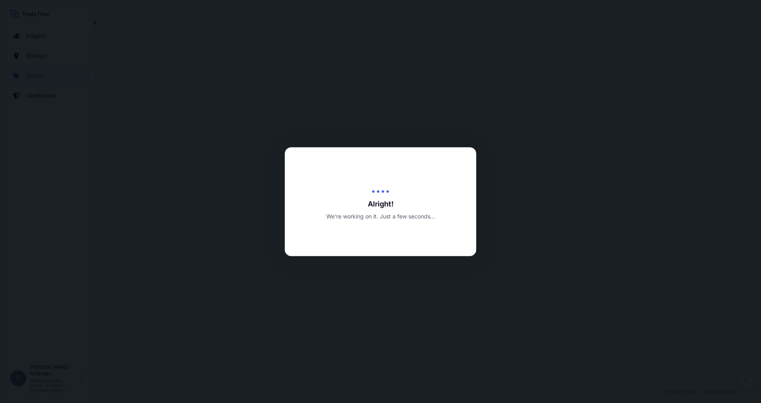
select select "Ocean Vessel"
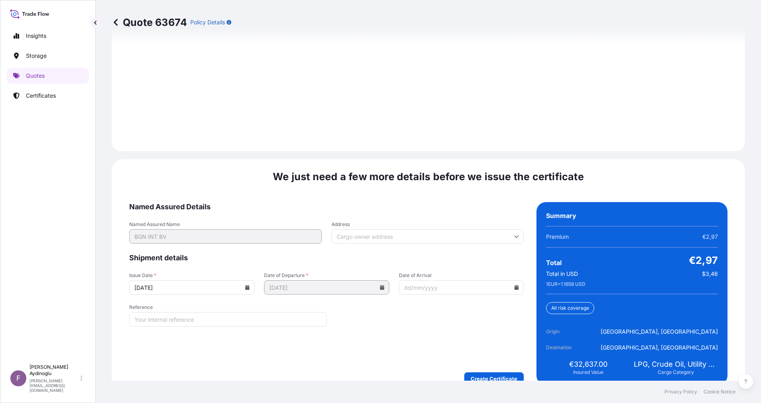
scroll to position [897, 0]
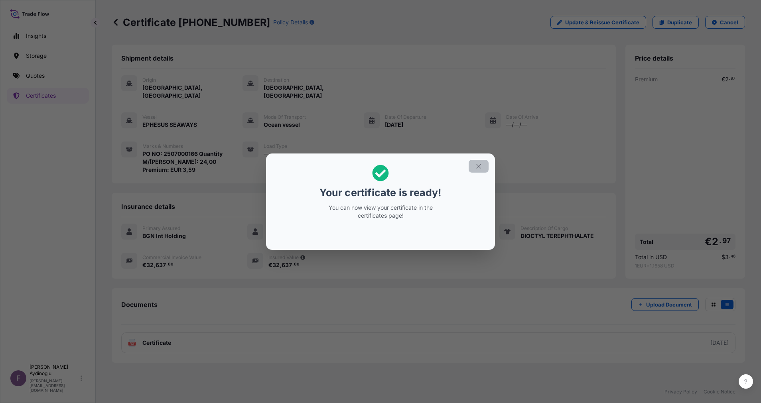
click at [476, 161] on button "button" at bounding box center [478, 166] width 20 height 13
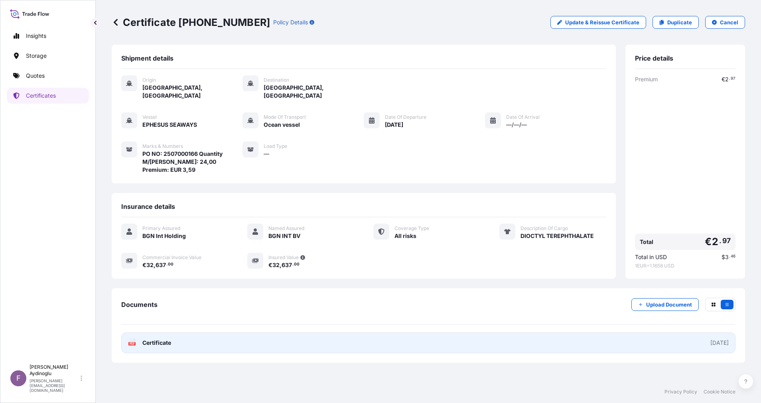
click at [475, 333] on link "PDF Certificate [DATE]" at bounding box center [428, 342] width 614 height 21
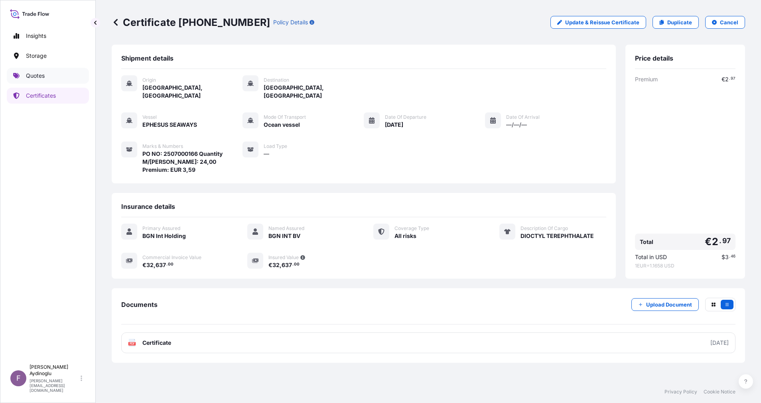
click at [41, 83] on link "Quotes" at bounding box center [48, 76] width 82 height 16
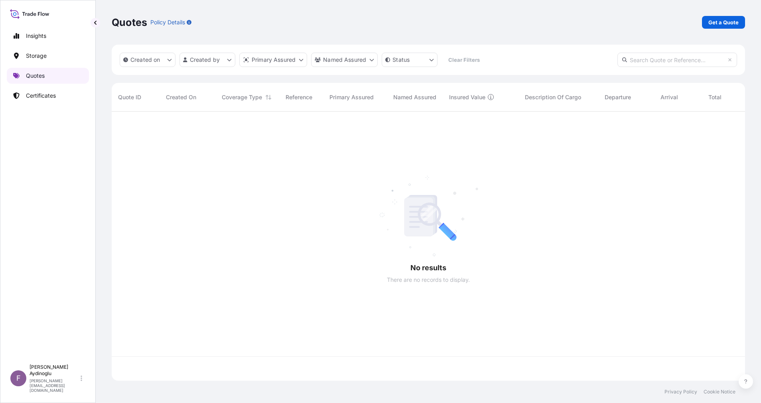
scroll to position [264, 624]
click at [718, 15] on div "Quotes Policy Details Get a Quote" at bounding box center [428, 22] width 633 height 45
click at [719, 16] on link "Get a Quote" at bounding box center [723, 22] width 43 height 13
select select "Ocean Vessel"
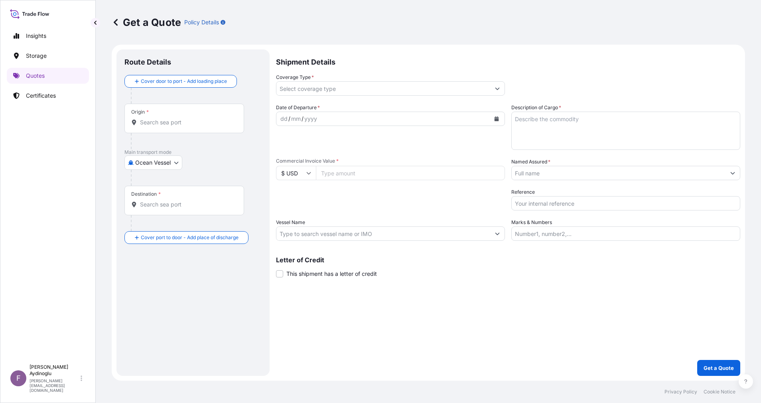
click at [603, 235] on input "Marks & Numbers" at bounding box center [625, 233] width 229 height 14
type input "PO NO: 2507000166 Quantity M/[PERSON_NAME]: 24,00 Premium: EUR 3,59"
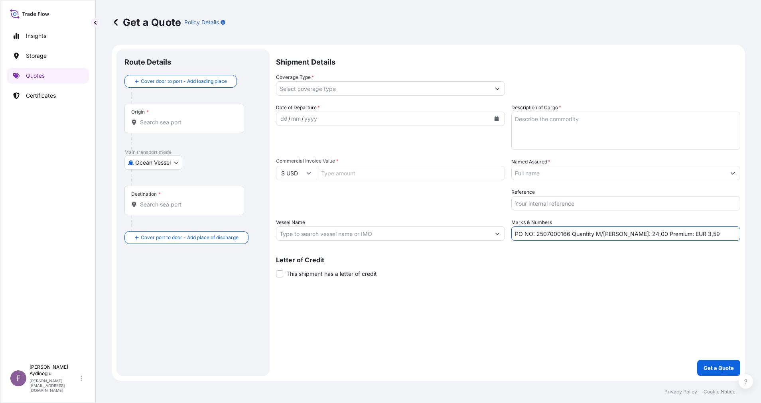
type input "Kocaeli, [GEOGRAPHIC_DATA]/[GEOGRAPHIC_DATA], [GEOGRAPHIC_DATA]"
type input "[GEOGRAPHIC_DATA], [GEOGRAPHIC_DATA]"
type input "All risks"
type input "32637"
type input "BGN INT BV"
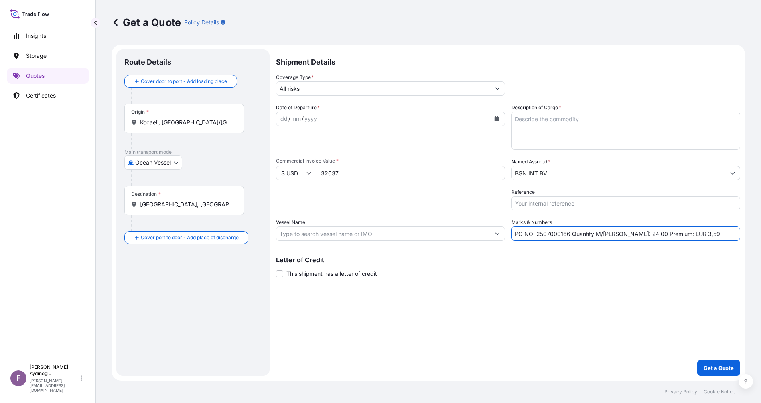
type input "EPHESUS SEAWAYS"
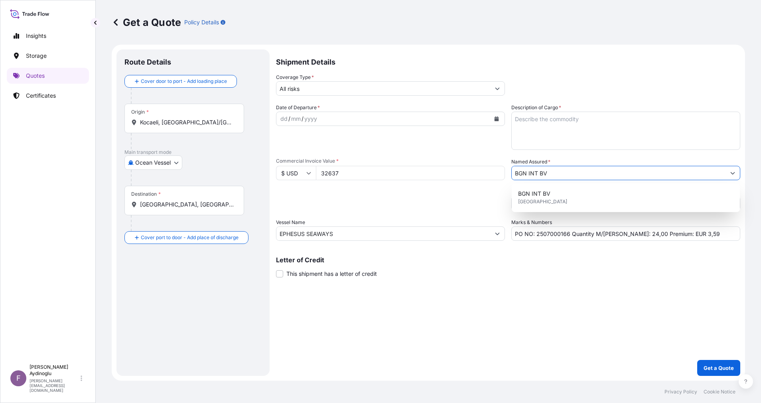
click at [577, 172] on input "BGN INT BV" at bounding box center [618, 173] width 214 height 14
drag, startPoint x: 671, startPoint y: 173, endPoint x: 421, endPoint y: 182, distance: 250.5
click at [421, 182] on div "Date of Departure * dd / mm / yyyy Cargo Category * LPG, Crude Oil, Utility Fue…" at bounding box center [508, 172] width 464 height 137
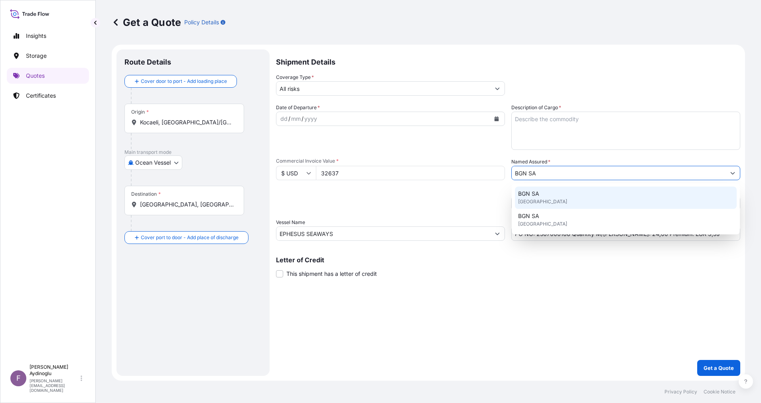
click at [596, 193] on div "BGN SA [GEOGRAPHIC_DATA]" at bounding box center [626, 198] width 222 height 22
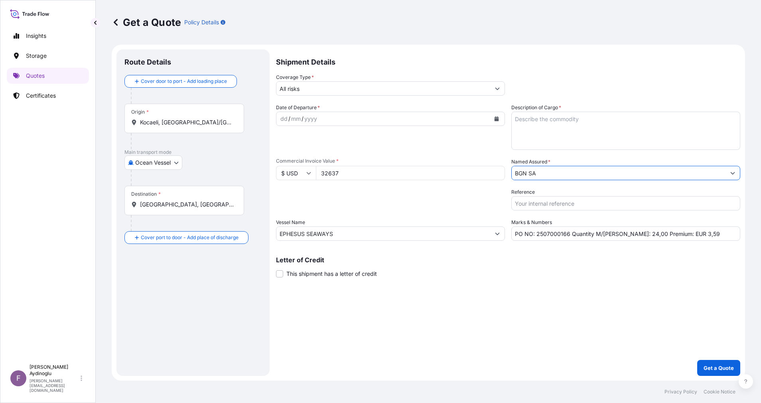
type input "BGN SA"
click at [530, 269] on div "Letter of Credit This shipment has a letter of credit Letter of credit * Letter…" at bounding box center [508, 267] width 464 height 21
drag, startPoint x: 567, startPoint y: 235, endPoint x: 537, endPoint y: 235, distance: 30.3
click at [537, 235] on input "PO NO: 2507000166 Quantity M/[PERSON_NAME]: 24,00 Premium: EUR 3,59" at bounding box center [625, 233] width 229 height 14
paste input "49"
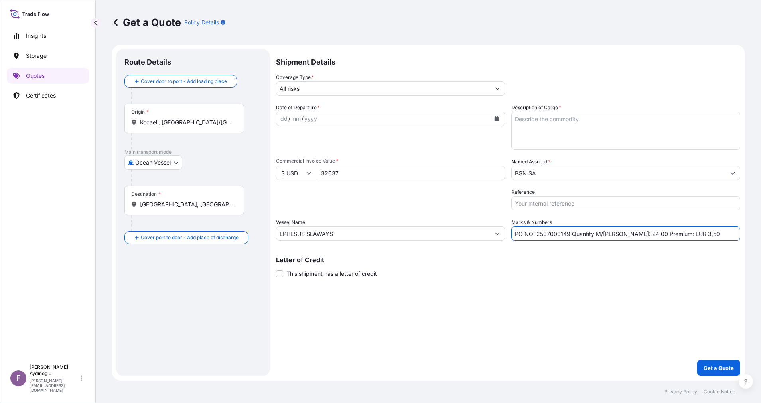
type input "PO NO: 2507000149 Quantity M/[PERSON_NAME]: 24,00 Premium: EUR 3,59"
click at [589, 287] on div "Shipment Details Coverage Type * All risks Date of Departure * dd / mm / yyyy C…" at bounding box center [508, 212] width 464 height 326
click at [304, 173] on input "$ USD" at bounding box center [296, 173] width 40 height 14
click at [298, 203] on div "€ EUR" at bounding box center [295, 194] width 33 height 15
type input "€ EUR"
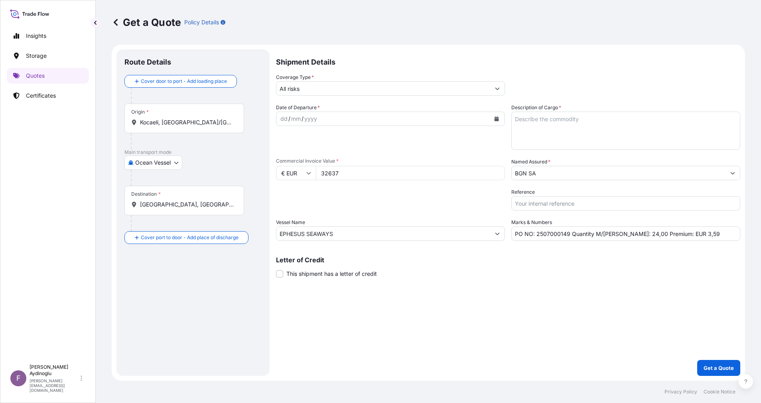
click at [350, 201] on div "Packing Category Type to search a container mode Please select a primary mode o…" at bounding box center [390, 199] width 229 height 22
click at [285, 117] on div "dd" at bounding box center [283, 119] width 9 height 10
drag, startPoint x: 361, startPoint y: 176, endPoint x: 288, endPoint y: 172, distance: 72.6
click at [288, 172] on div "€ EUR 32637" at bounding box center [390, 173] width 229 height 14
type input "33000"
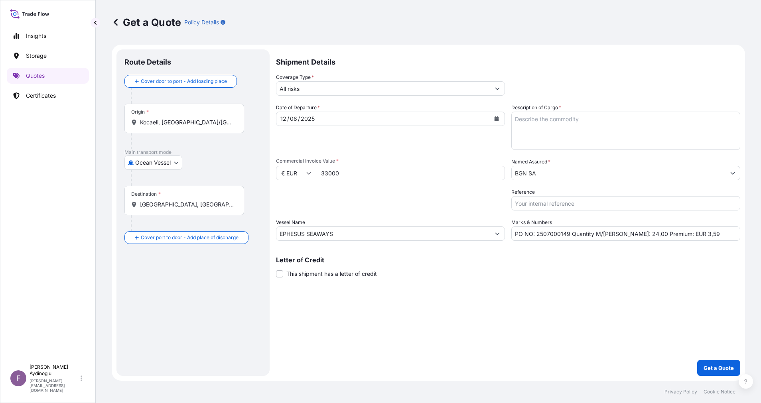
click at [423, 186] on div "Date of Departure * [DATE] Cargo Category * LPG, Crude Oil, Utility Fuel, Mid D…" at bounding box center [508, 172] width 464 height 137
click at [558, 130] on textarea "Description of Cargo *" at bounding box center [625, 131] width 229 height 38
paste textarea "DIOCTYL TEREPHTHALATE"
type textarea "DIOCTYL TEREPHTHALATE"
drag, startPoint x: 379, startPoint y: 231, endPoint x: 96, endPoint y: 234, distance: 283.0
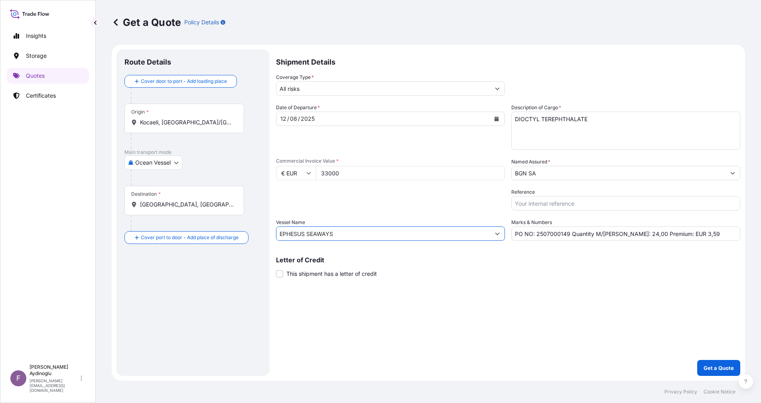
click at [91, 230] on div "Insights Storage Quotes Certificates F [PERSON_NAME] [EMAIL_ADDRESS][DOMAIN_NAM…" at bounding box center [380, 201] width 761 height 403
type input "MSC HOUSTON"
click at [197, 124] on input "Kocaeli, [GEOGRAPHIC_DATA]/[GEOGRAPHIC_DATA], [GEOGRAPHIC_DATA]" at bounding box center [187, 122] width 94 height 8
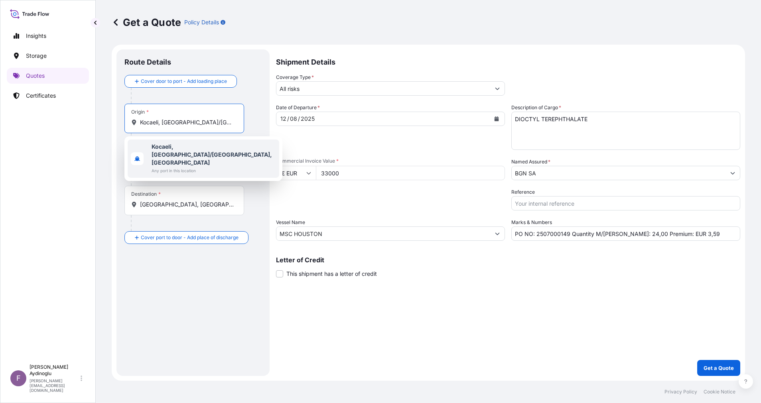
click at [206, 167] on span "Any port in this location" at bounding box center [213, 171] width 124 height 8
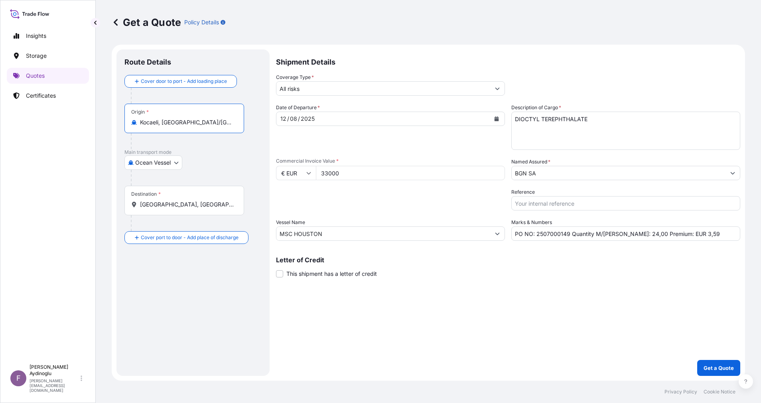
click at [212, 167] on div "Cover door to port - Add loading place Place of loading Road / [GEOGRAPHIC_DATA…" at bounding box center [192, 159] width 137 height 169
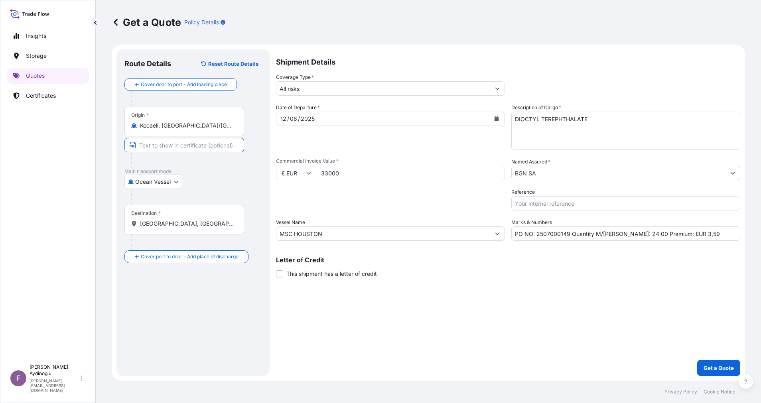
click at [199, 145] on input "Text to appear on certificate" at bounding box center [184, 145] width 120 height 14
type input "KOCAELI / [GEOGRAPHIC_DATA]"
click at [210, 202] on div at bounding box center [196, 197] width 131 height 16
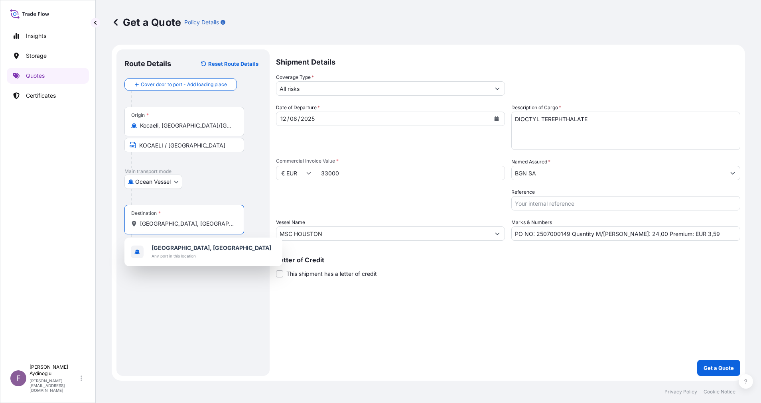
drag, startPoint x: 223, startPoint y: 222, endPoint x: 31, endPoint y: 213, distance: 192.4
click at [32, 213] on div "Insights Storage Quotes Certificates F [PERSON_NAME] [EMAIL_ADDRESS][DOMAIN_NAM…" at bounding box center [380, 201] width 761 height 403
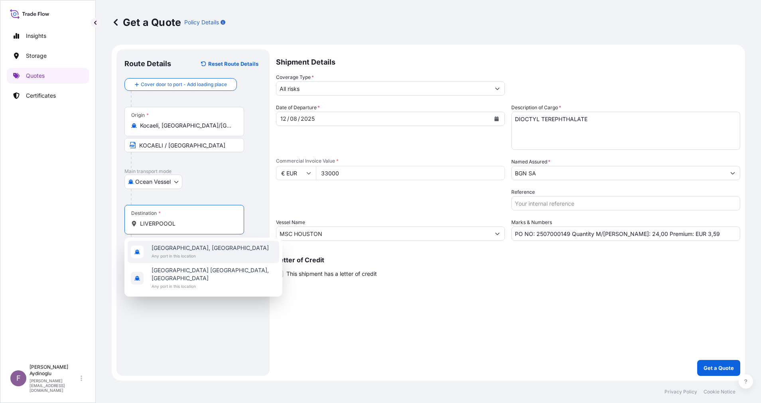
click at [179, 251] on span "[GEOGRAPHIC_DATA], [GEOGRAPHIC_DATA]" at bounding box center [209, 248] width 117 height 8
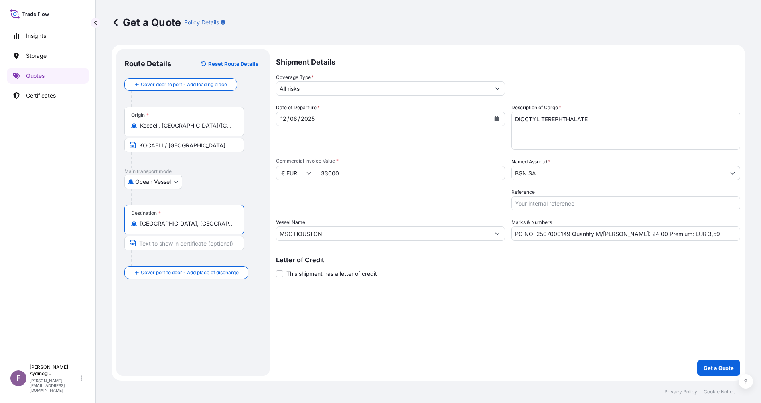
type input "[GEOGRAPHIC_DATA], [GEOGRAPHIC_DATA]"
click at [180, 244] on input "Text to appear on certificate" at bounding box center [184, 243] width 120 height 14
type input "[GEOGRAPHIC_DATA] / [GEOGRAPHIC_DATA]"
click at [531, 311] on div "Shipment Details Coverage Type * All risks Date of Departure * [DATE] Cargo Cat…" at bounding box center [508, 212] width 464 height 326
drag, startPoint x: 689, startPoint y: 232, endPoint x: 679, endPoint y: 234, distance: 10.0
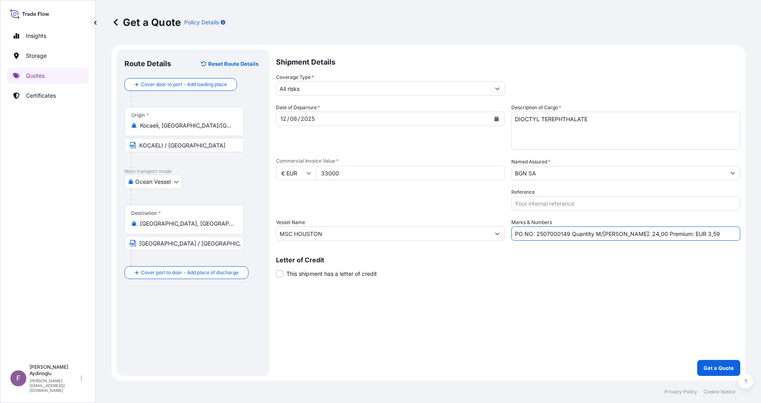
click at [679, 234] on input "PO NO: 2507000149 Quantity M/[PERSON_NAME]: 24,00 Premium: EUR 3,59" at bounding box center [625, 233] width 229 height 14
type input "PO NO: 2507000149 Quantity M/[PERSON_NAME]: 24,00 Premium: EUR 3,63"
click at [326, 86] on input "All risks" at bounding box center [383, 88] width 214 height 14
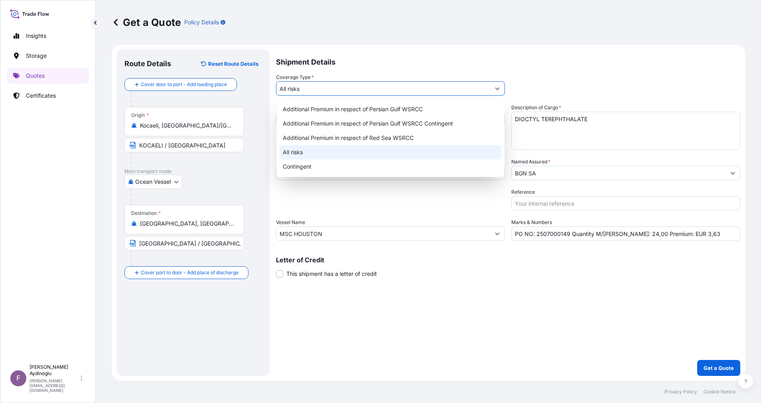
click at [330, 150] on div "All risks" at bounding box center [390, 152] width 222 height 14
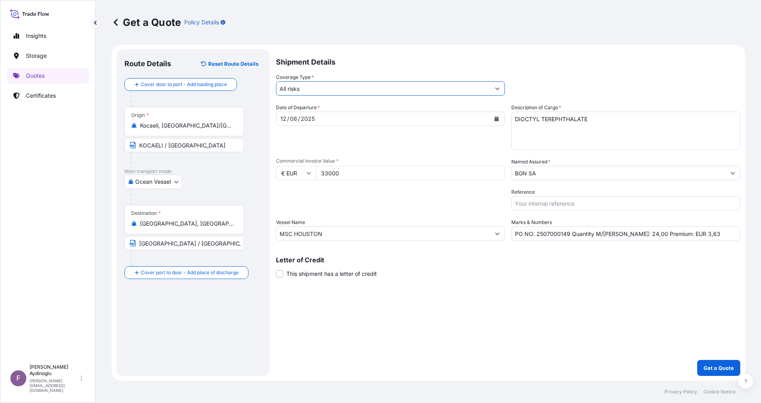
drag, startPoint x: 513, startPoint y: 362, endPoint x: 515, endPoint y: 358, distance: 4.8
click at [513, 362] on div "Shipment Details Coverage Type * All risks Date of Departure * [DATE] Cargo Cat…" at bounding box center [508, 212] width 464 height 326
click at [716, 368] on p "Get a Quote" at bounding box center [718, 368] width 30 height 8
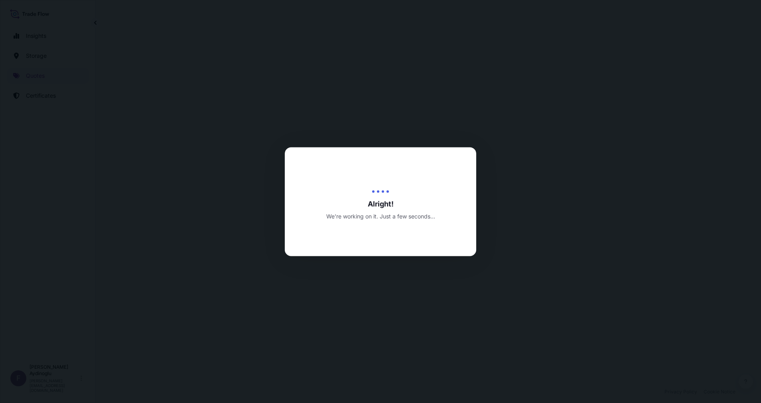
select select "Ocean Vessel"
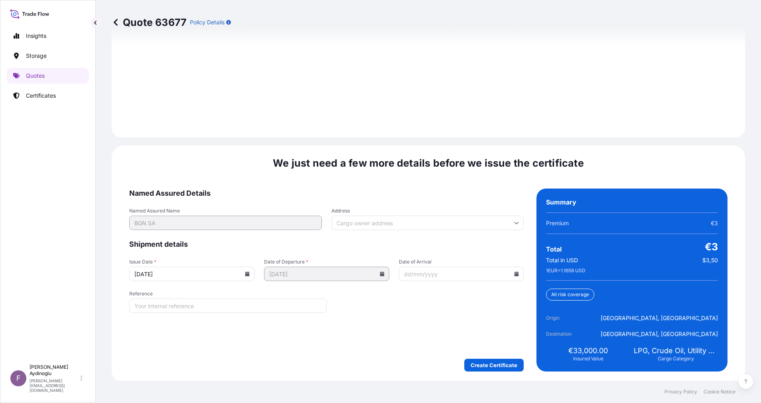
scroll to position [897, 0]
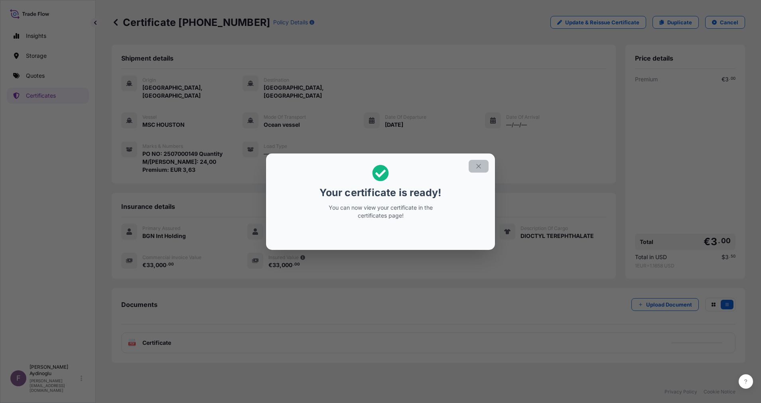
click at [482, 167] on button "button" at bounding box center [478, 166] width 20 height 13
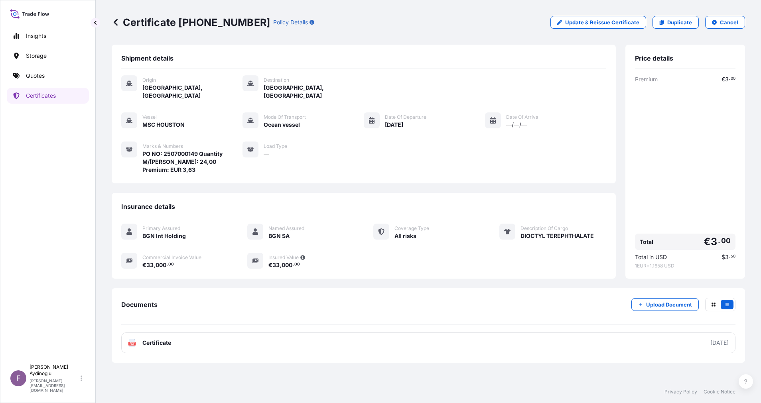
click at [395, 340] on div "Documents Upload Document PDF Certificate [DATE]" at bounding box center [428, 325] width 633 height 75
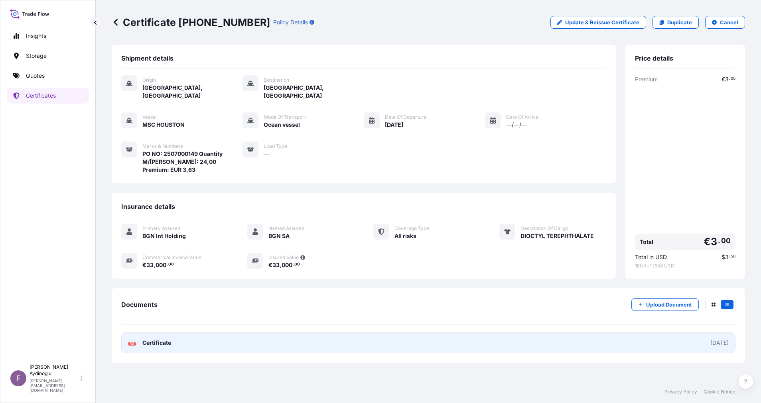
click at [396, 333] on link "PDF Certificate [DATE]" at bounding box center [428, 342] width 614 height 21
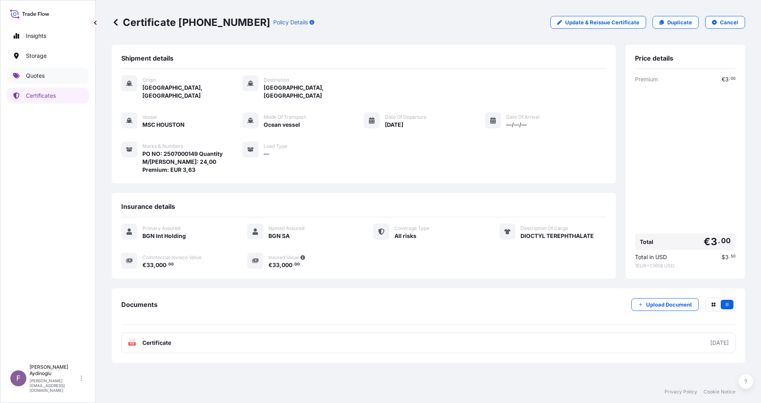
click at [61, 72] on link "Quotes" at bounding box center [48, 76] width 82 height 16
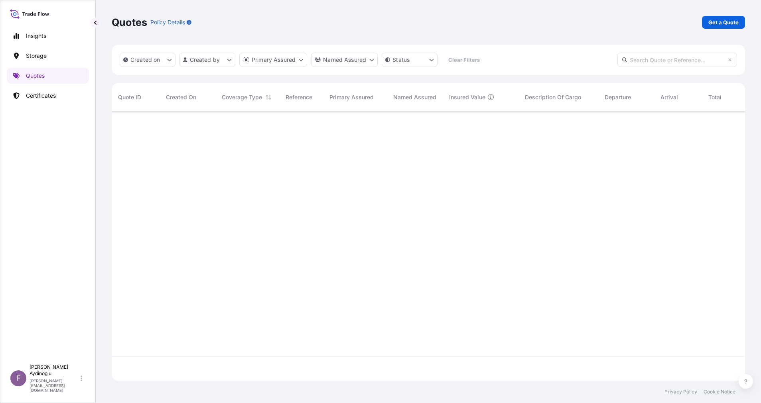
scroll to position [264, 624]
click at [729, 24] on p "Get a Quote" at bounding box center [723, 22] width 30 height 8
select select "Ocean Vessel"
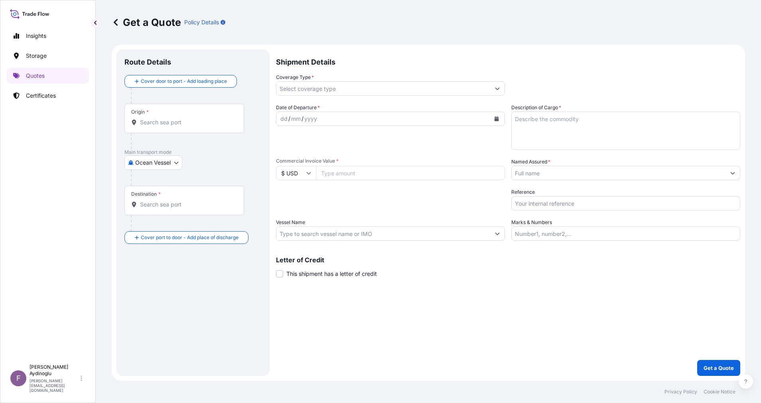
drag, startPoint x: 597, startPoint y: 230, endPoint x: 601, endPoint y: 235, distance: 6.2
click at [597, 230] on input "Marks & Numbers" at bounding box center [625, 233] width 229 height 14
type input "PO NO: 2507000149 Quantity M/[PERSON_NAME]: 24,00 Premium: EUR 3,63"
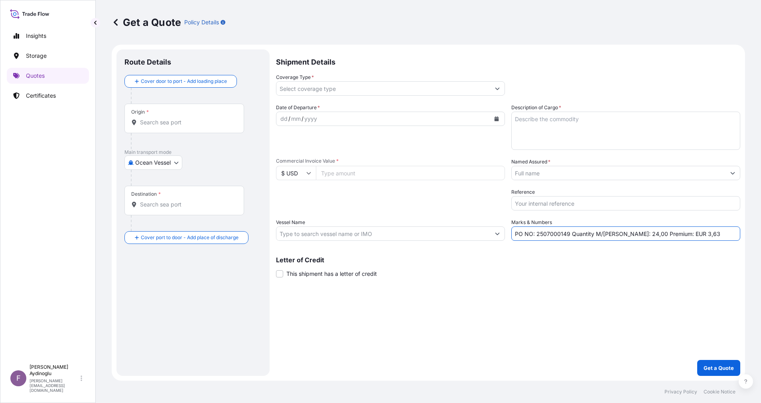
type input "Kocaeli, [GEOGRAPHIC_DATA]/[GEOGRAPHIC_DATA], [GEOGRAPHIC_DATA]"
type input "[GEOGRAPHIC_DATA], [GEOGRAPHIC_DATA]"
type input "All risks"
type input "33000"
type input "BGN SA"
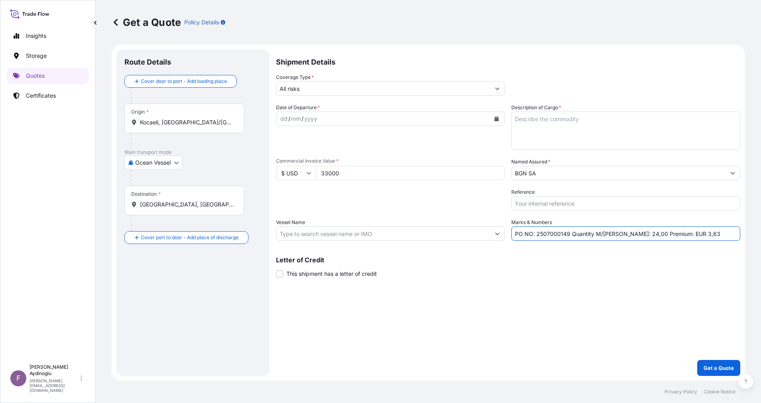
type input "MSC HOUSTON"
drag, startPoint x: 568, startPoint y: 235, endPoint x: 537, endPoint y: 237, distance: 30.7
click at [537, 237] on input "PO NO: 2507000149 Quantity M/[PERSON_NAME]: 24,00 Premium: EUR 3,63" at bounding box center [625, 233] width 229 height 14
paste input "7"
type input "PO NO: 2507000147 Quantity M/[PERSON_NAME]: 24,00 Premium: EUR 3,63"
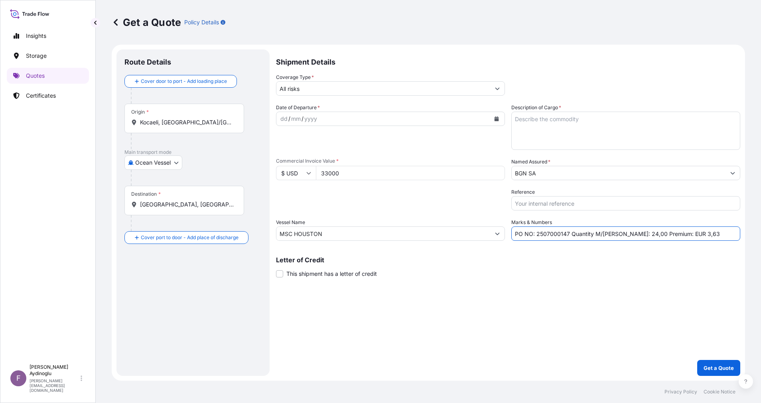
click at [313, 91] on input "All risks" at bounding box center [383, 88] width 214 height 14
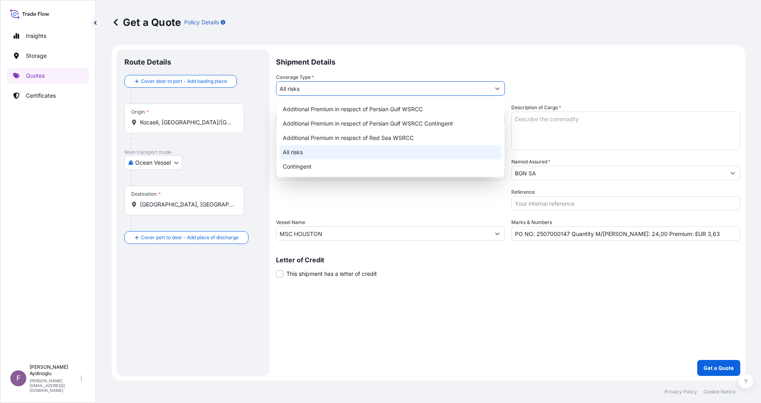
click at [315, 147] on div "All risks" at bounding box center [390, 152] width 222 height 14
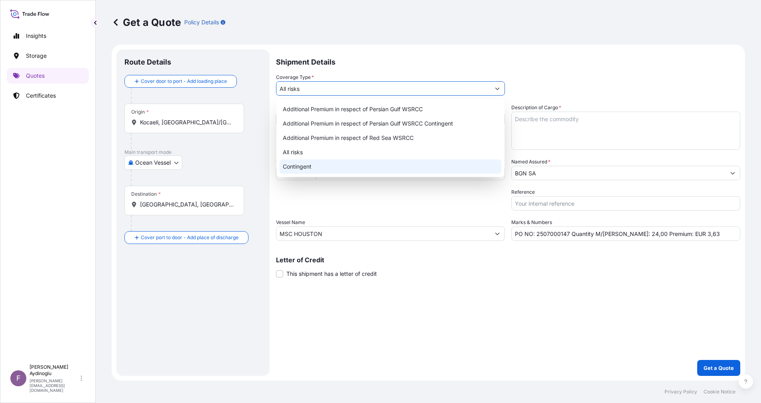
click at [379, 215] on div "Date of Departure * dd / mm / yyyy Cargo Category * LPG, Crude Oil, Utility Fue…" at bounding box center [508, 172] width 464 height 137
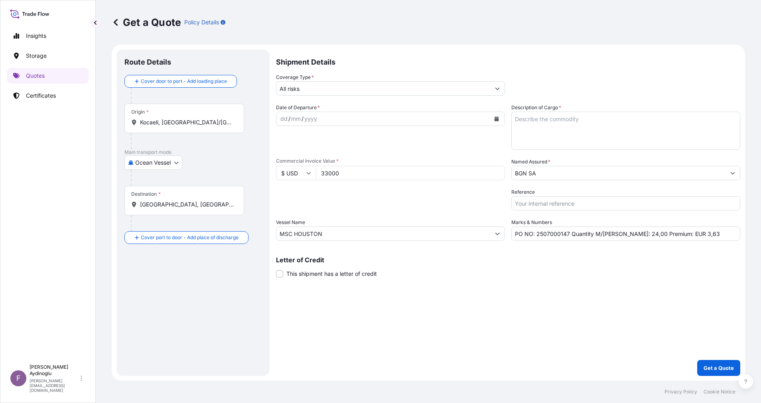
drag, startPoint x: 367, startPoint y: 173, endPoint x: 288, endPoint y: 173, distance: 78.9
click at [288, 173] on div "$ USD 33000" at bounding box center [390, 173] width 229 height 14
type input "32637"
click at [551, 125] on textarea "Description of Cargo *" at bounding box center [625, 131] width 229 height 38
paste textarea "DIOCTYL TEREPHTHALATE"
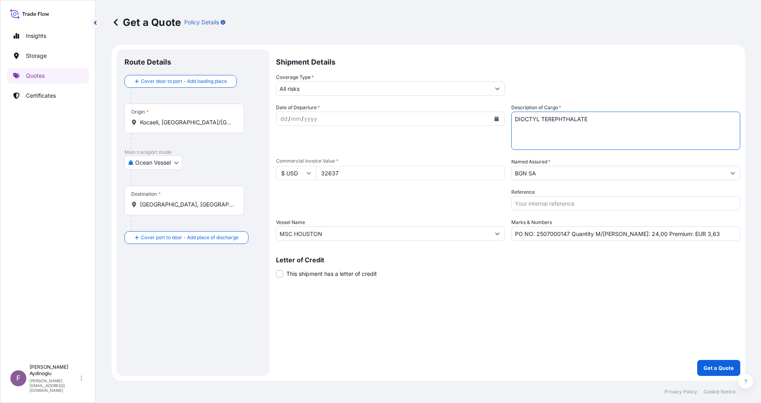
type textarea "DIOCTYL TEREPHTHALATE"
drag, startPoint x: 361, startPoint y: 236, endPoint x: 178, endPoint y: 236, distance: 183.0
click at [179, 236] on form "Route Details Cover door to port - Add loading place Place of loading Road / [G…" at bounding box center [428, 213] width 633 height 336
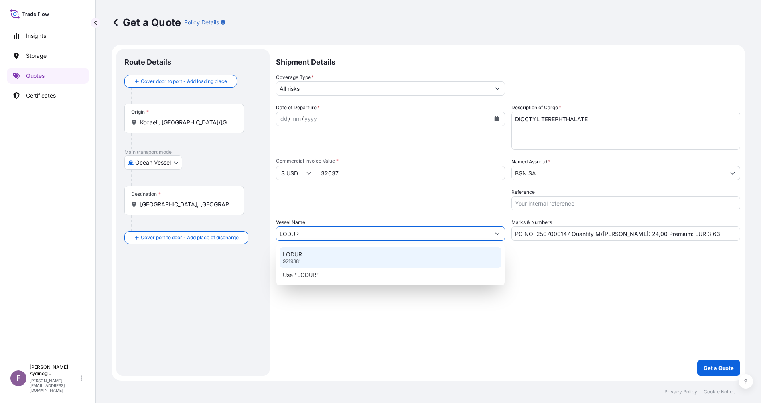
click at [381, 260] on div "LODUR 9219381" at bounding box center [390, 257] width 222 height 21
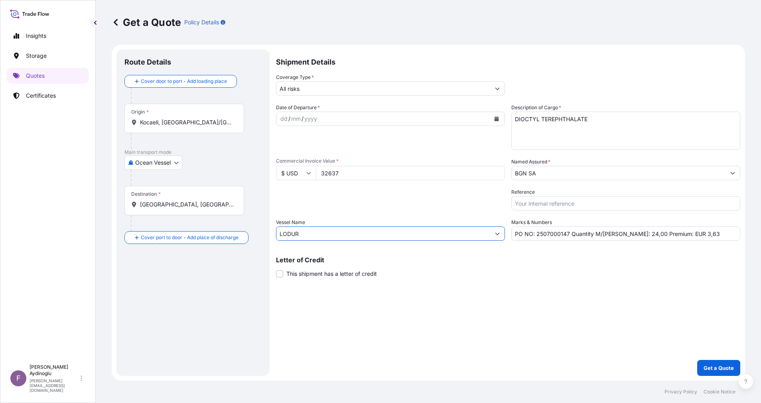
type input "LODUR"
click at [484, 315] on div "Shipment Details Coverage Type * All risks Date of Departure * dd / mm / yyyy C…" at bounding box center [508, 212] width 464 height 326
click at [207, 121] on input "Kocaeli, [GEOGRAPHIC_DATA]/[GEOGRAPHIC_DATA], [GEOGRAPHIC_DATA]" at bounding box center [187, 122] width 94 height 8
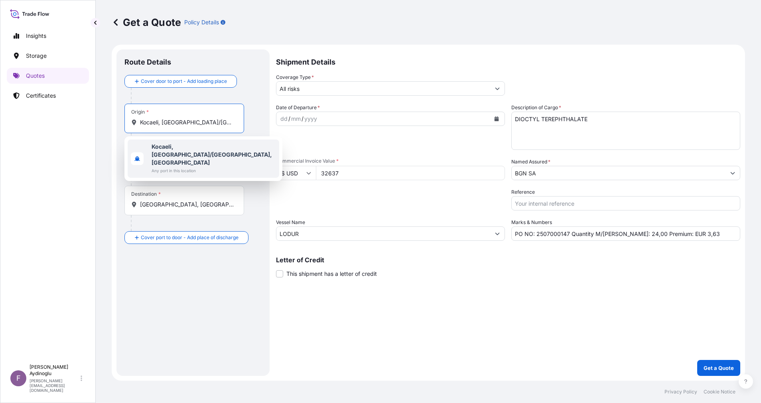
click at [193, 167] on span "Any port in this location" at bounding box center [213, 171] width 124 height 8
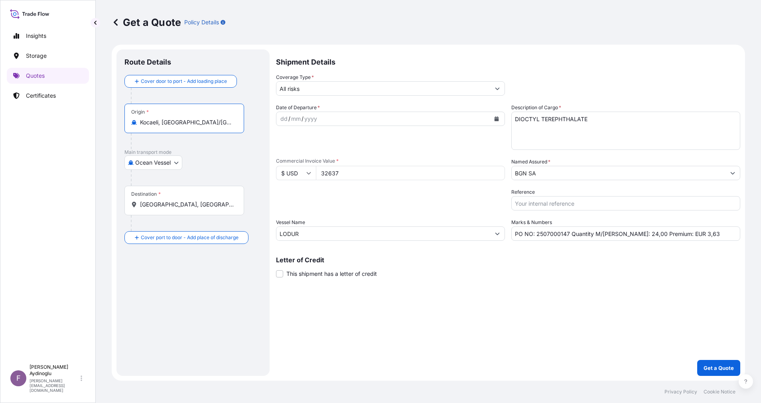
click at [214, 161] on div "Cover door to port - Add loading place Place of loading Road / [GEOGRAPHIC_DATA…" at bounding box center [192, 159] width 137 height 169
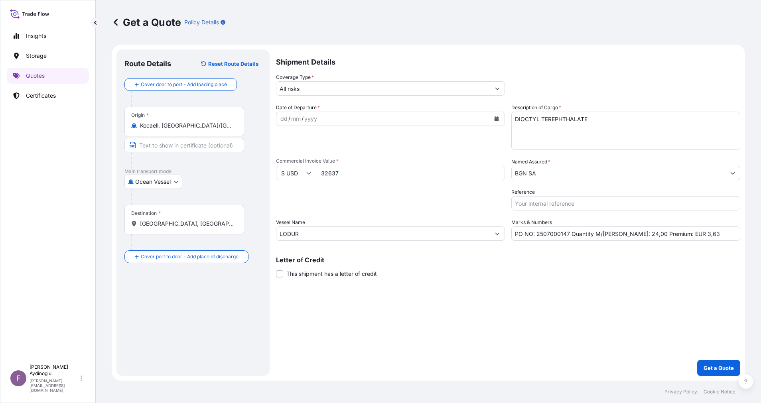
click at [201, 149] on input "Text to appear on certificate" at bounding box center [184, 145] width 120 height 14
type input "KOCAELI / [GEOGRAPHIC_DATA]"
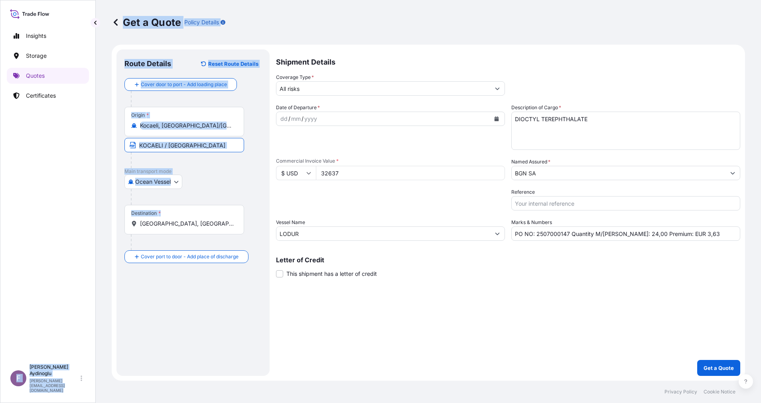
drag, startPoint x: 198, startPoint y: 228, endPoint x: 73, endPoint y: 224, distance: 124.8
click at [73, 224] on div "Insights Storage Quotes Certificates F [PERSON_NAME] [EMAIL_ADDRESS][DOMAIN_NAM…" at bounding box center [380, 201] width 761 height 403
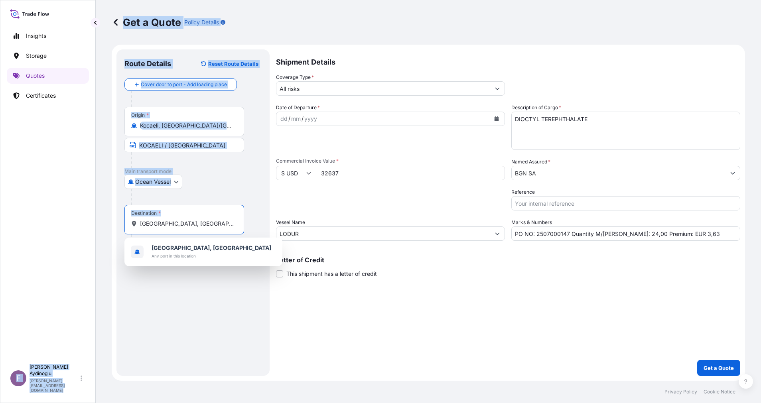
click at [186, 226] on input "[GEOGRAPHIC_DATA], [GEOGRAPHIC_DATA]" at bounding box center [187, 224] width 94 height 8
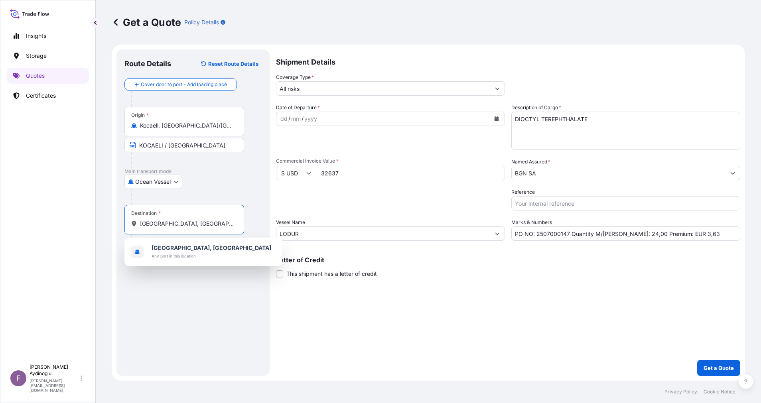
drag, startPoint x: 189, startPoint y: 225, endPoint x: 90, endPoint y: 228, distance: 98.9
click at [98, 226] on div "Get a Quote Policy Details Route Details Reset Route Details Cover door to port…" at bounding box center [428, 190] width 665 height 381
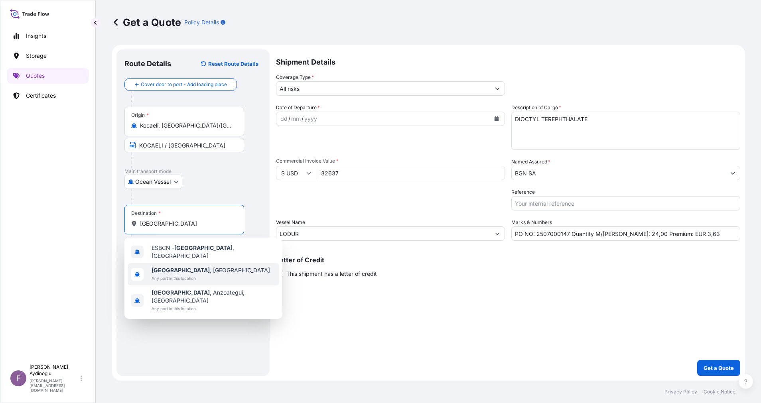
click at [204, 274] on div "[GEOGRAPHIC_DATA] , [GEOGRAPHIC_DATA] Any port in this location" at bounding box center [203, 274] width 151 height 22
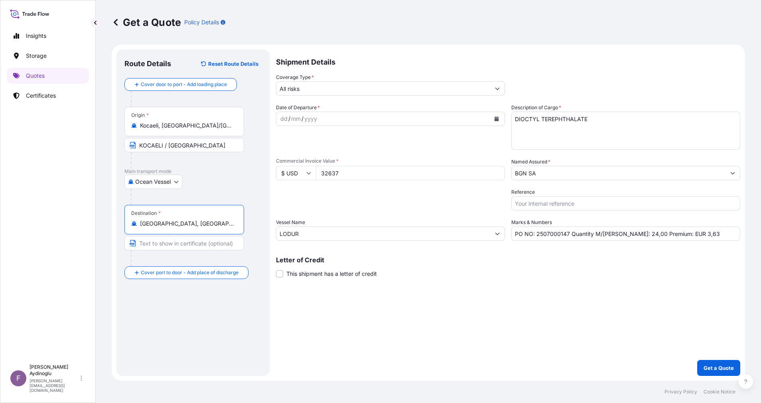
type input "[GEOGRAPHIC_DATA], [GEOGRAPHIC_DATA]"
click at [222, 295] on div "Route Details Reset Route Details Cover door to port - Add loading place Place …" at bounding box center [192, 212] width 137 height 311
drag, startPoint x: 175, startPoint y: 248, endPoint x: 180, endPoint y: 253, distance: 7.1
click at [175, 248] on input "Text to appear on certificate" at bounding box center [184, 243] width 120 height 14
type input "[GEOGRAPHIC_DATA] / [GEOGRAPHIC_DATA]"
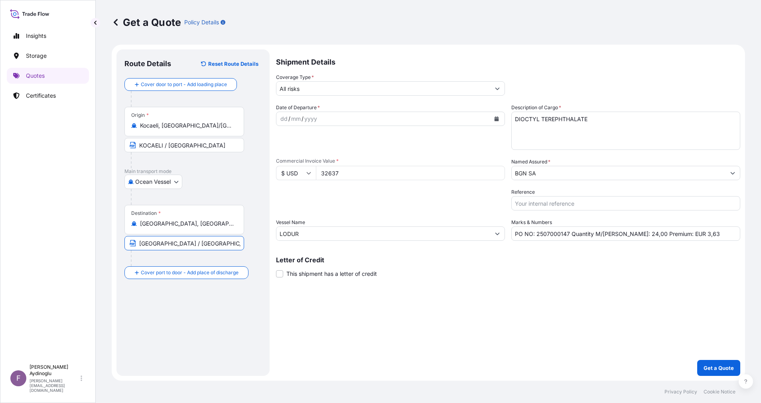
click at [284, 122] on div "dd" at bounding box center [283, 119] width 9 height 10
click at [559, 291] on div "Shipment Details Coverage Type * All risks Date of Departure * [DATE] Cargo Cat…" at bounding box center [508, 212] width 464 height 326
drag, startPoint x: 686, startPoint y: 235, endPoint x: 679, endPoint y: 235, distance: 6.4
click at [679, 235] on input "PO NO: 2507000147 Quantity M/[PERSON_NAME]: 24,00 Premium: EUR 3,63" at bounding box center [625, 233] width 229 height 14
type input "PO NO: 2507000147 Quantity M/[PERSON_NAME]: 24,00 Premium: EUR 3,59"
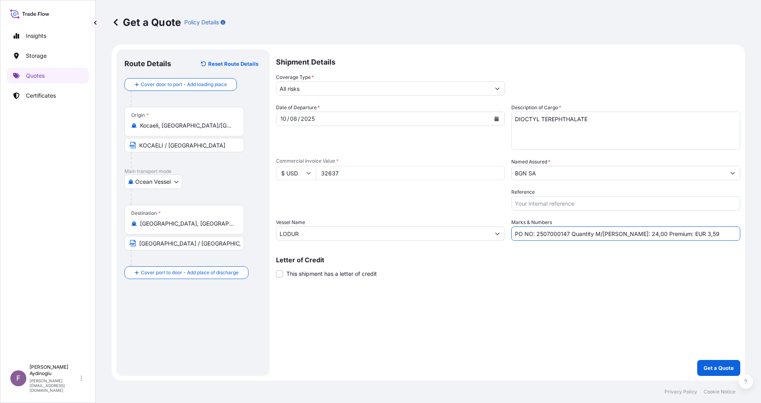
click at [574, 304] on div "Shipment Details Coverage Type * All risks Date of Departure * [DATE] Cargo Cat…" at bounding box center [508, 212] width 464 height 326
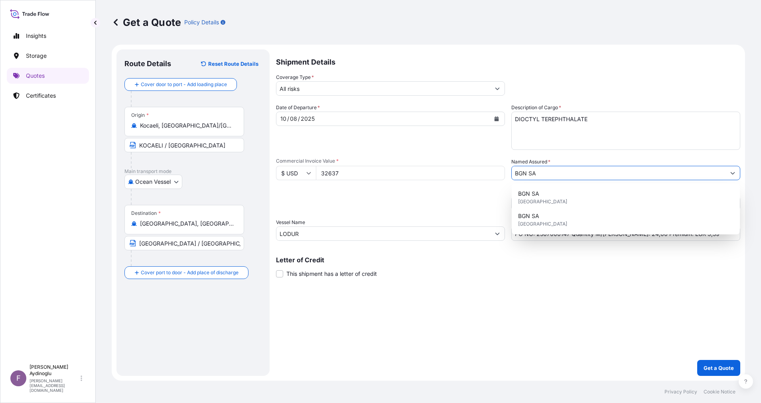
click at [583, 179] on input "BGN SA" at bounding box center [618, 173] width 214 height 14
click at [565, 204] on div "BGN SA [GEOGRAPHIC_DATA]" at bounding box center [626, 198] width 222 height 22
click at [551, 289] on div "Shipment Details Coverage Type * All risks Date of Departure * [DATE] Cargo Cat…" at bounding box center [508, 212] width 464 height 326
click at [307, 170] on input "$ USD" at bounding box center [296, 173] width 40 height 14
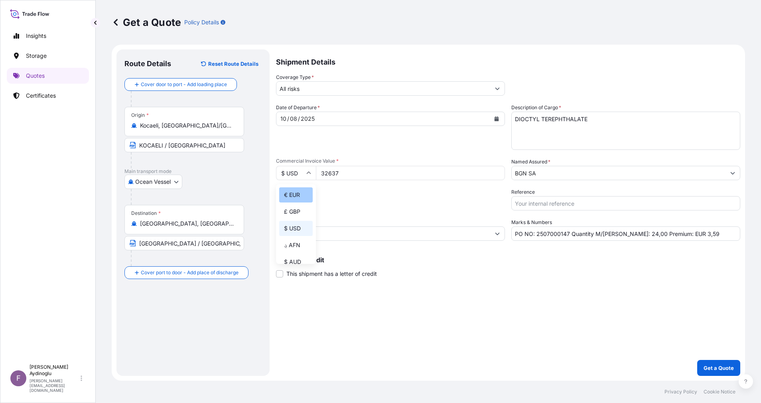
click at [298, 203] on div "€ EUR" at bounding box center [295, 194] width 33 height 15
type input "€ EUR"
click at [470, 297] on div "Shipment Details Coverage Type * All risks Date of Departure * [DATE] Cargo Cat…" at bounding box center [508, 212] width 464 height 326
click at [711, 368] on p "Get a Quote" at bounding box center [718, 368] width 30 height 8
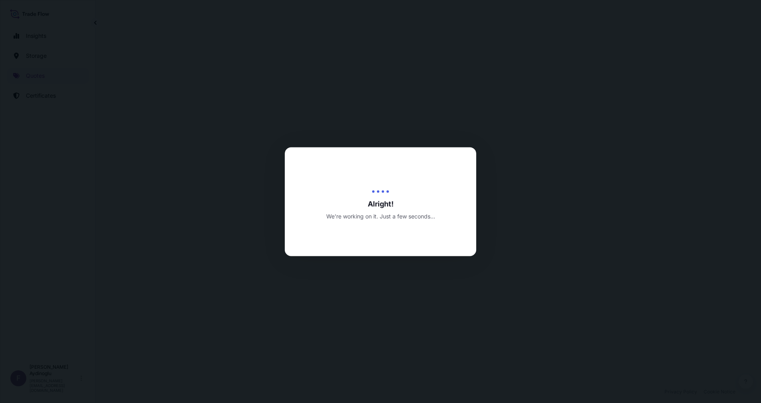
select select "Ocean Vessel"
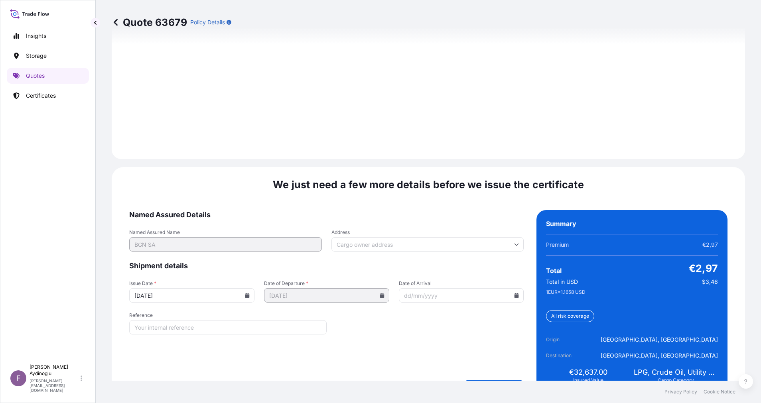
scroll to position [897, 0]
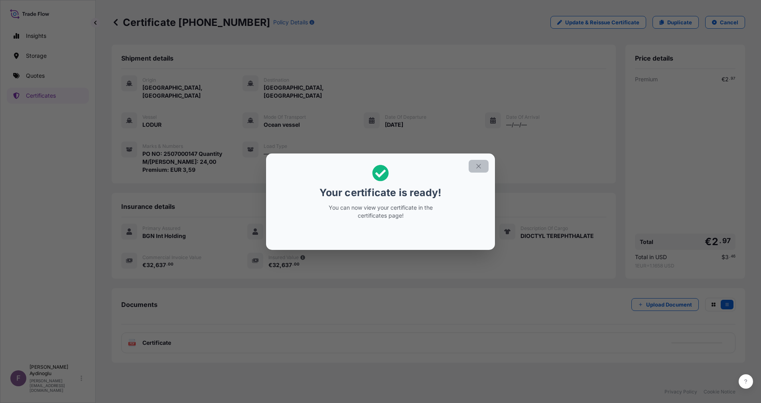
click at [477, 163] on icon "button" at bounding box center [478, 166] width 7 height 7
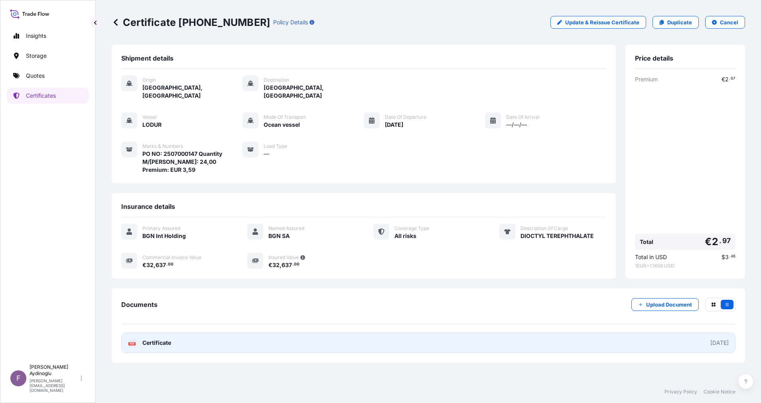
click at [400, 332] on link "PDF Certificate [DATE]" at bounding box center [428, 342] width 614 height 21
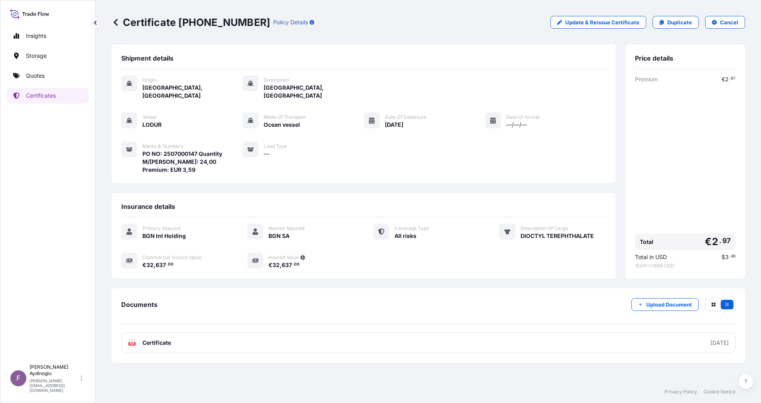
click at [421, 298] on div "Documents Upload Document" at bounding box center [428, 311] width 614 height 27
click at [49, 96] on p "Certificates" at bounding box center [41, 96] width 30 height 8
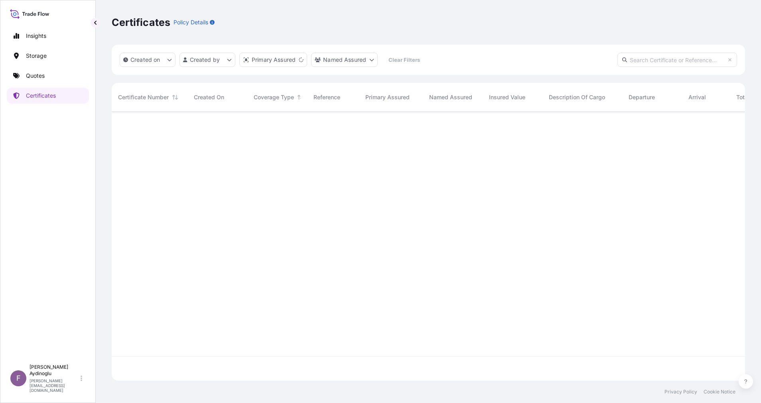
scroll to position [264, 624]
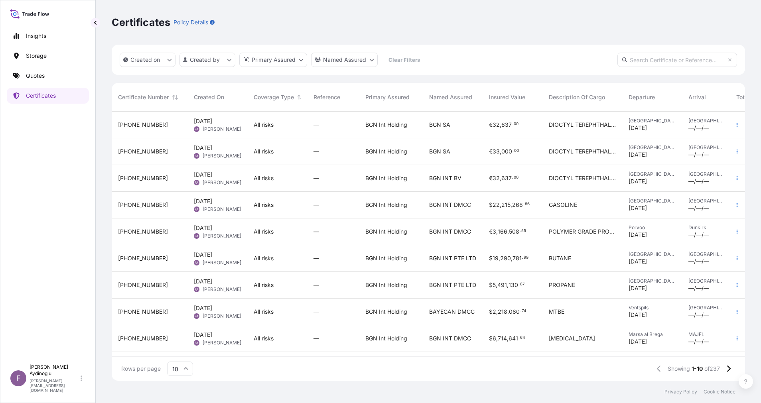
click at [51, 79] on link "Quotes" at bounding box center [48, 76] width 82 height 16
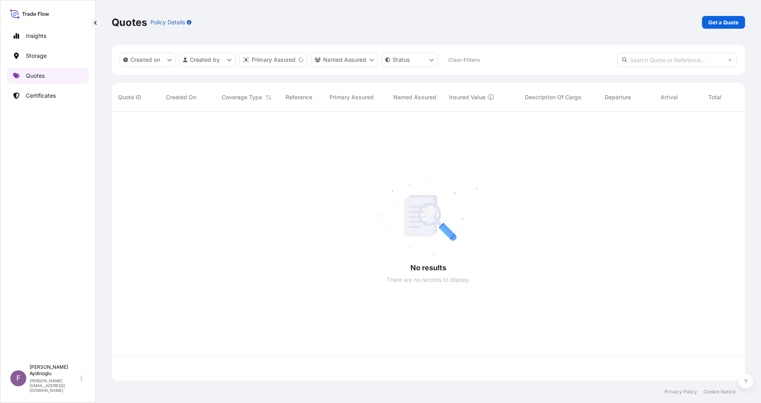
scroll to position [264, 624]
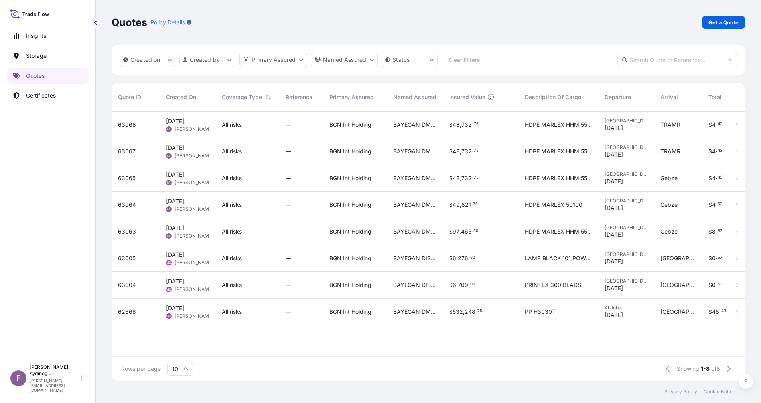
click at [464, 49] on div "Created on Created by Primary Assured Named Assured Status Clear Filters" at bounding box center [428, 60] width 633 height 30
click at [464, 37] on div "Quotes Policy Details Get a Quote" at bounding box center [428, 22] width 633 height 45
